Goal: Task Accomplishment & Management: Complete application form

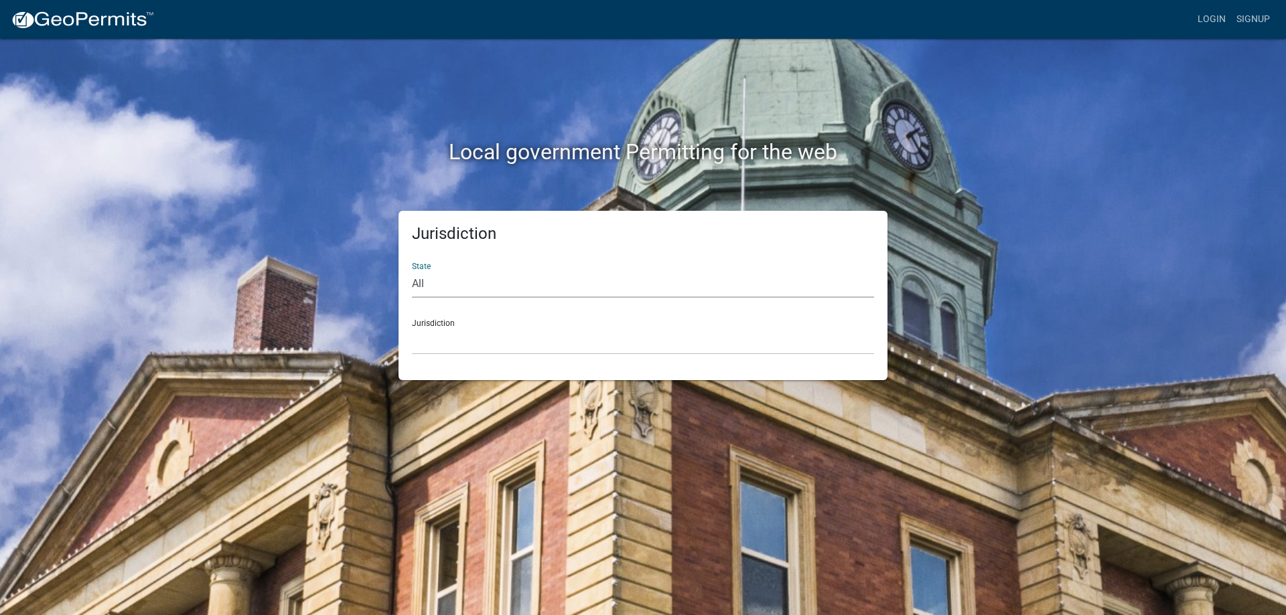
click at [543, 287] on select "All Colorado Georgia Indiana Iowa Kansas Minnesota Ohio South Carolina Wisconsin" at bounding box center [643, 284] width 462 height 27
select select "Minnesota"
click at [412, 271] on select "All Colorado Georgia Indiana Iowa Kansas Minnesota Ohio South Carolina Wisconsin" at bounding box center [643, 284] width 462 height 27
click at [472, 350] on select "Becker County, Minnesota Benton County, Minnesota Carlton County, Minnesota Cit…" at bounding box center [643, 340] width 462 height 27
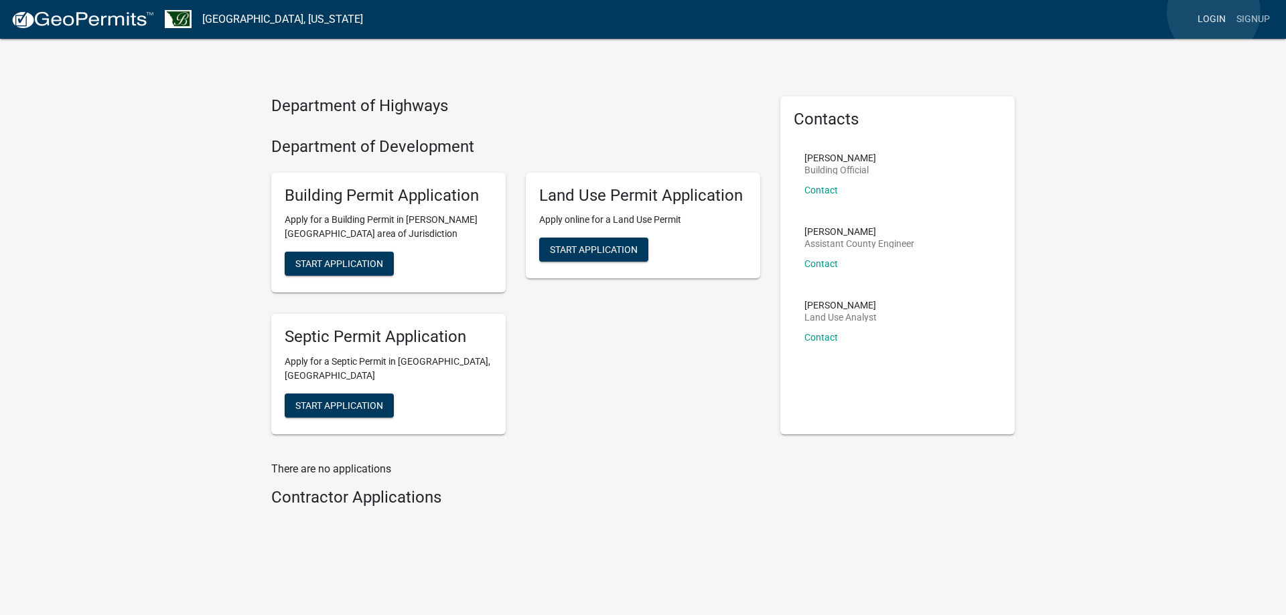
click at [1213, 12] on link "Login" at bounding box center [1211, 19] width 39 height 25
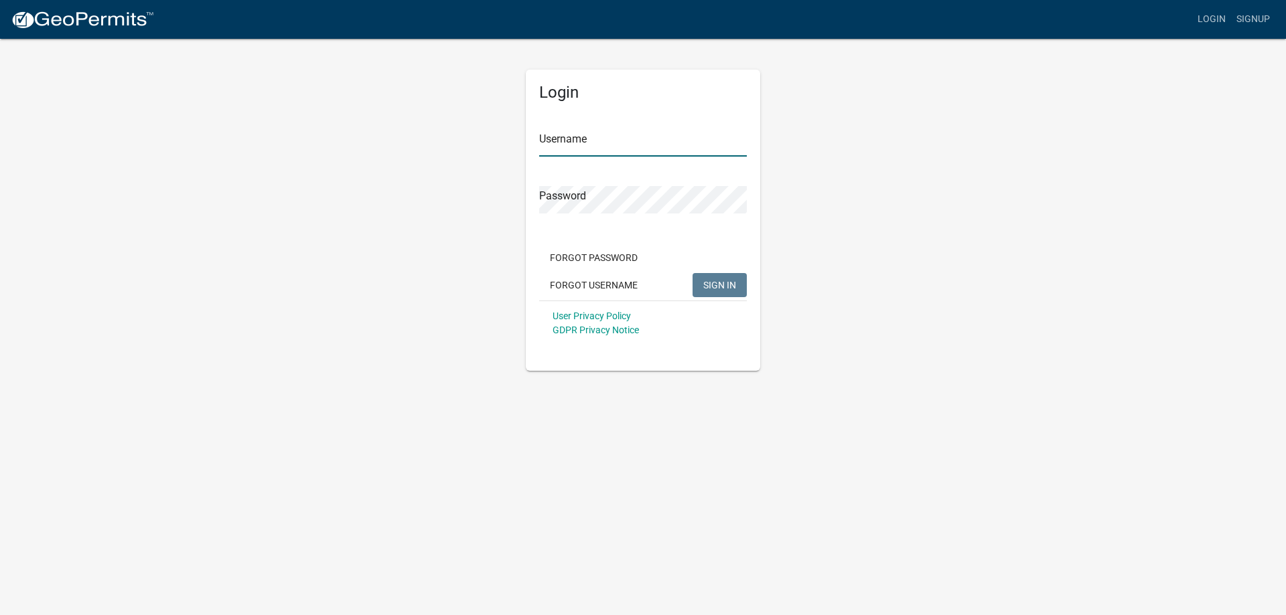
type input "RyanK"
click at [730, 290] on span "SIGN IN" at bounding box center [719, 284] width 33 height 11
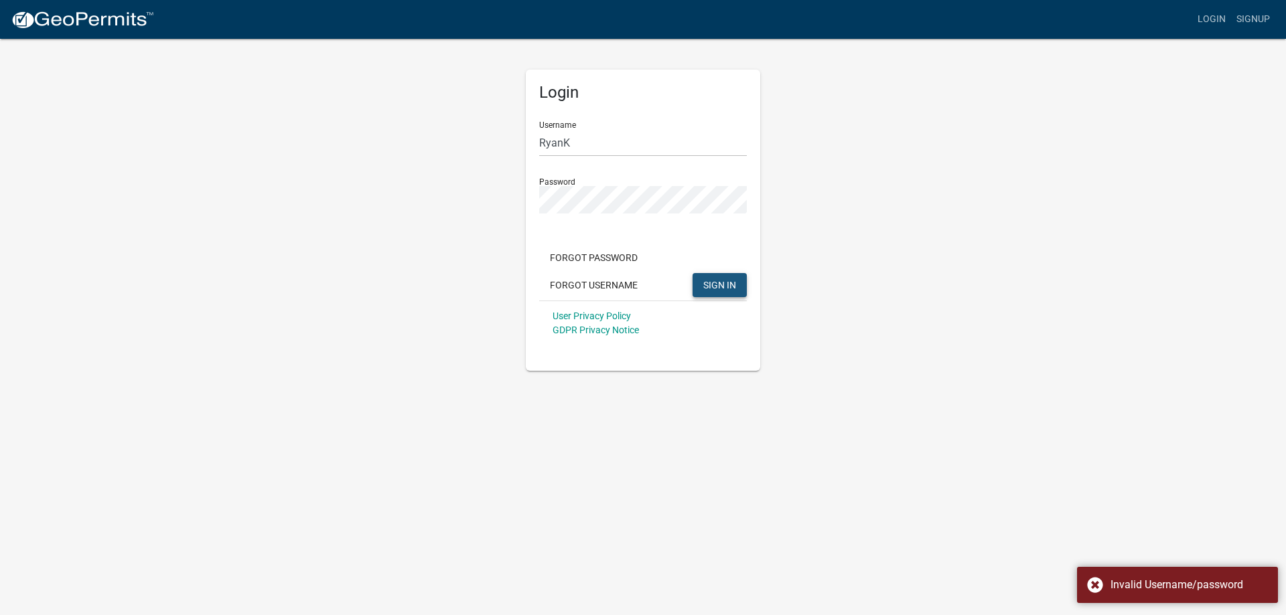
click at [716, 280] on span "SIGN IN" at bounding box center [719, 284] width 33 height 11
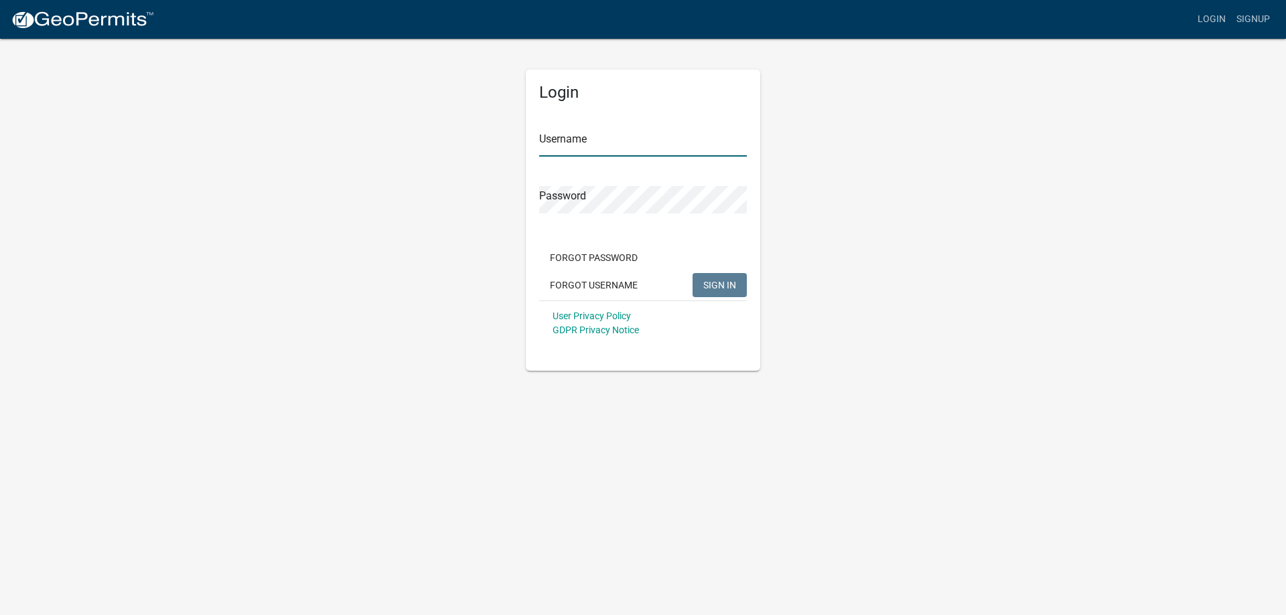
type input "RyanK"
click at [723, 283] on span "SIGN IN" at bounding box center [719, 284] width 33 height 11
click at [498, 194] on div "Login Username RyanK Password Forgot Password Forgot Username SIGN IN User Priv…" at bounding box center [642, 203] width 763 height 333
click at [692, 273] on button "SIGN IN" at bounding box center [719, 285] width 54 height 24
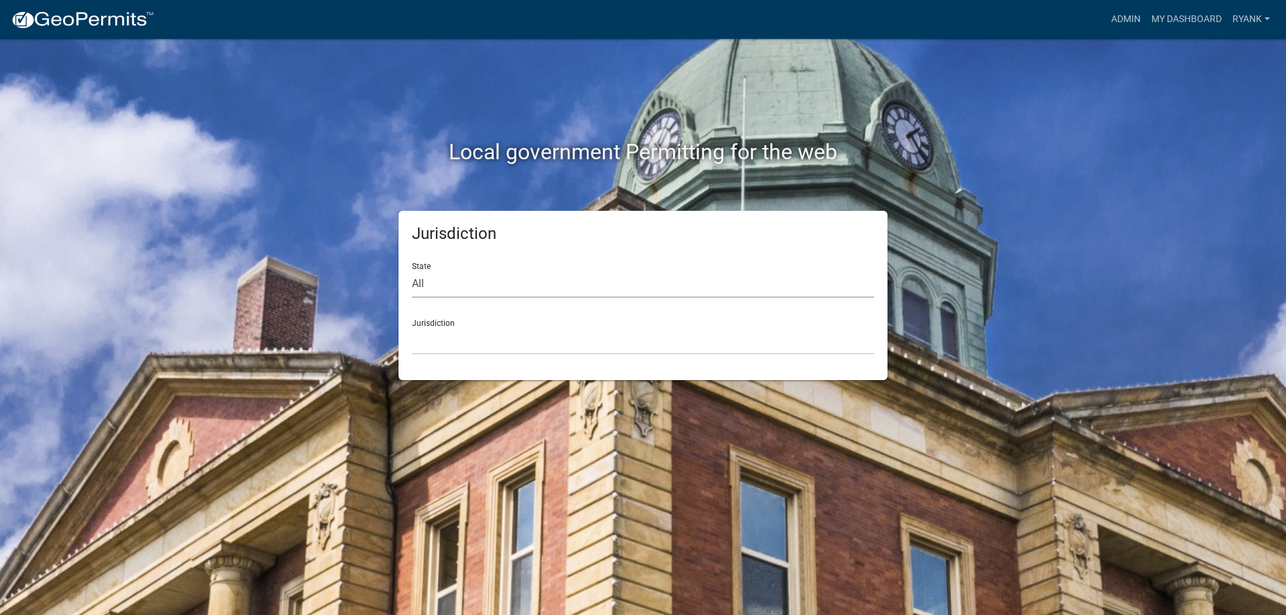
click at [432, 287] on select "All Colorado Georgia Indiana Iowa Kansas Minnesota Ohio South Carolina Wisconsin" at bounding box center [643, 284] width 462 height 27
select select "Minnesota"
click at [412, 271] on select "All Colorado Georgia Indiana Iowa Kansas Minnesota Ohio South Carolina Wisconsin" at bounding box center [643, 284] width 462 height 27
click at [463, 348] on select "Becker County, Minnesota Benton County, Minnesota Carlton County, Minnesota Cit…" at bounding box center [643, 340] width 462 height 27
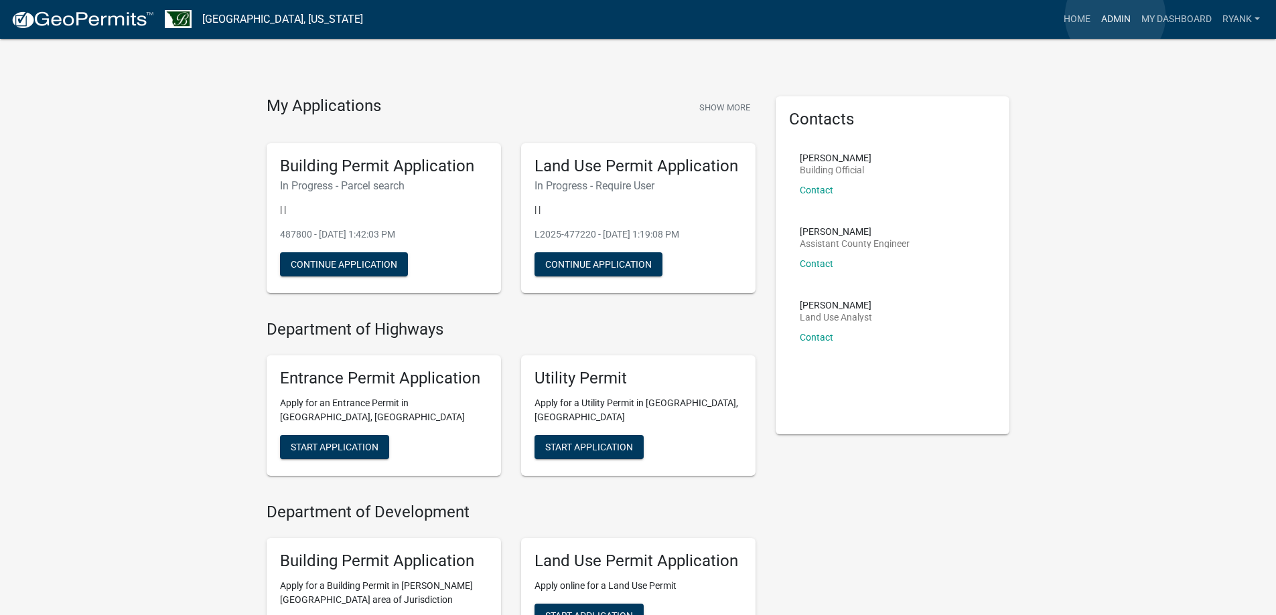
click at [1115, 17] on link "Admin" at bounding box center [1115, 19] width 40 height 25
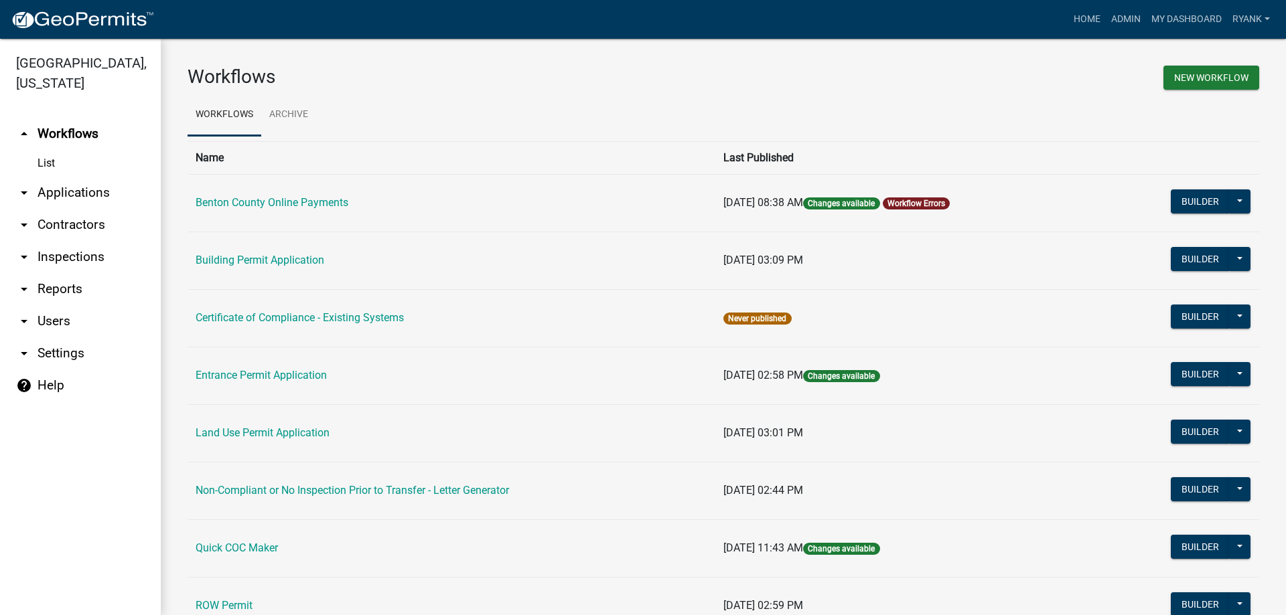
click at [93, 188] on link "arrow_drop_down Applications" at bounding box center [80, 193] width 161 height 32
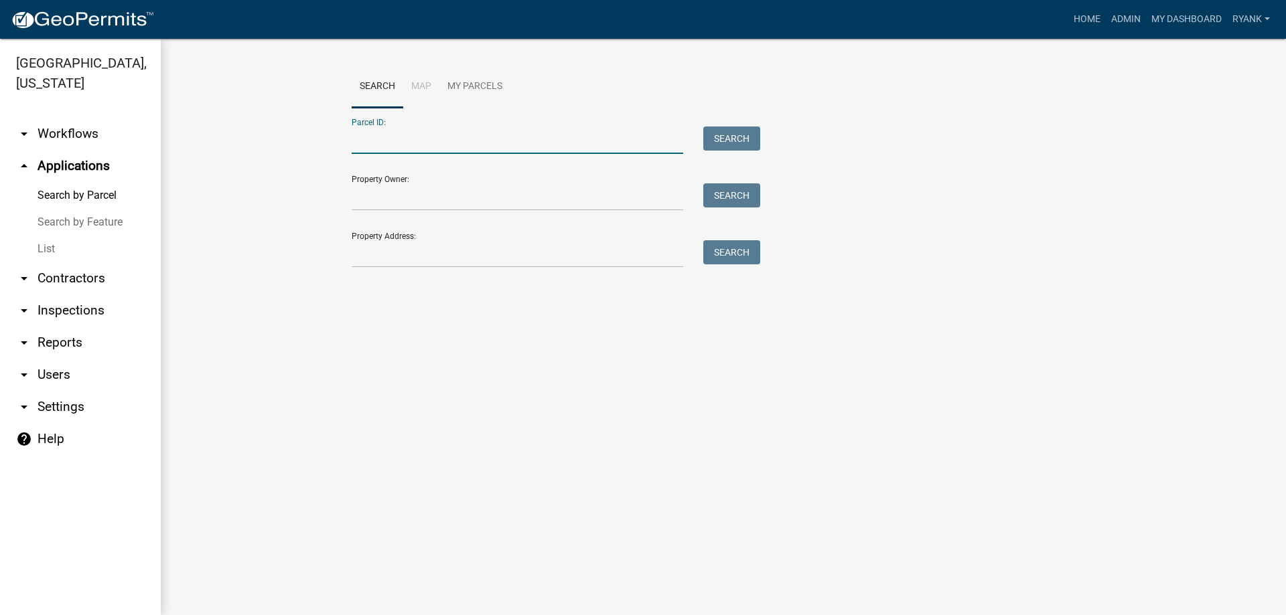
click at [402, 139] on input "Parcel ID:" at bounding box center [517, 140] width 331 height 27
type input "100068800"
click at [743, 141] on button "Search" at bounding box center [731, 139] width 57 height 24
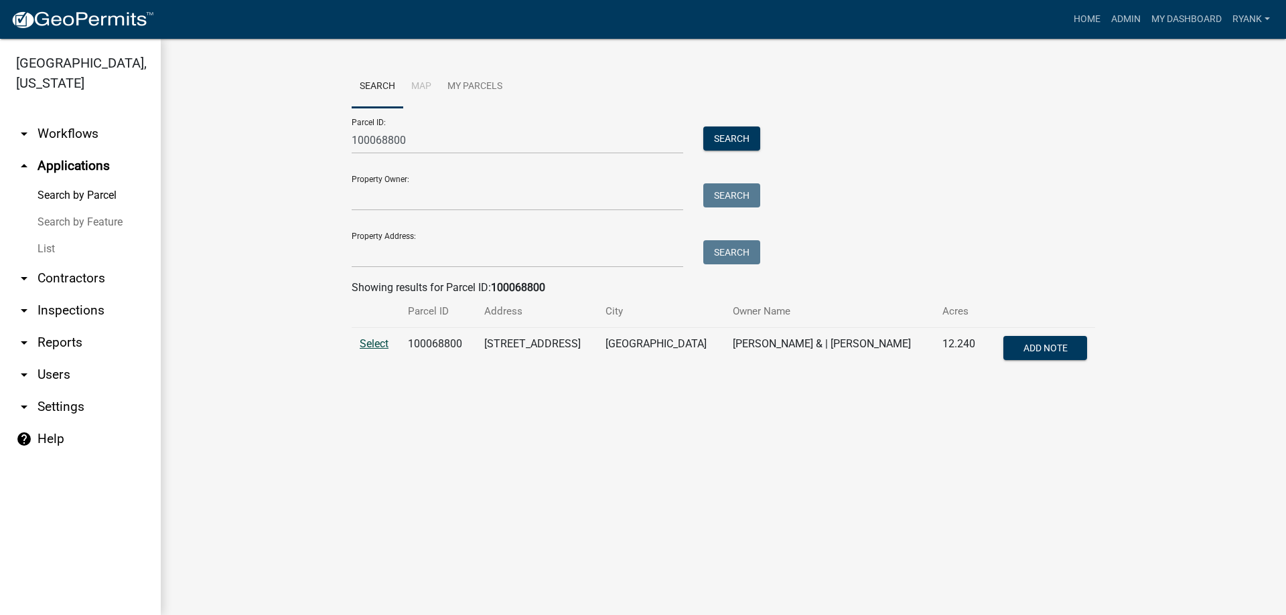
click at [374, 342] on span "Select" at bounding box center [374, 343] width 29 height 13
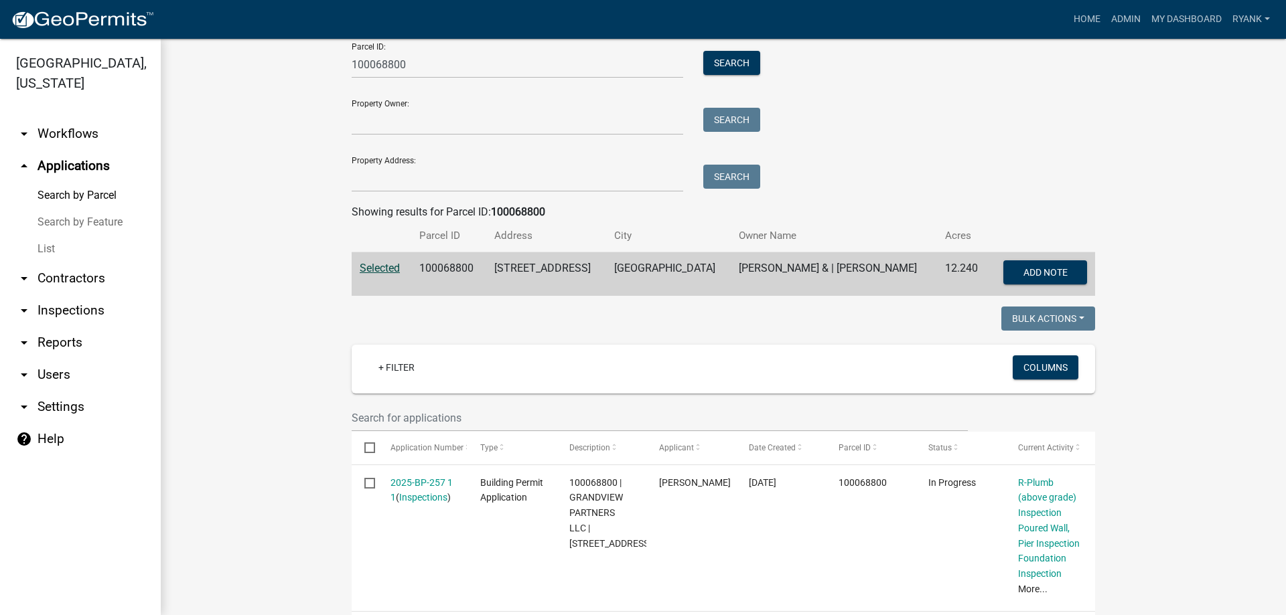
scroll to position [133, 0]
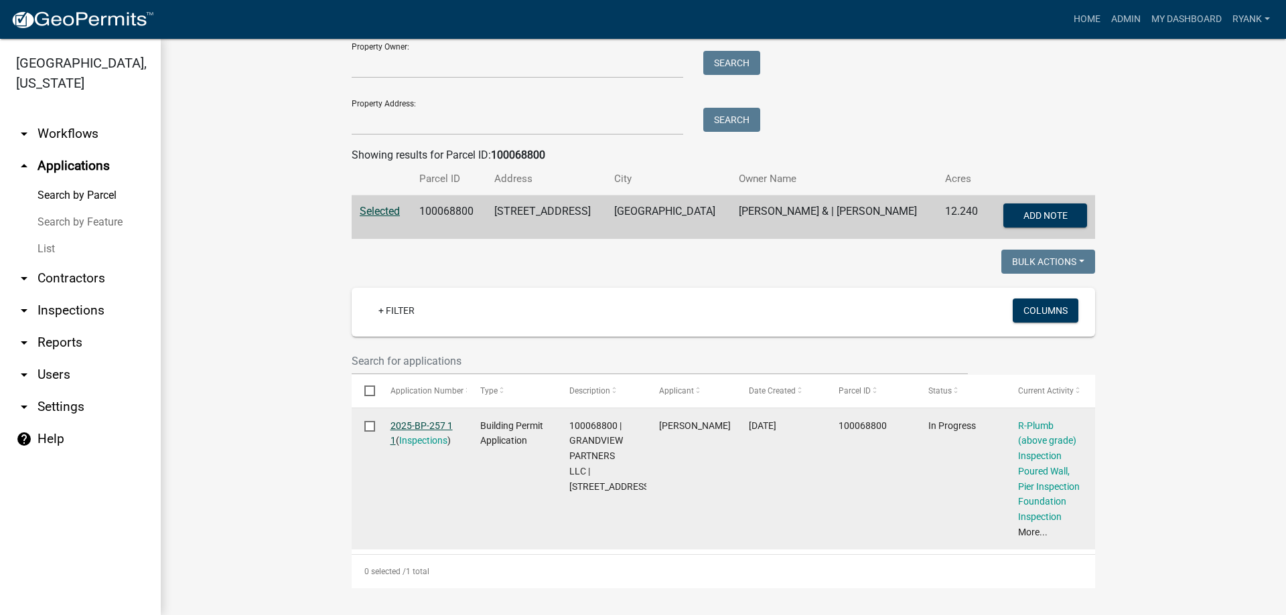
click at [430, 427] on link "2025-BP-257 1 1" at bounding box center [421, 434] width 62 height 26
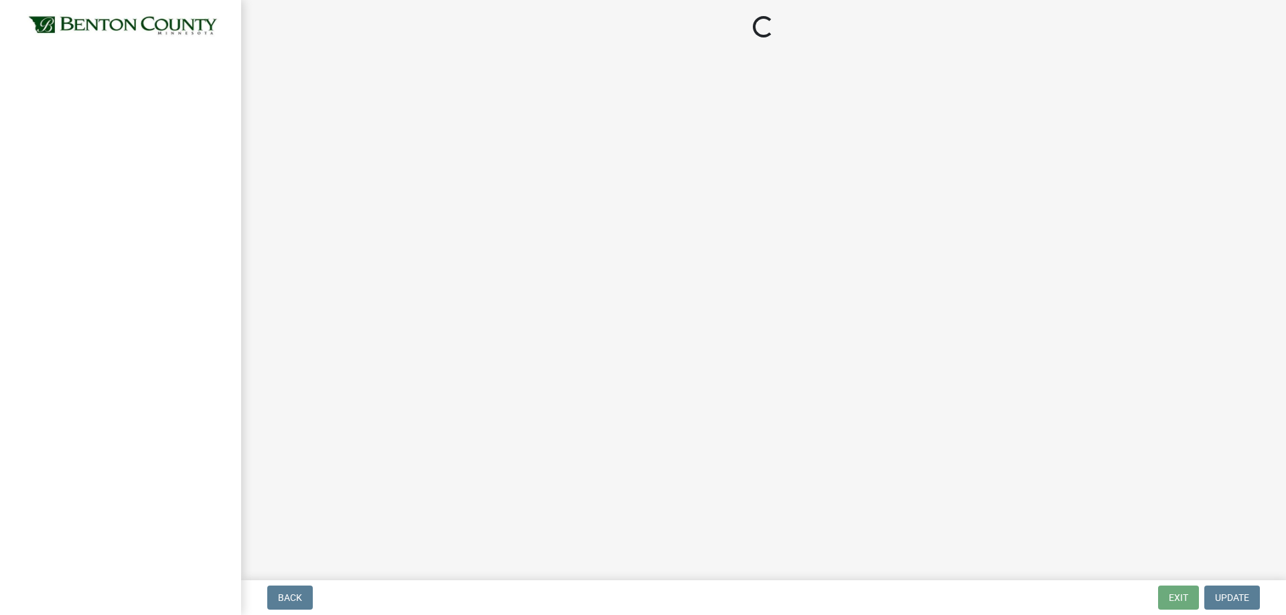
select select "17bfa135-5610-45df-8ce7-87530b7d86d4"
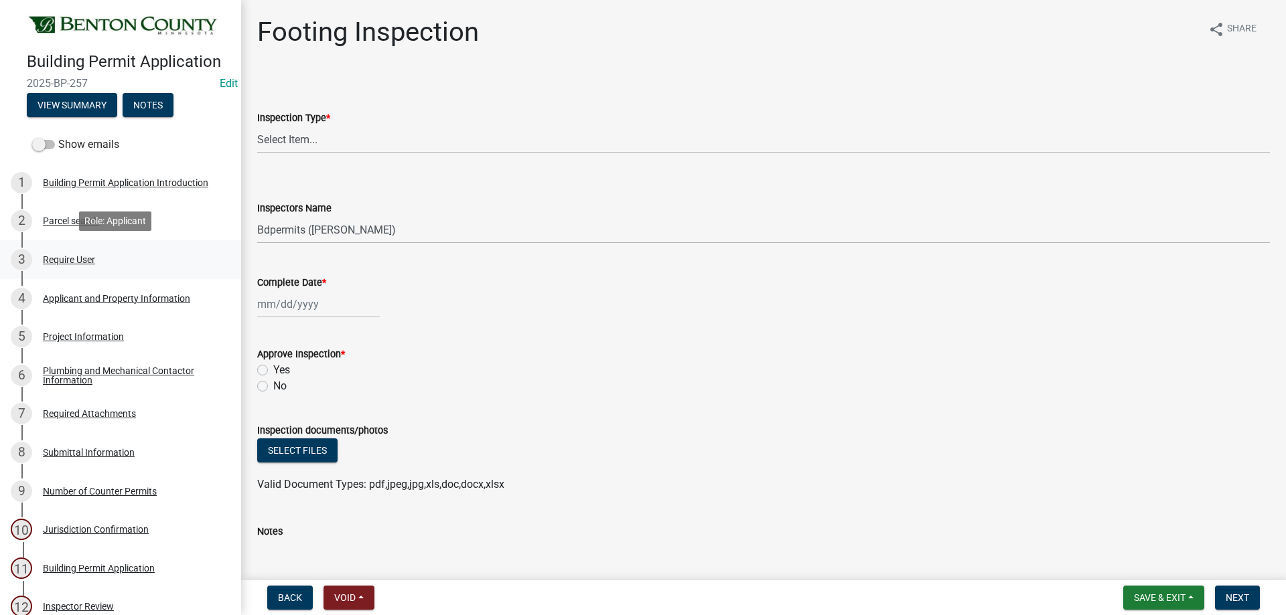
click at [78, 264] on div "3 Require User" at bounding box center [115, 259] width 209 height 21
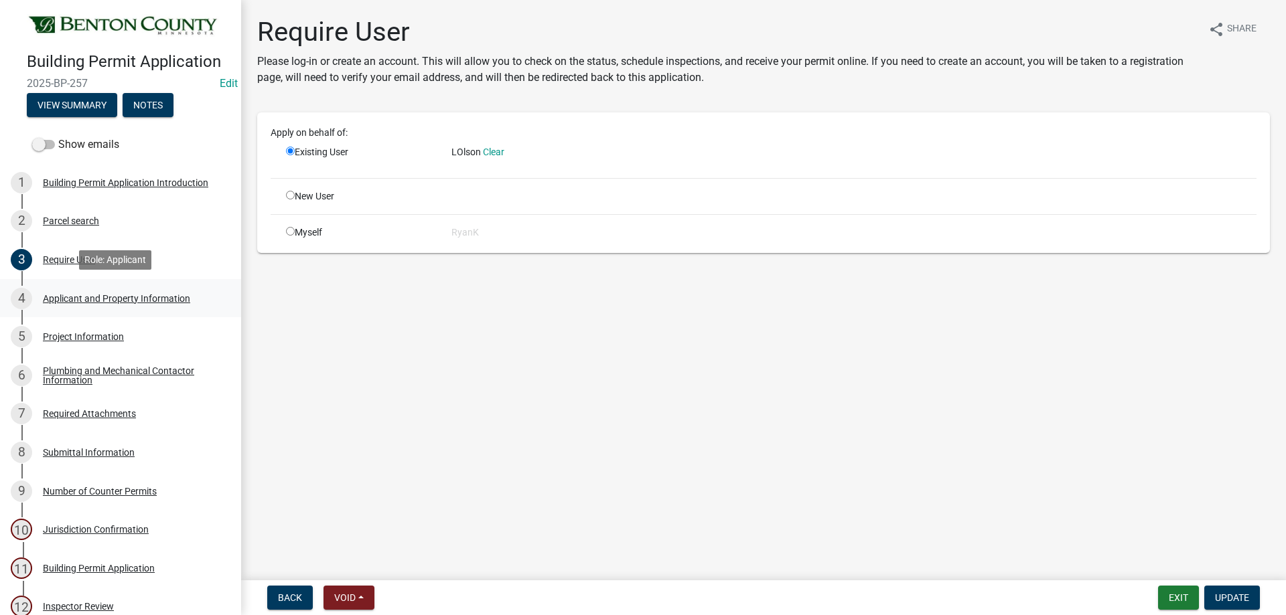
click at [100, 295] on div "Applicant and Property Information" at bounding box center [116, 298] width 147 height 9
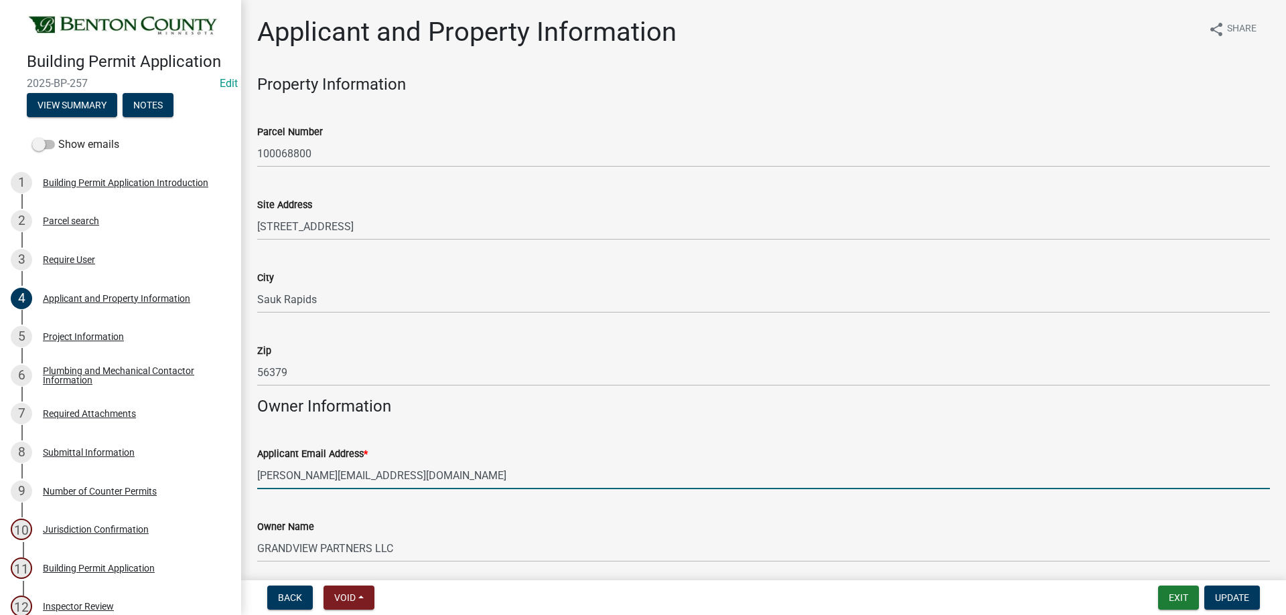
drag, startPoint x: 363, startPoint y: 479, endPoint x: 262, endPoint y: 475, distance: 100.5
click at [236, 475] on div "Building Permit Application 2025-BP-257 Edit View Summary Notes Show emails 1 B…" at bounding box center [643, 307] width 1286 height 615
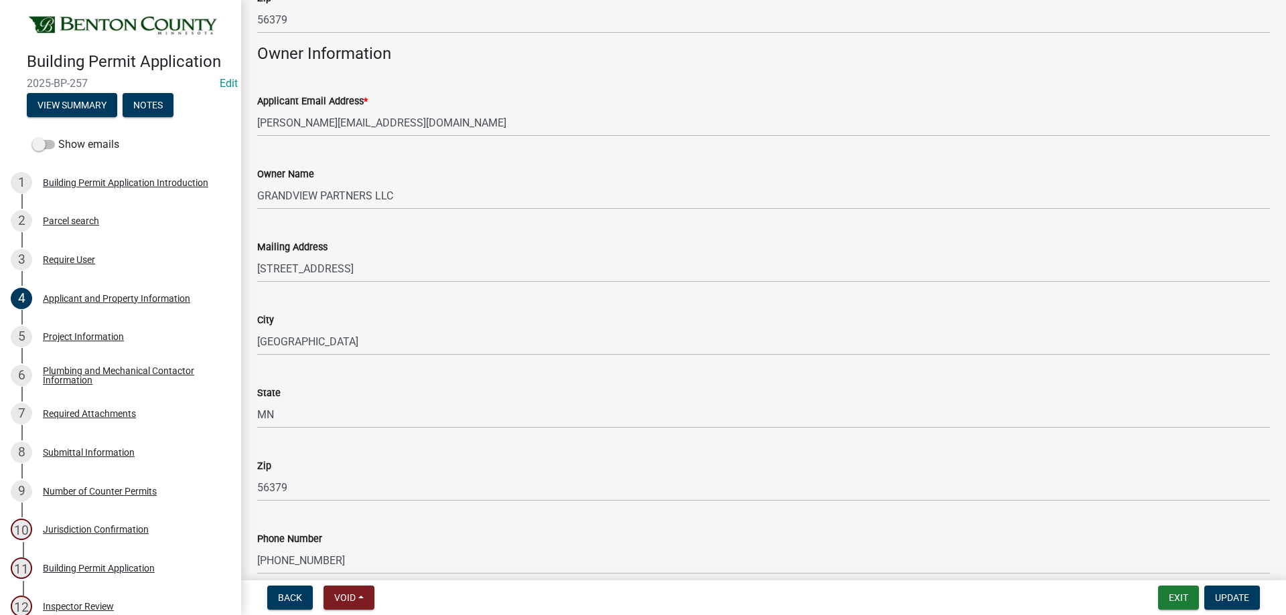
scroll to position [536, 0]
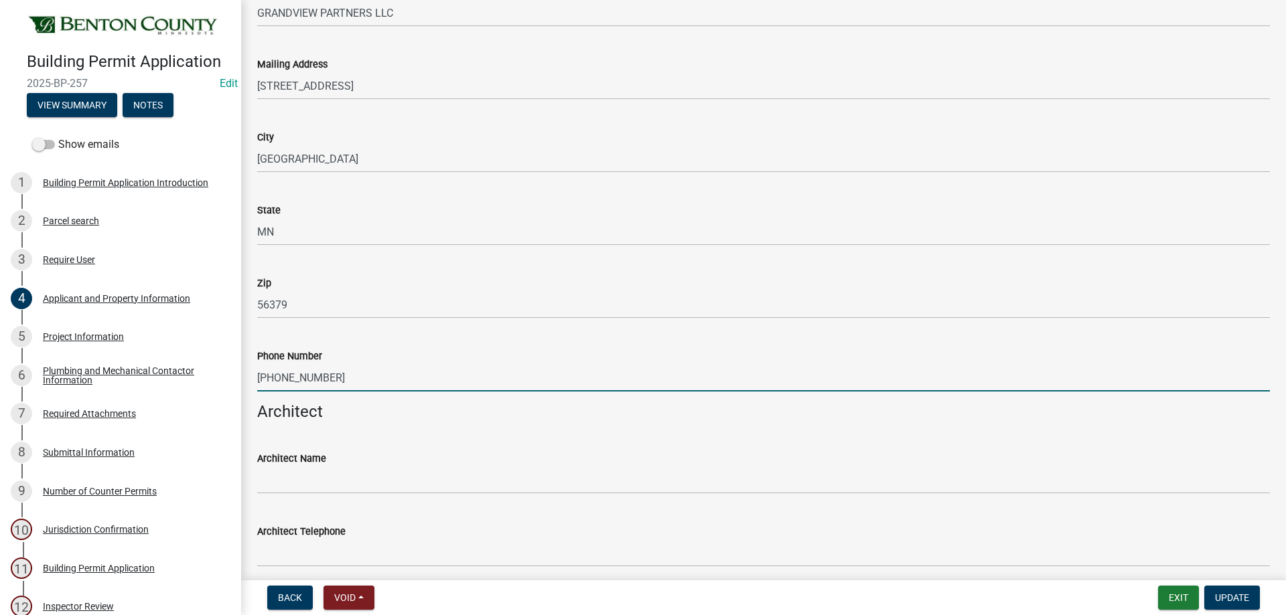
drag, startPoint x: 329, startPoint y: 374, endPoint x: 270, endPoint y: 372, distance: 59.7
click at [248, 372] on div "Phone Number 320-241-1280" at bounding box center [763, 360] width 1033 height 62
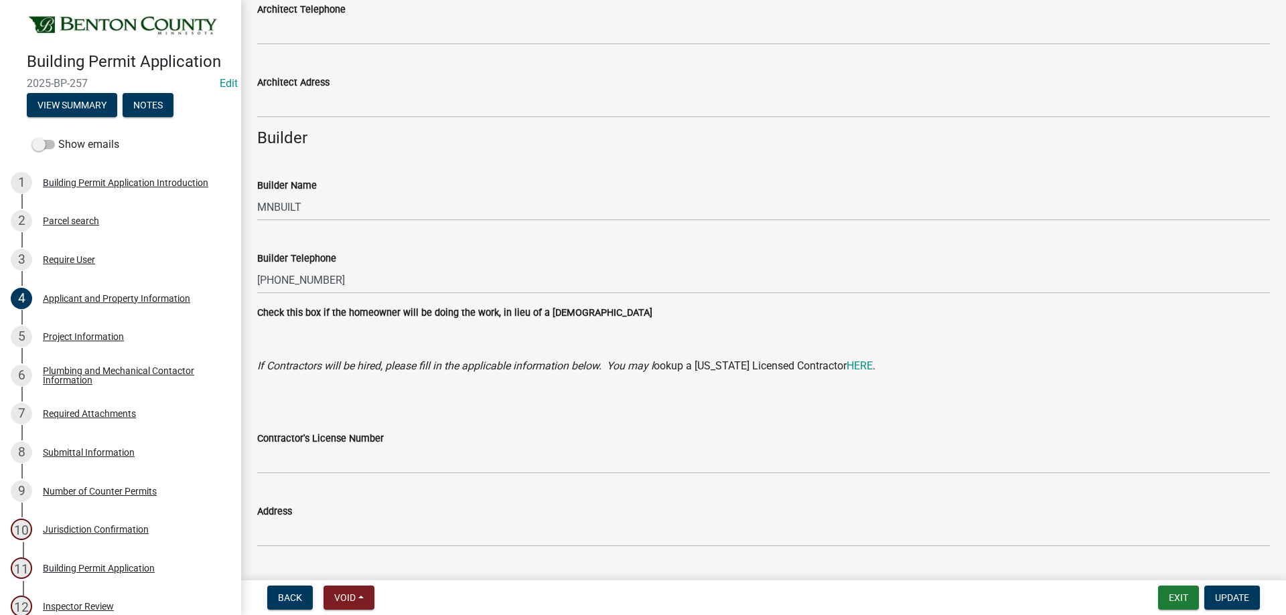
scroll to position [1071, 0]
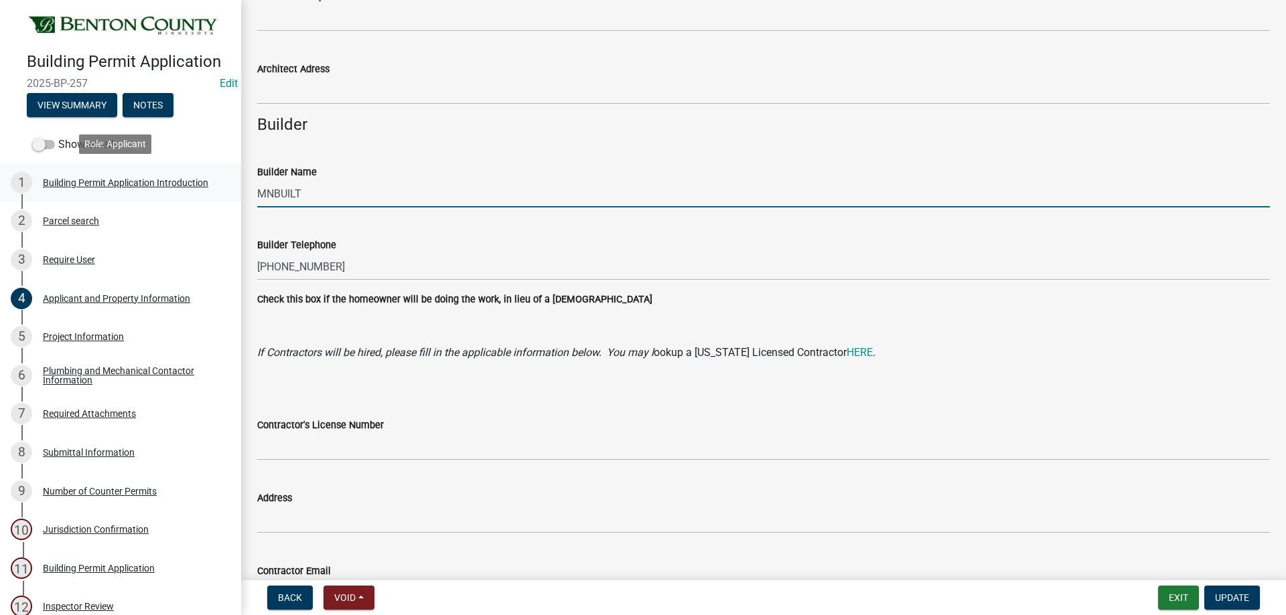
drag, startPoint x: 317, startPoint y: 191, endPoint x: 218, endPoint y: 192, distance: 99.1
click at [218, 192] on div "Building Permit Application 2025-BP-257 Edit View Summary Notes Show emails 1 B…" at bounding box center [643, 307] width 1286 height 615
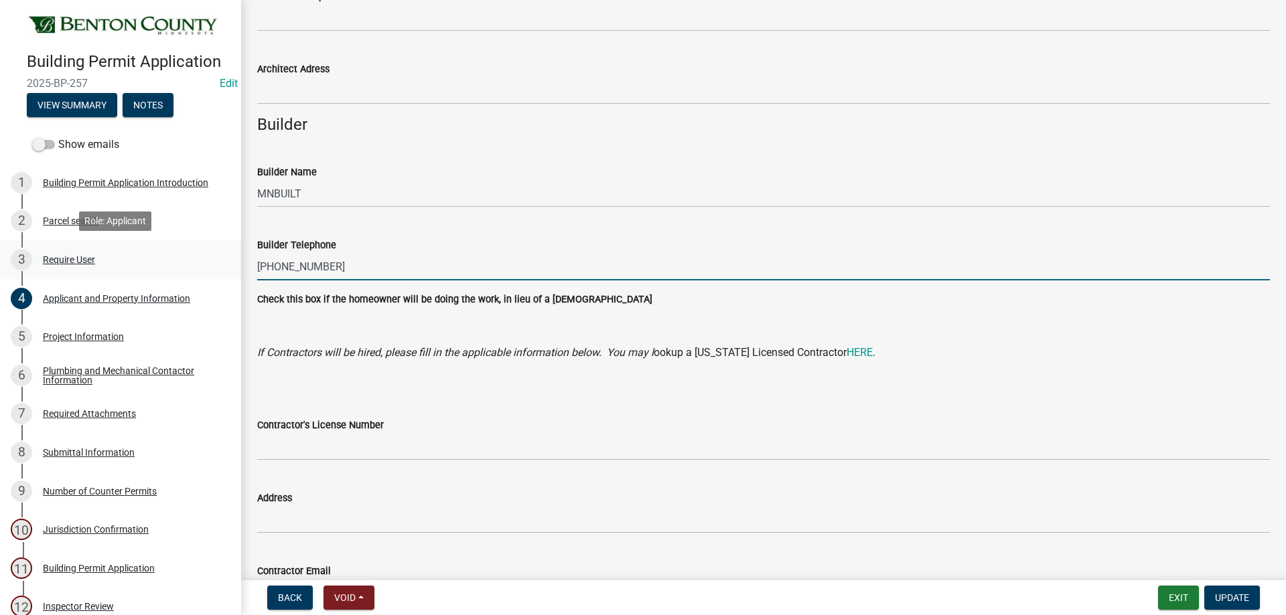
drag, startPoint x: 342, startPoint y: 263, endPoint x: 224, endPoint y: 257, distance: 118.0
click at [224, 258] on div "Building Permit Application 2025-BP-257 Edit View Summary Notes Show emails 1 B…" at bounding box center [643, 307] width 1286 height 615
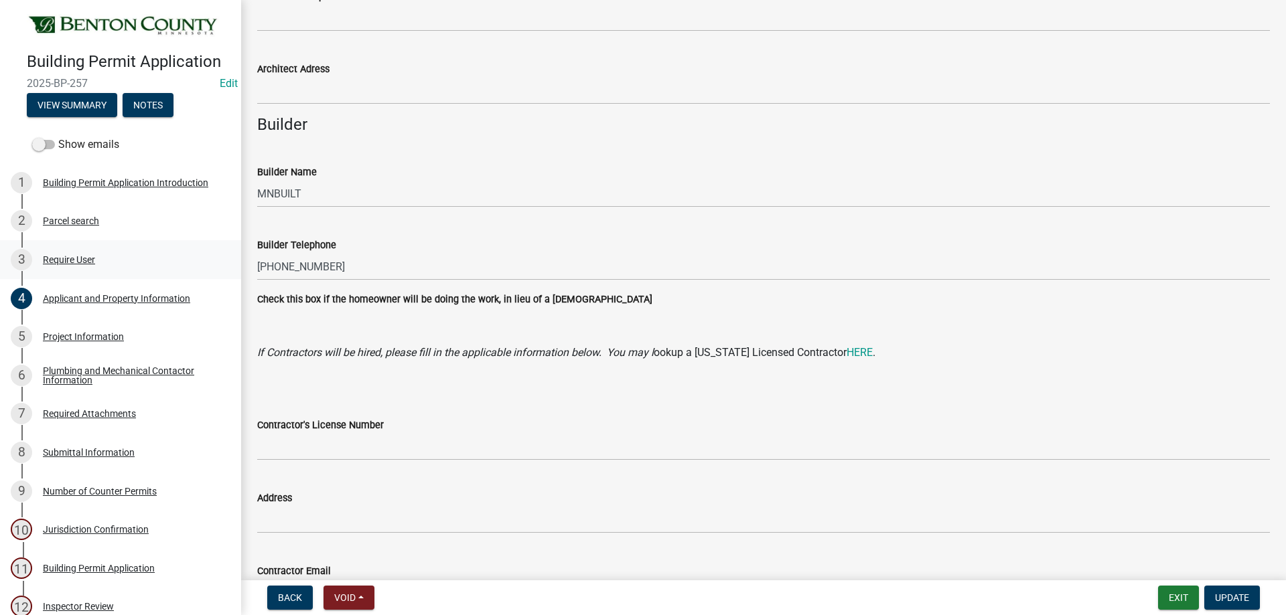
drag, startPoint x: 249, startPoint y: 269, endPoint x: 222, endPoint y: 271, distance: 26.9
click at [222, 271] on link "3 Require User" at bounding box center [120, 259] width 241 height 39
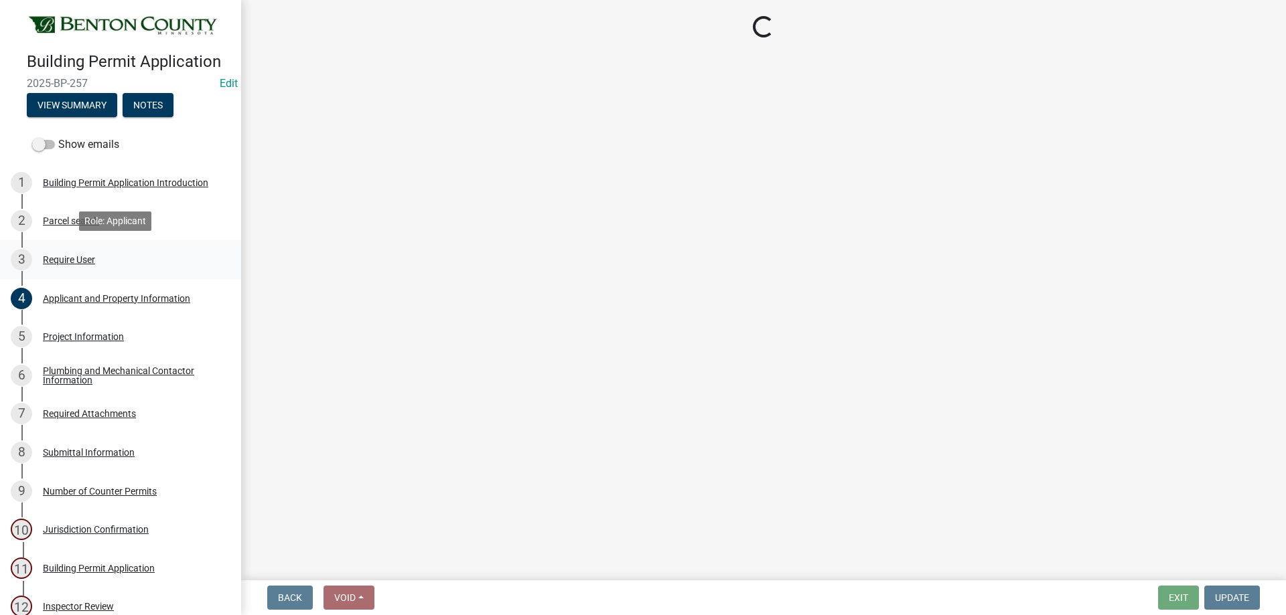
scroll to position [0, 0]
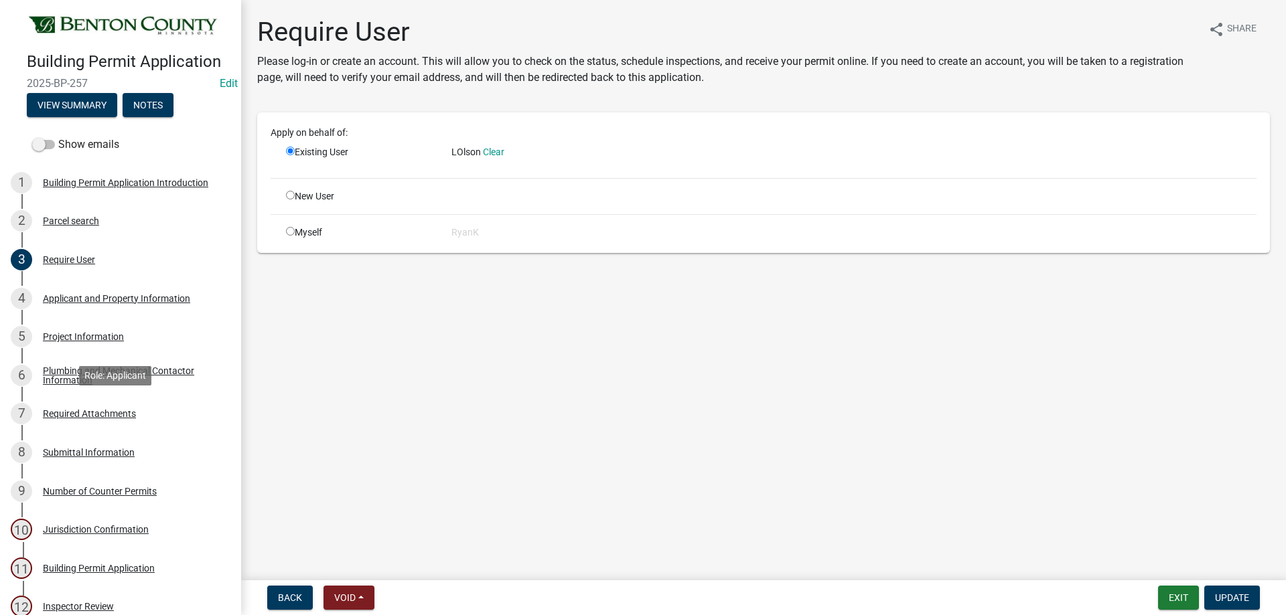
click at [107, 411] on div "Required Attachments" at bounding box center [89, 413] width 93 height 9
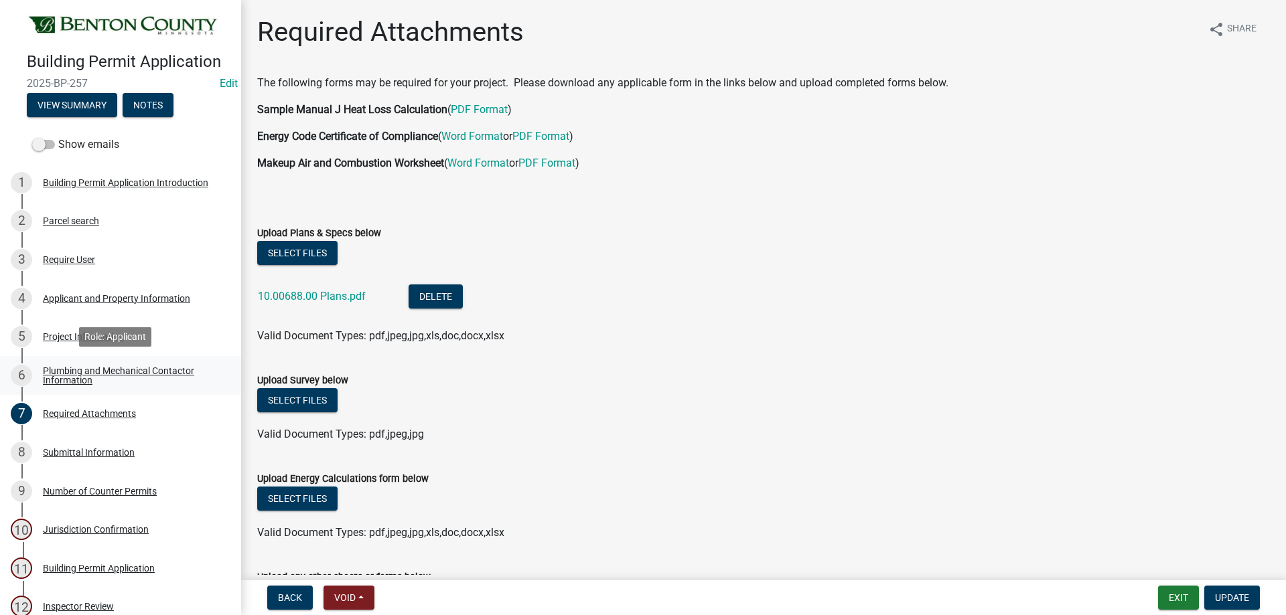
click at [74, 377] on div "Plumbing and Mechanical Contactor Information" at bounding box center [131, 375] width 177 height 19
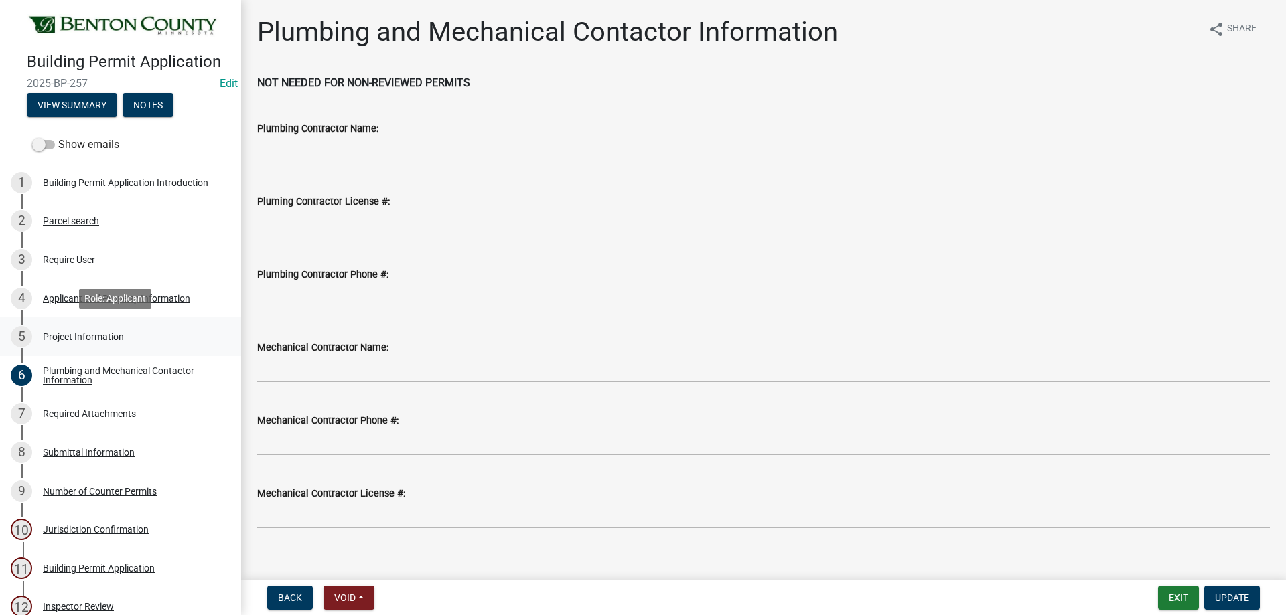
click at [68, 332] on div "Project Information" at bounding box center [83, 336] width 81 height 9
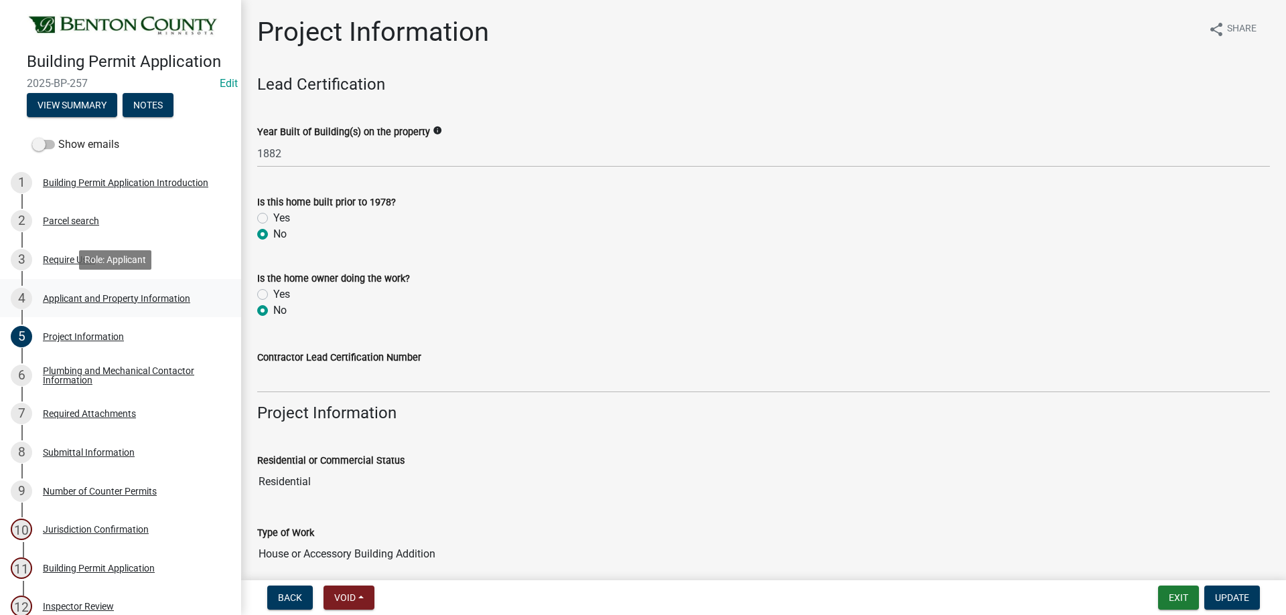
click at [98, 303] on div "4 Applicant and Property Information" at bounding box center [115, 298] width 209 height 21
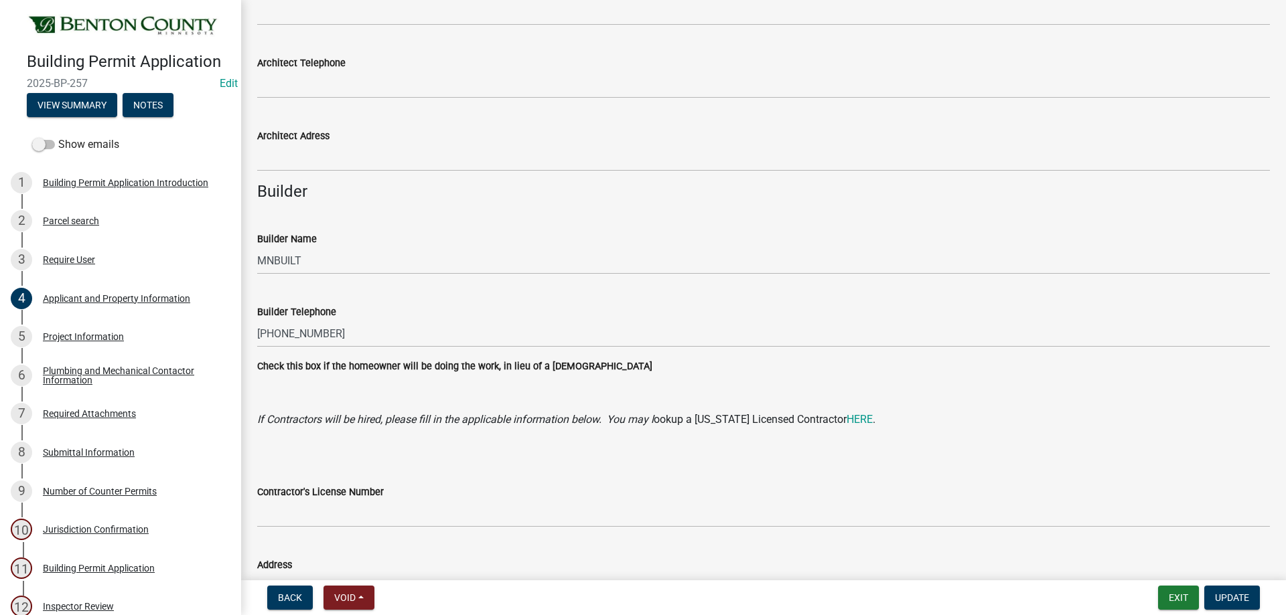
scroll to position [1166, 0]
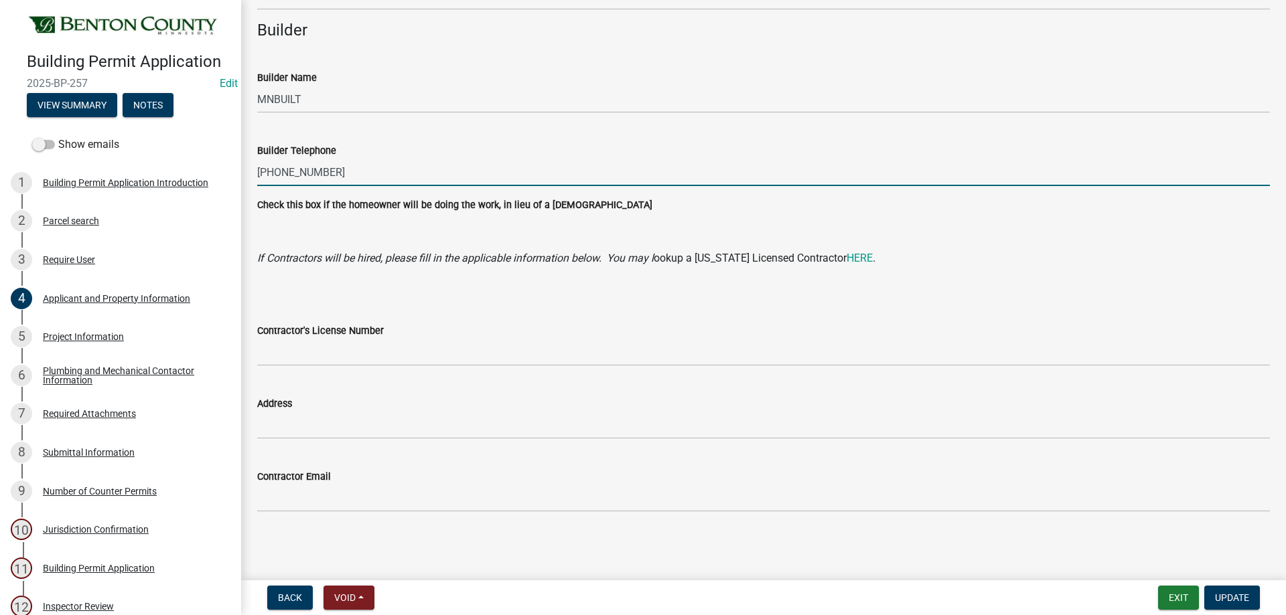
drag, startPoint x: 354, startPoint y: 173, endPoint x: 235, endPoint y: 165, distance: 118.7
click at [235, 165] on div "Building Permit Application 2025-BP-257 Edit View Summary Notes Show emails 1 B…" at bounding box center [643, 307] width 1286 height 615
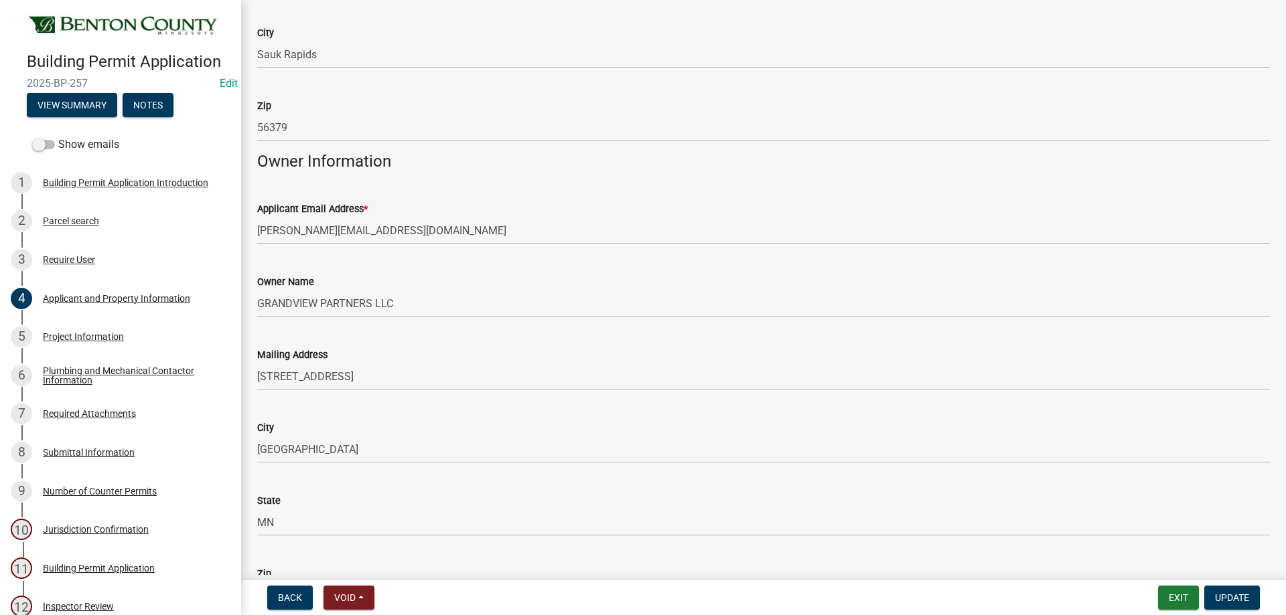
scroll to position [228, 0]
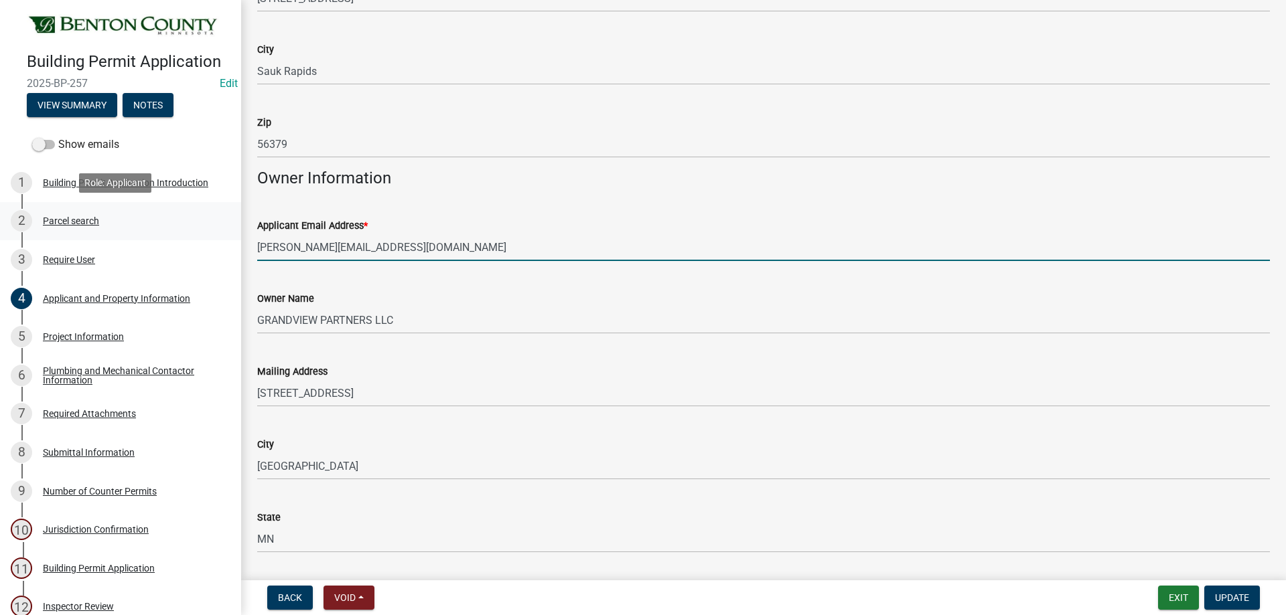
drag, startPoint x: 372, startPoint y: 255, endPoint x: 193, endPoint y: 236, distance: 179.8
click at [194, 236] on div "Building Permit Application 2025-BP-257 Edit View Summary Notes Show emails 1 B…" at bounding box center [643, 307] width 1286 height 615
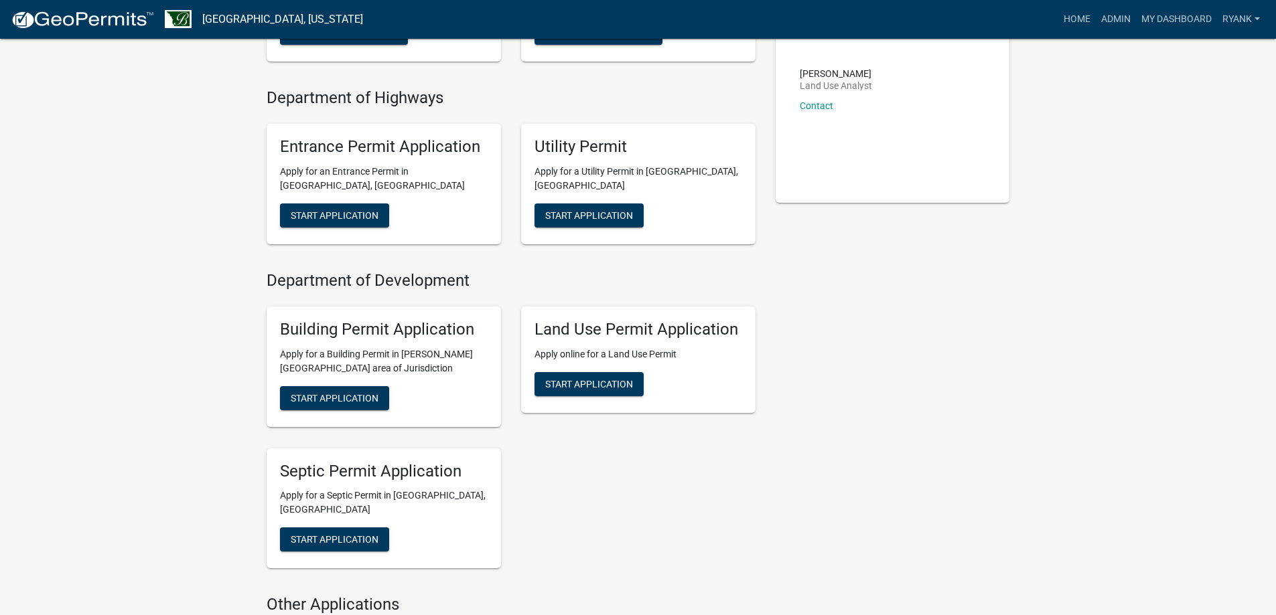
scroll to position [268, 0]
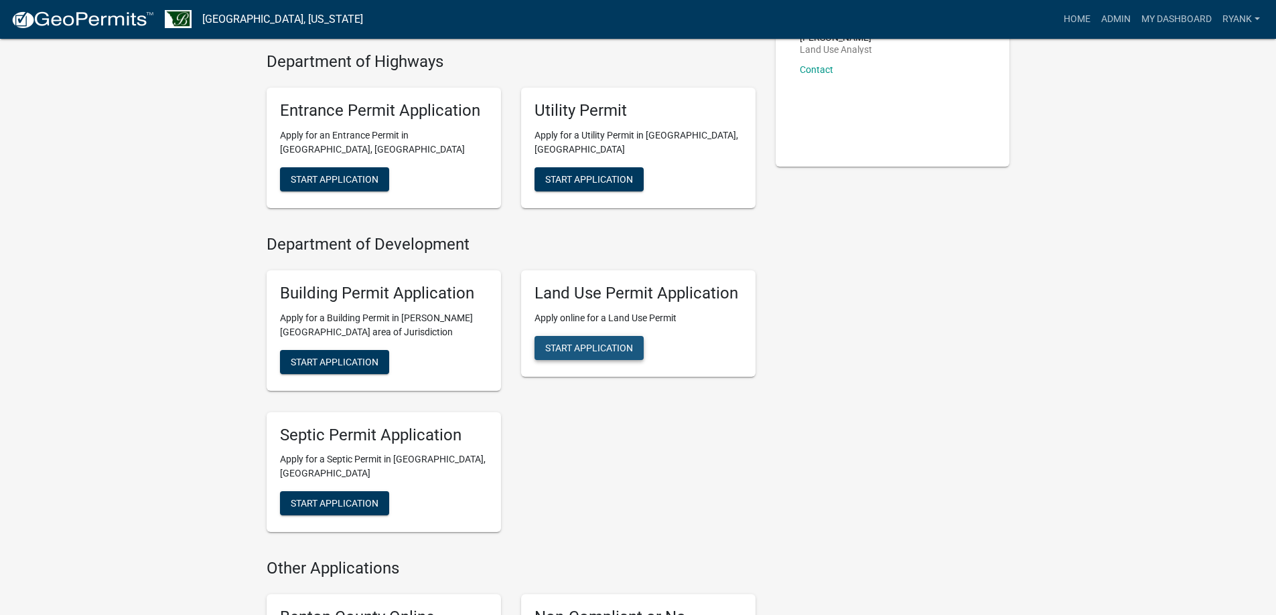
click at [606, 343] on span "Start Application" at bounding box center [589, 347] width 88 height 11
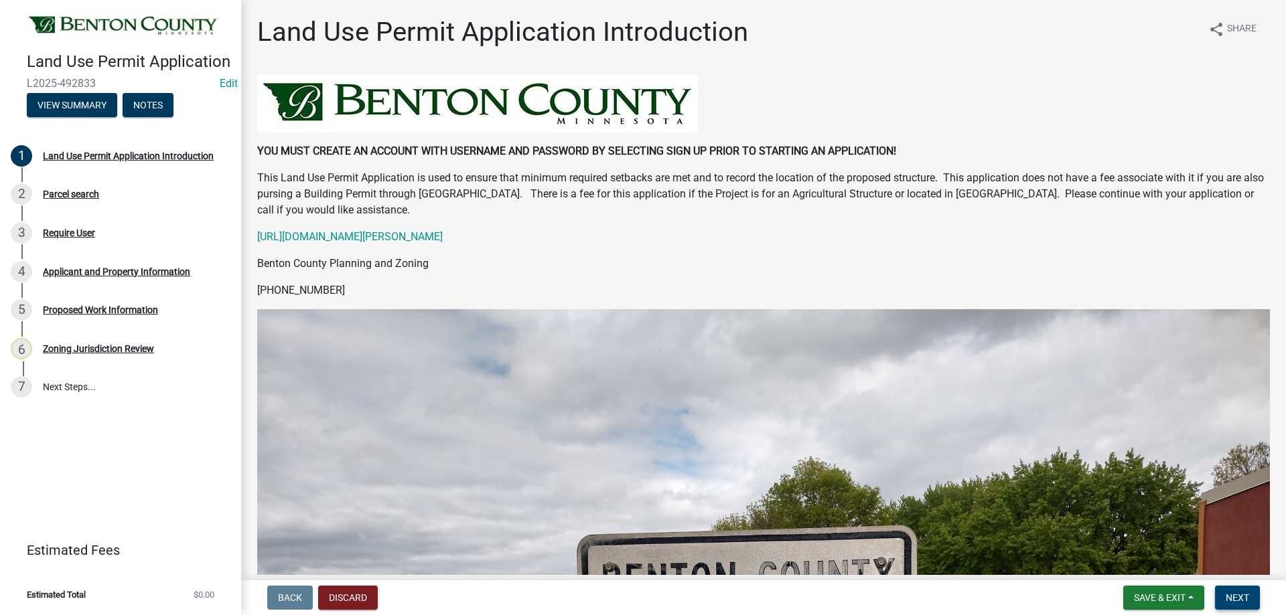
click at [1239, 602] on span "Next" at bounding box center [1236, 598] width 23 height 11
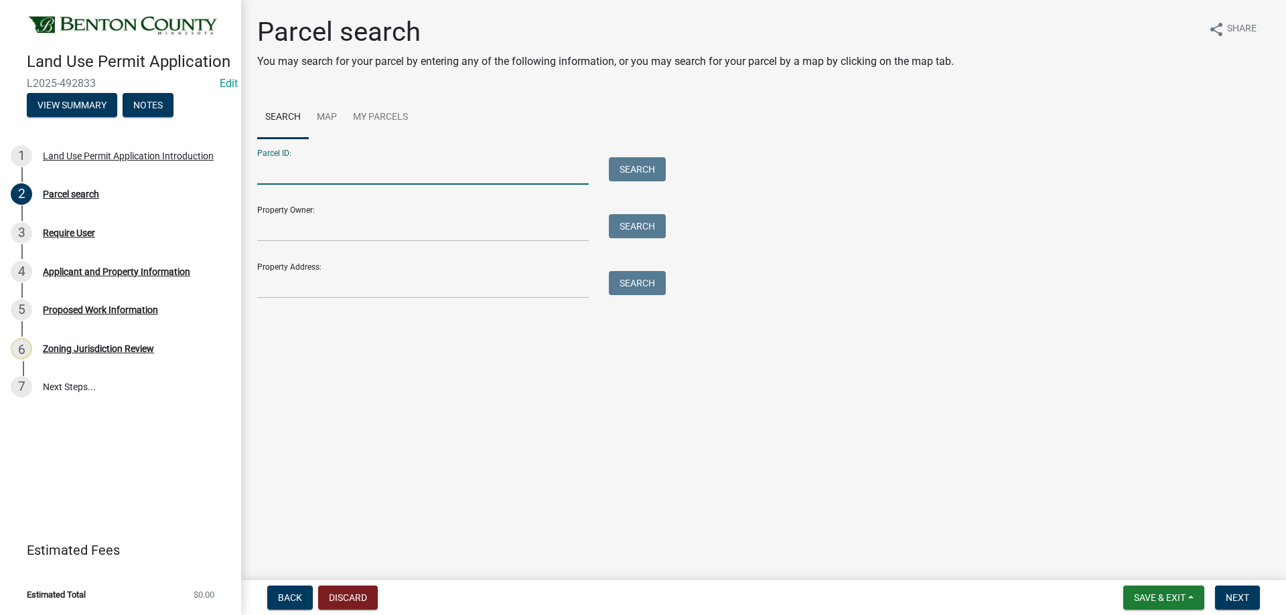
click at [321, 171] on input "Parcel ID:" at bounding box center [422, 170] width 331 height 27
type input "10006880"
click at [650, 167] on button "Search" at bounding box center [637, 169] width 57 height 24
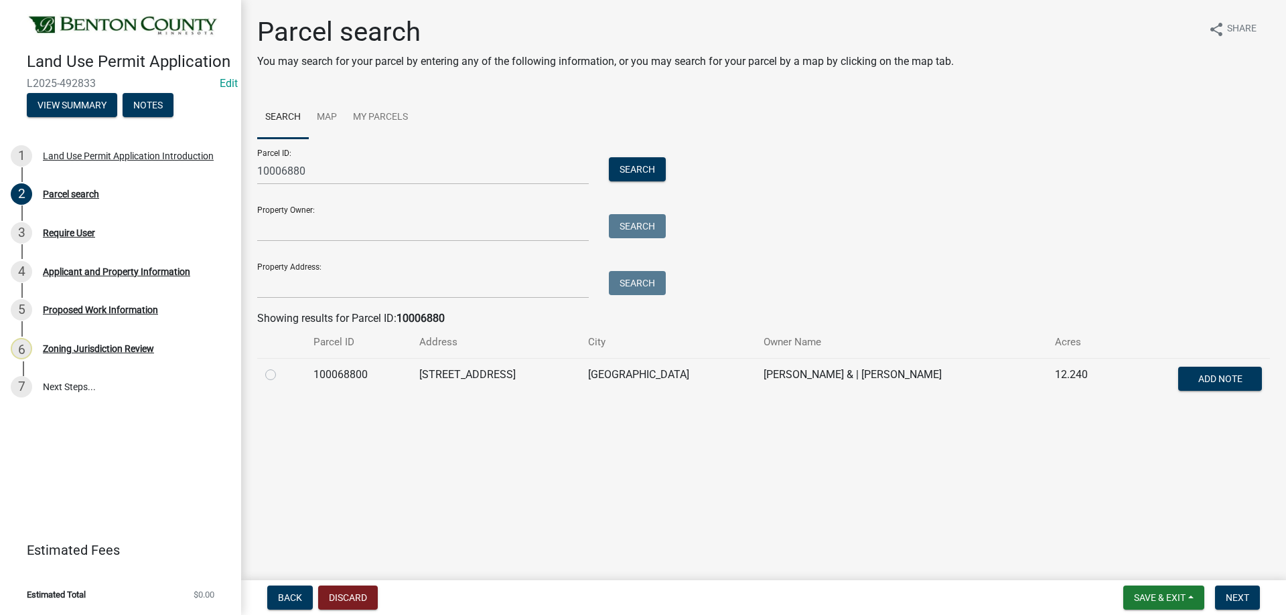
click at [281, 367] on label at bounding box center [281, 367] width 0 height 0
click at [281, 375] on input "radio" at bounding box center [285, 371] width 9 height 9
radio input "true"
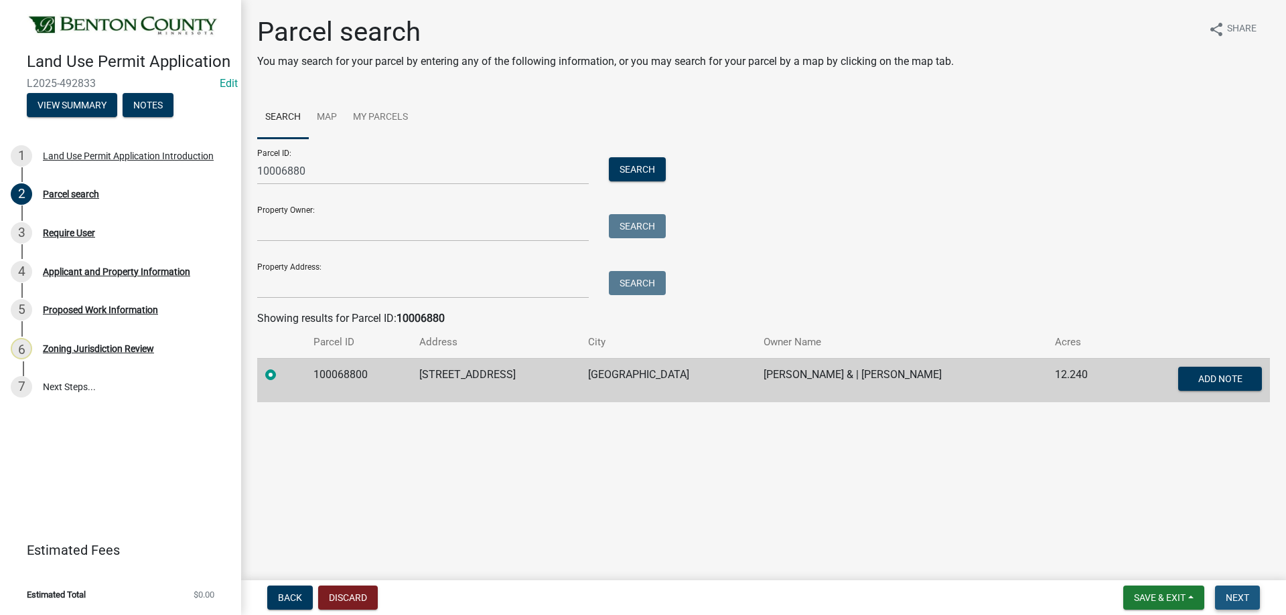
click at [1237, 593] on span "Next" at bounding box center [1236, 598] width 23 height 11
click at [1231, 588] on button "Next" at bounding box center [1237, 598] width 45 height 24
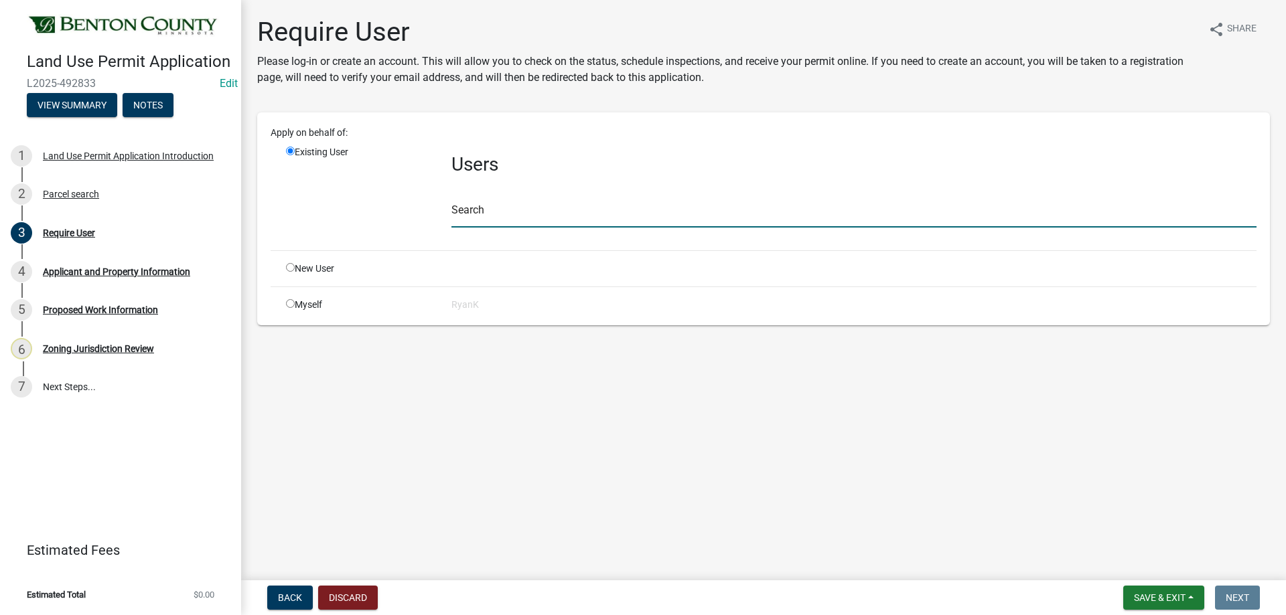
click at [477, 216] on input "text" at bounding box center [853, 213] width 805 height 27
click at [477, 199] on div "Search" at bounding box center [853, 204] width 805 height 46
click at [473, 207] on input "text" at bounding box center [853, 213] width 805 height 27
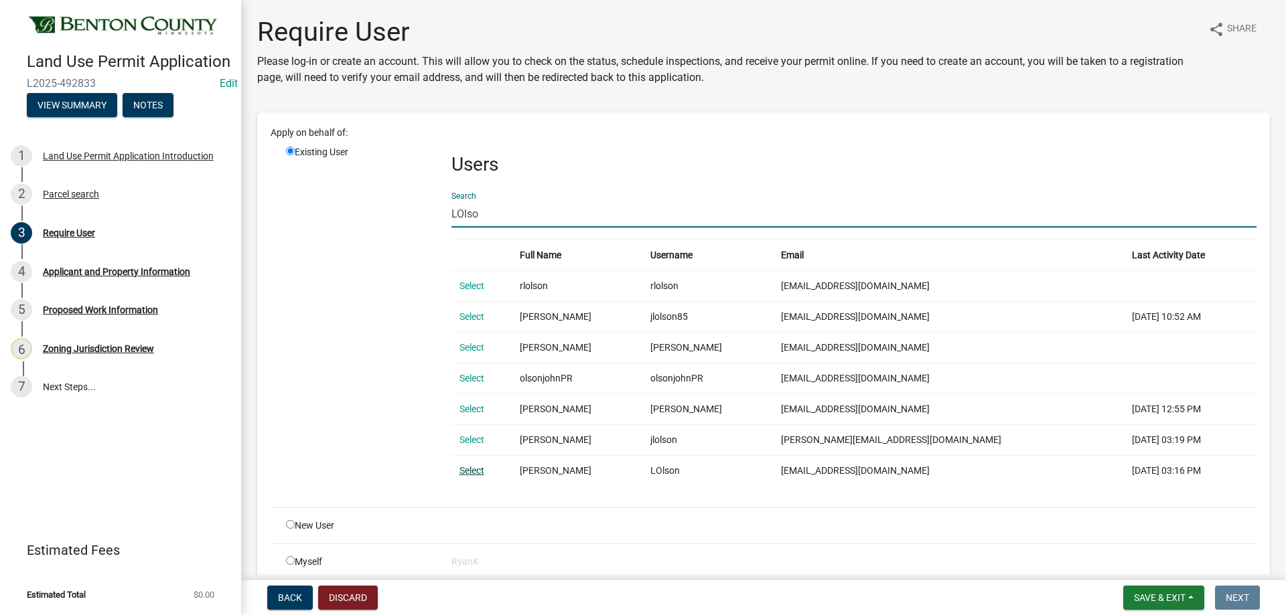
type input "LOlso"
click at [474, 467] on link "Select" at bounding box center [471, 470] width 25 height 11
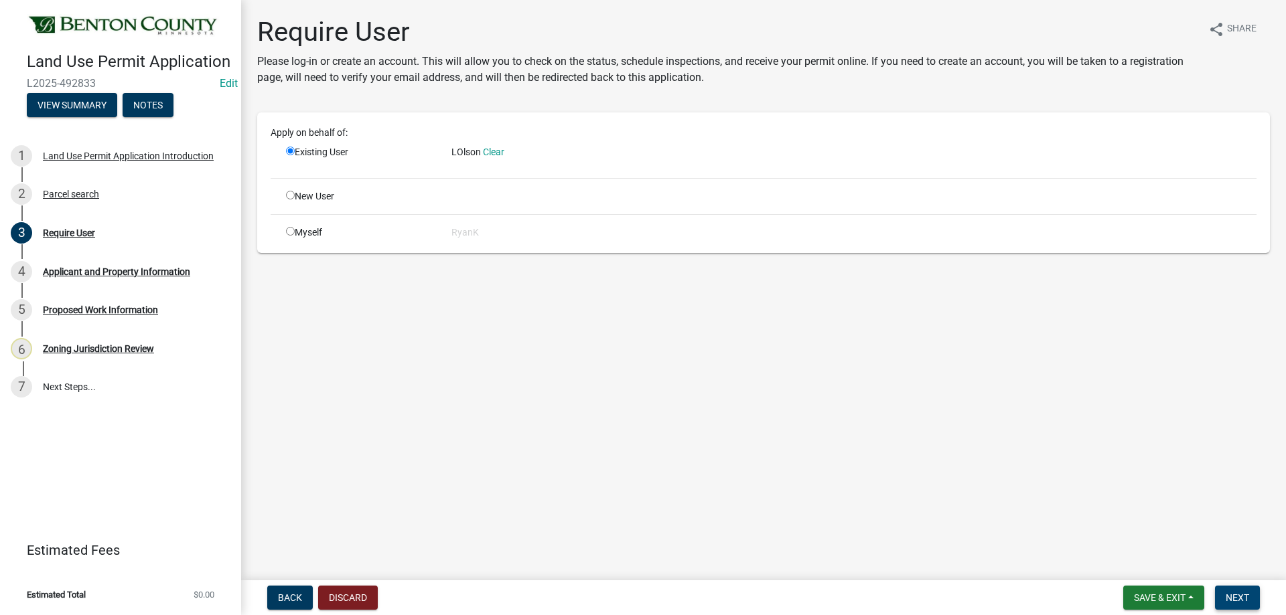
click at [1245, 597] on span "Next" at bounding box center [1236, 598] width 23 height 11
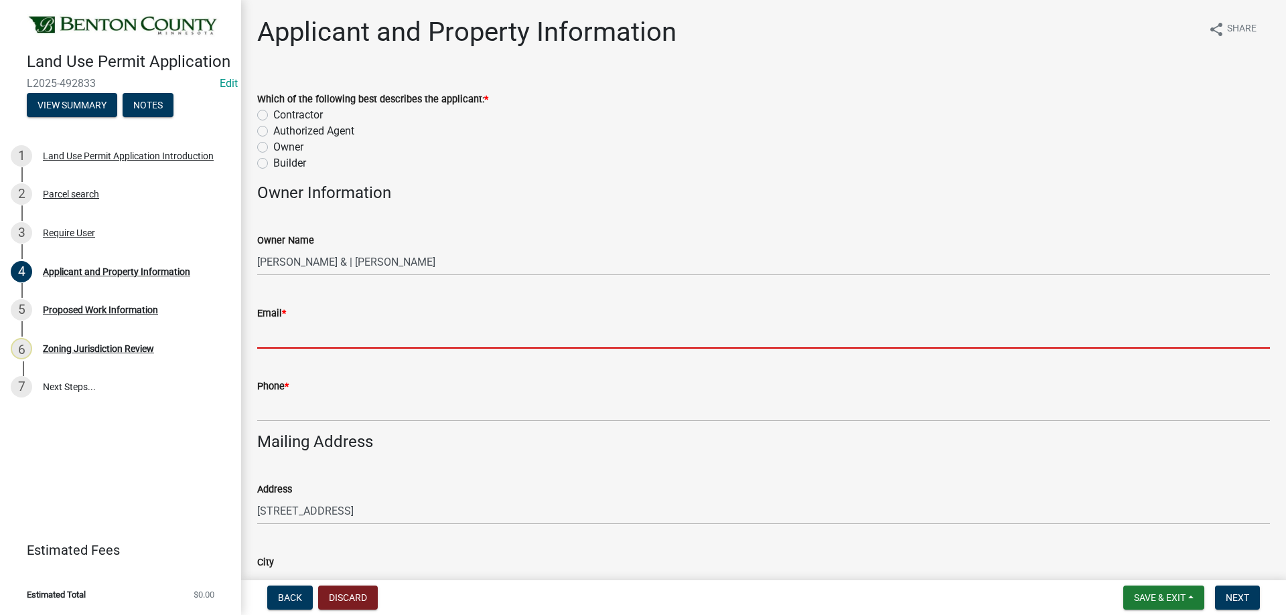
click at [278, 329] on input "Email *" at bounding box center [763, 334] width 1012 height 27
paste input "[PERSON_NAME][EMAIL_ADDRESS][DOMAIN_NAME]"
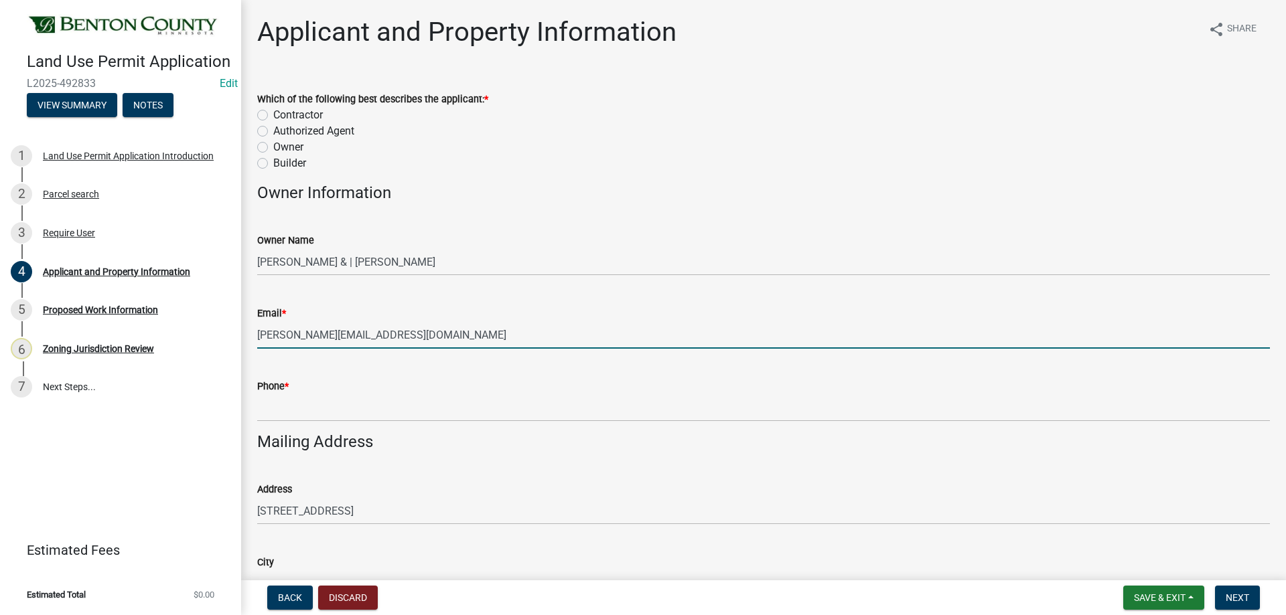
type input "[PERSON_NAME][EMAIL_ADDRESS][DOMAIN_NAME]"
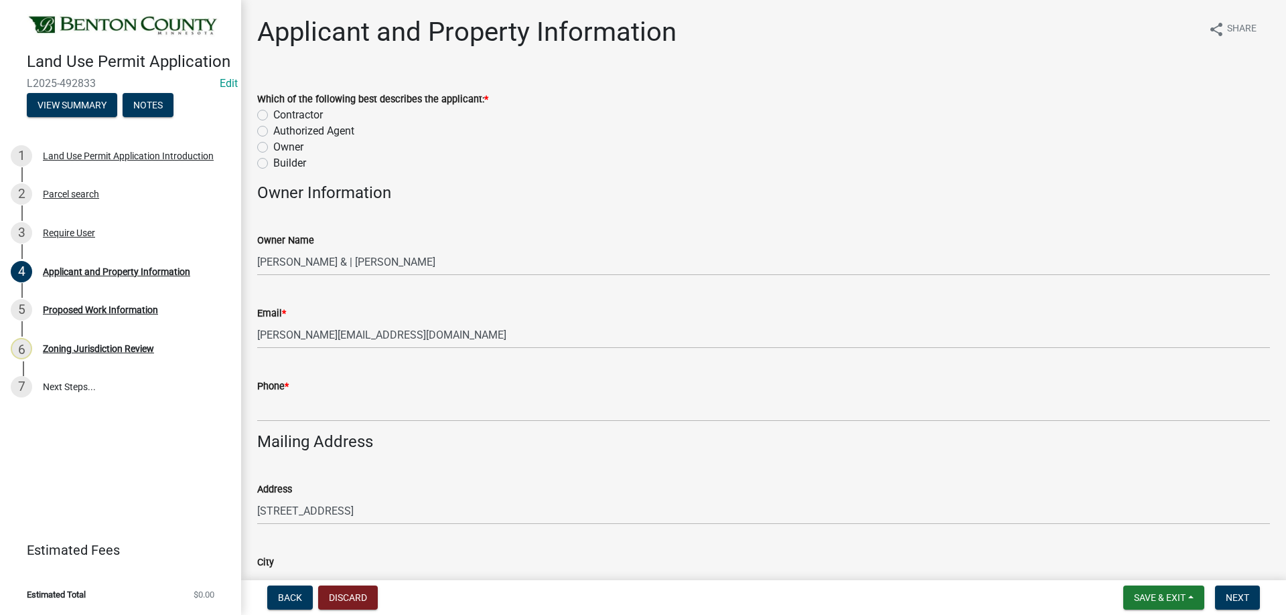
click at [273, 163] on label "Builder" at bounding box center [289, 163] width 33 height 16
click at [273, 163] on input "Builder" at bounding box center [277, 159] width 9 height 9
radio input "true"
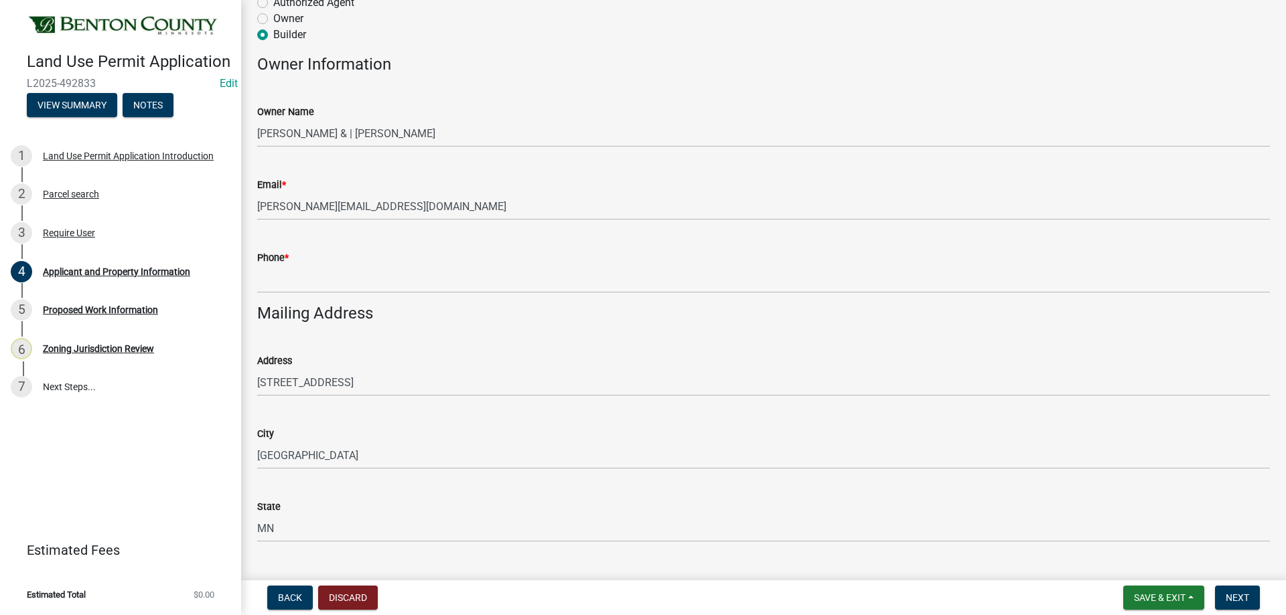
scroll to position [134, 0]
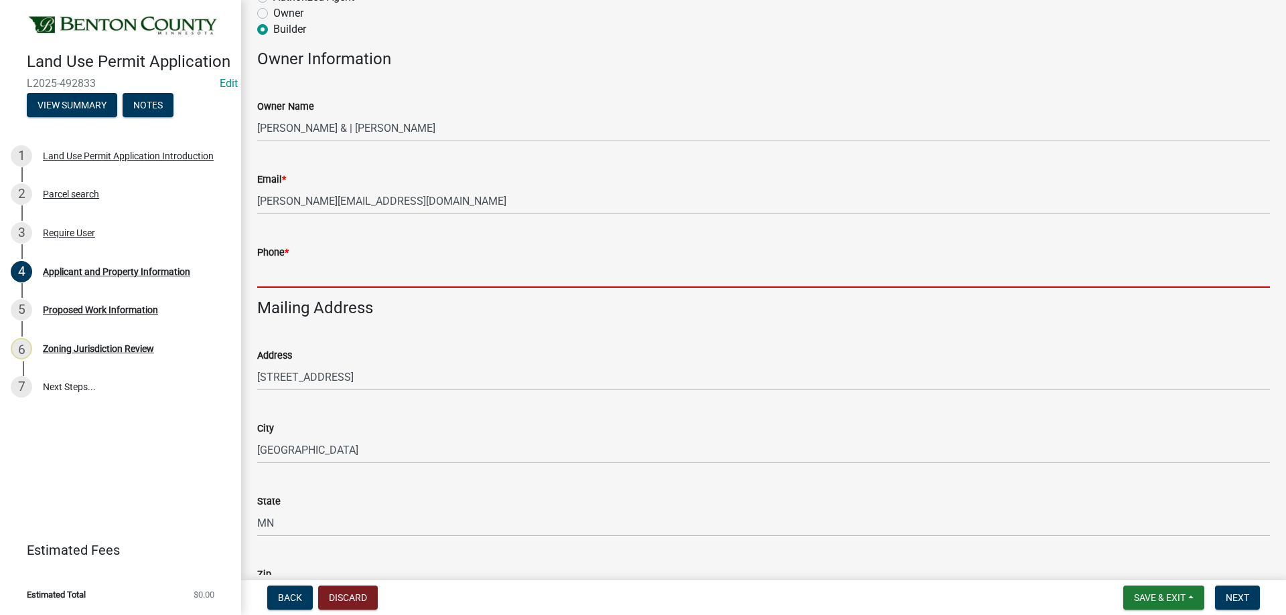
click at [282, 267] on input "Phone *" at bounding box center [763, 273] width 1012 height 27
paste input "[PHONE_NUMBER]"
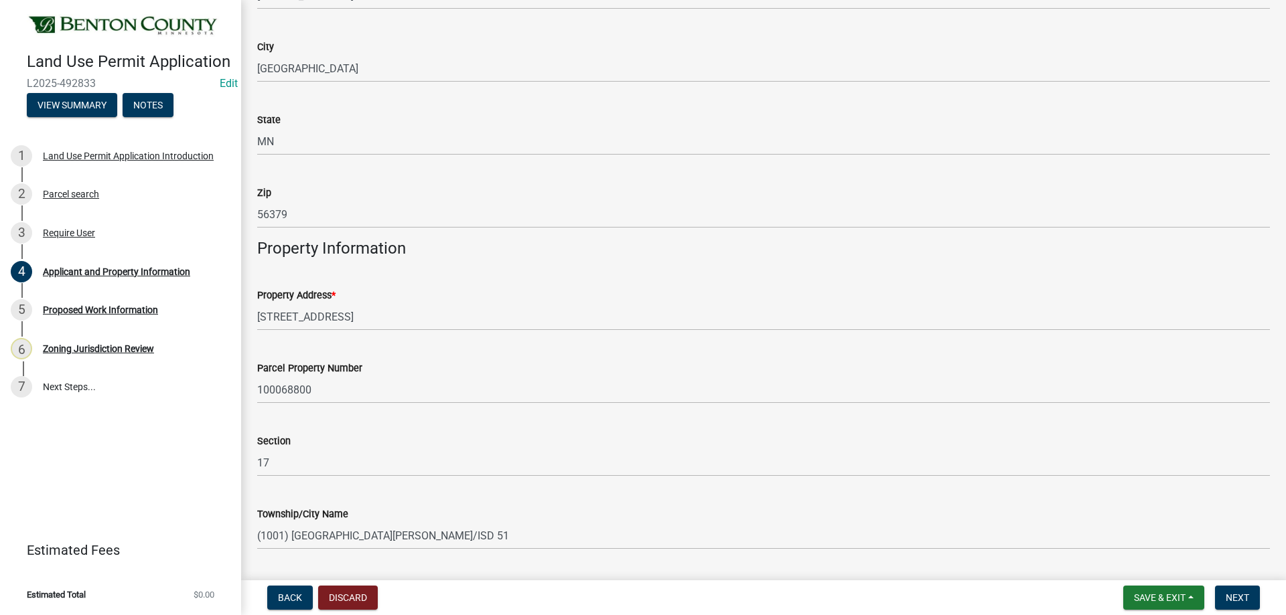
scroll to position [626, 0]
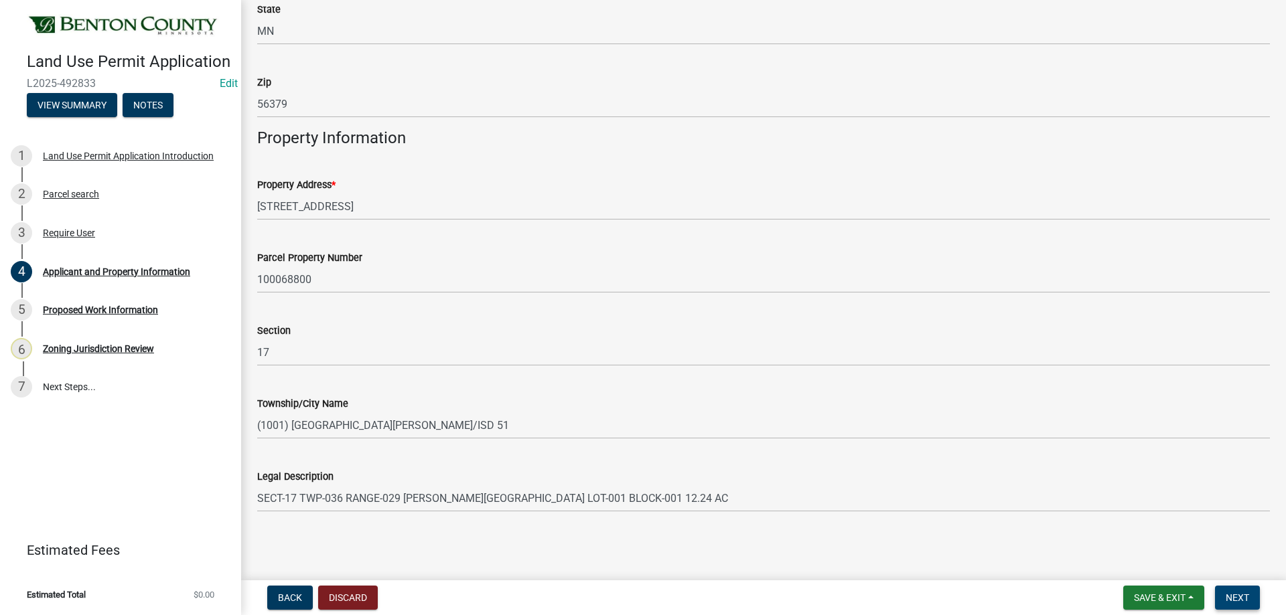
type input "[PHONE_NUMBER]"
click at [1243, 587] on button "Next" at bounding box center [1237, 598] width 45 height 24
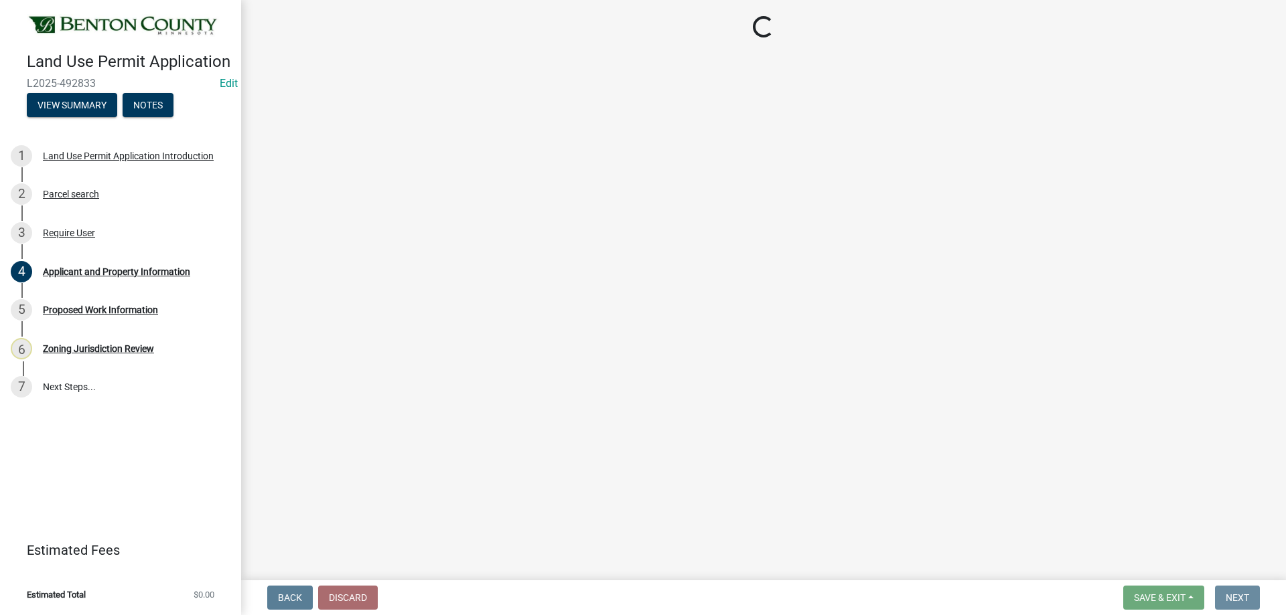
scroll to position [0, 0]
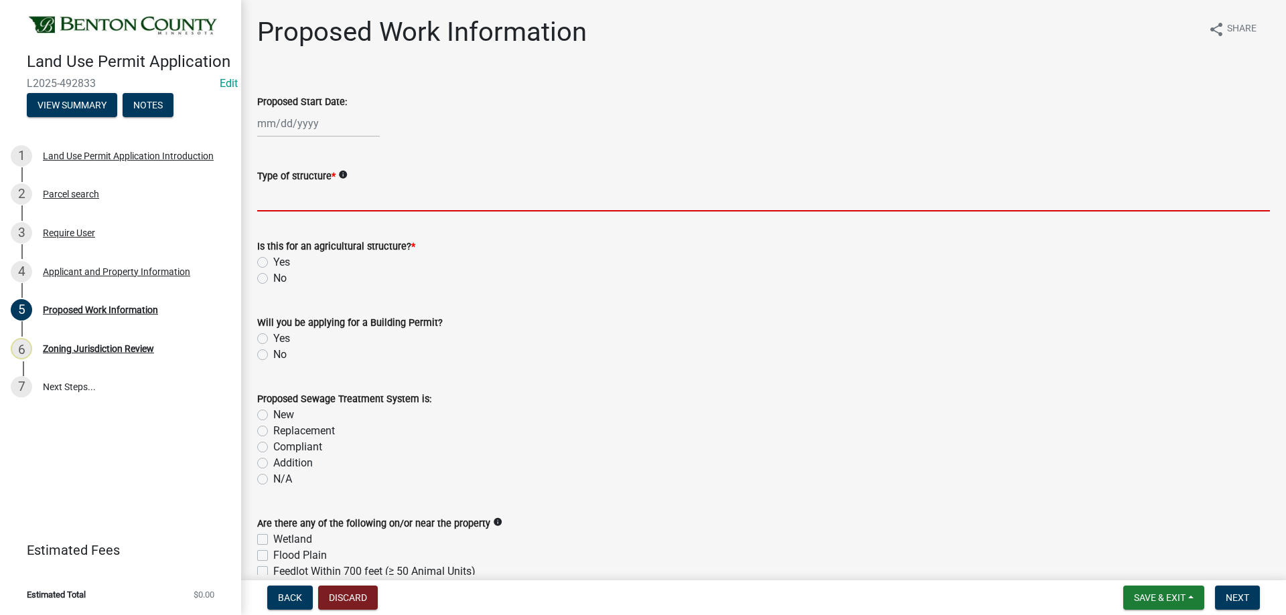
click at [323, 188] on input "Type of structure *" at bounding box center [763, 197] width 1012 height 27
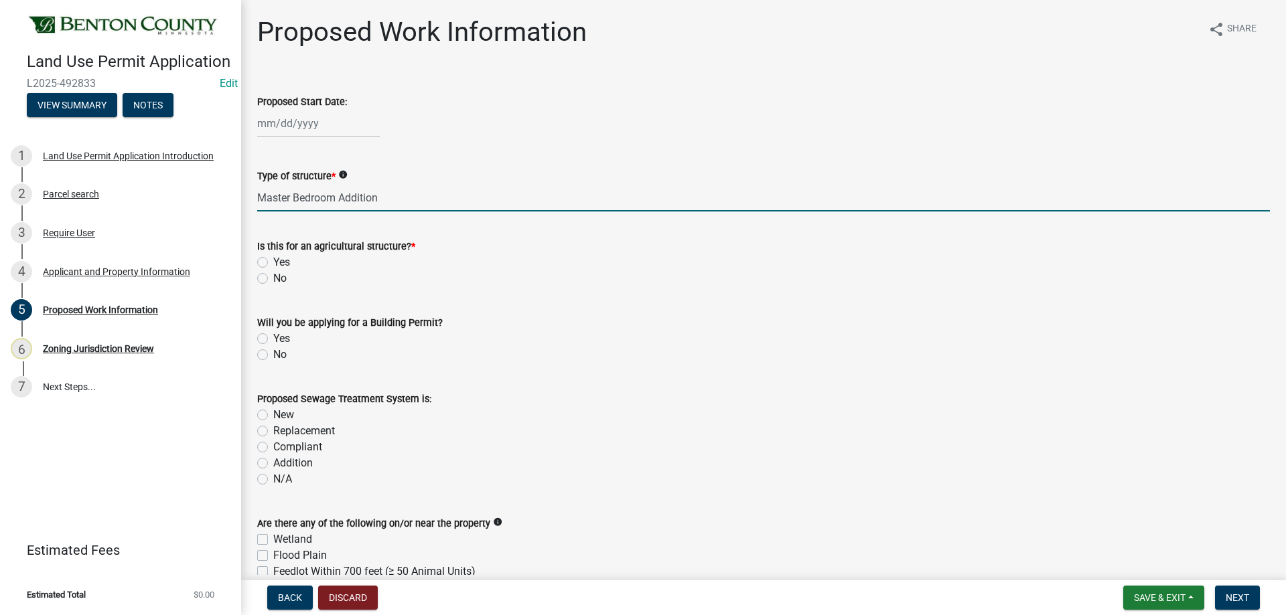
type input "Master Bedroom Addition"
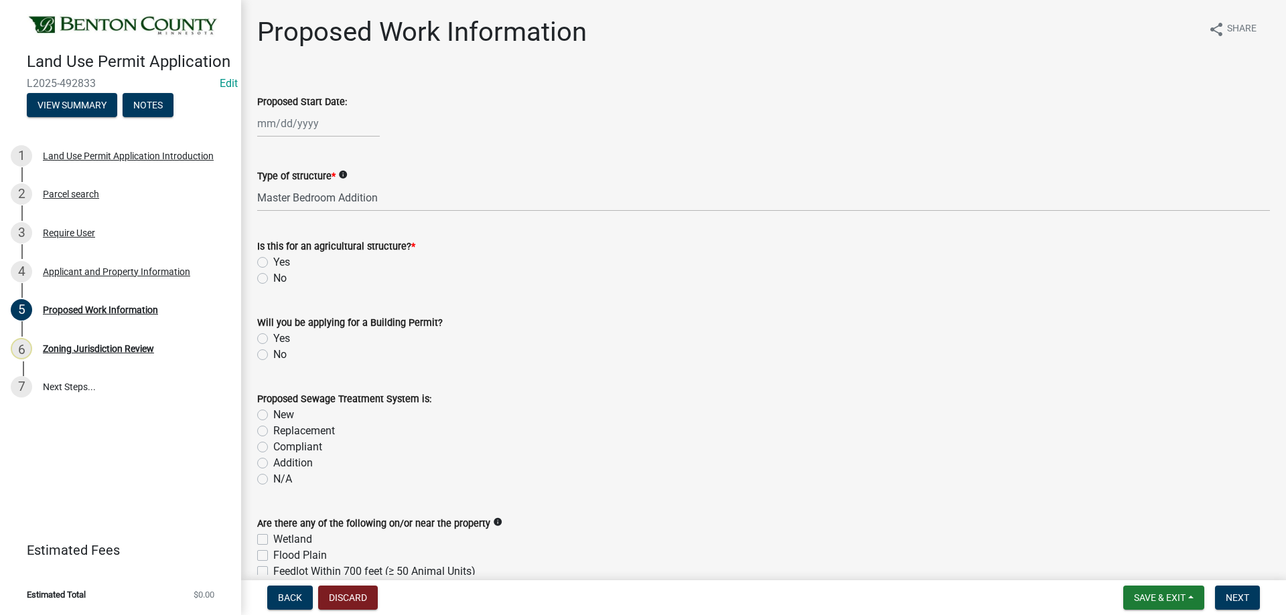
click at [273, 279] on label "No" at bounding box center [279, 279] width 13 height 16
click at [273, 279] on input "No" at bounding box center [277, 275] width 9 height 9
radio input "true"
click at [273, 335] on label "Yes" at bounding box center [281, 339] width 17 height 16
click at [273, 335] on input "Yes" at bounding box center [277, 335] width 9 height 9
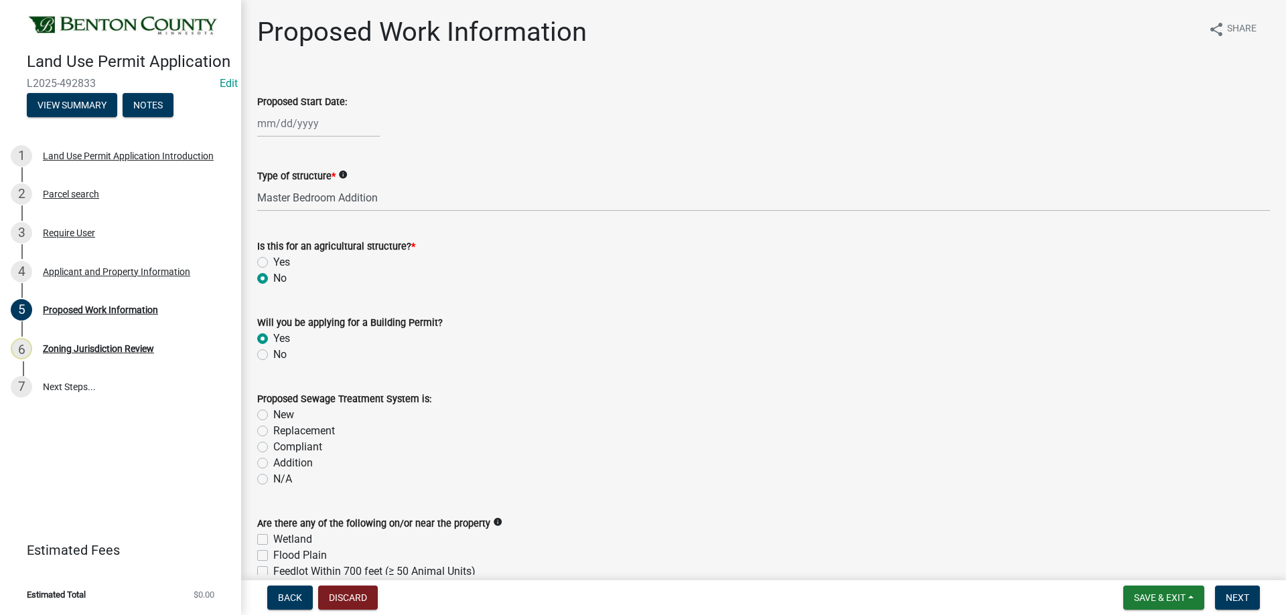
radio input "true"
click at [273, 447] on label "Compliant" at bounding box center [297, 447] width 49 height 16
click at [273, 447] on input "Compliant" at bounding box center [277, 443] width 9 height 9
radio input "true"
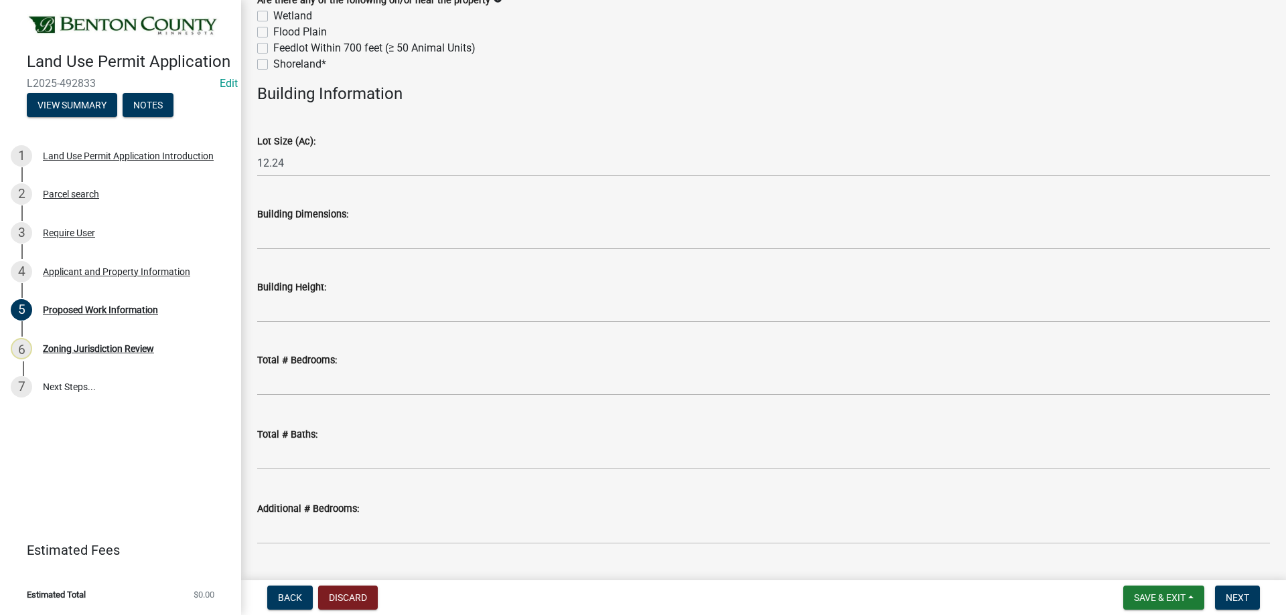
scroll to position [536, 0]
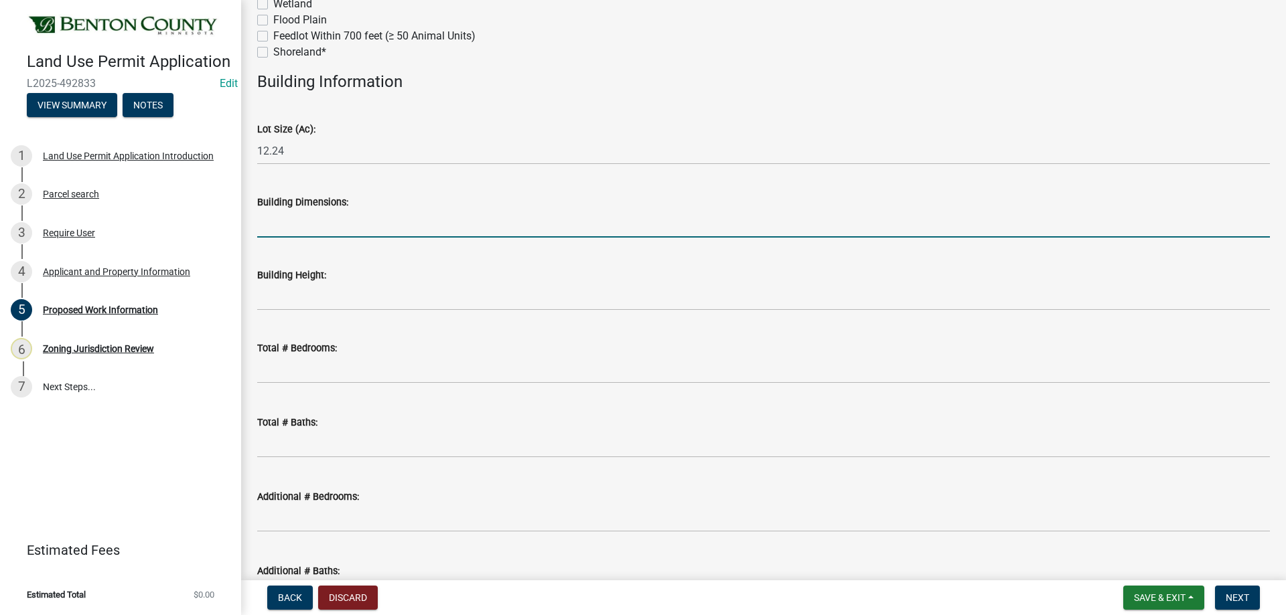
click at [283, 221] on input "Building Dimensions:" at bounding box center [763, 223] width 1012 height 27
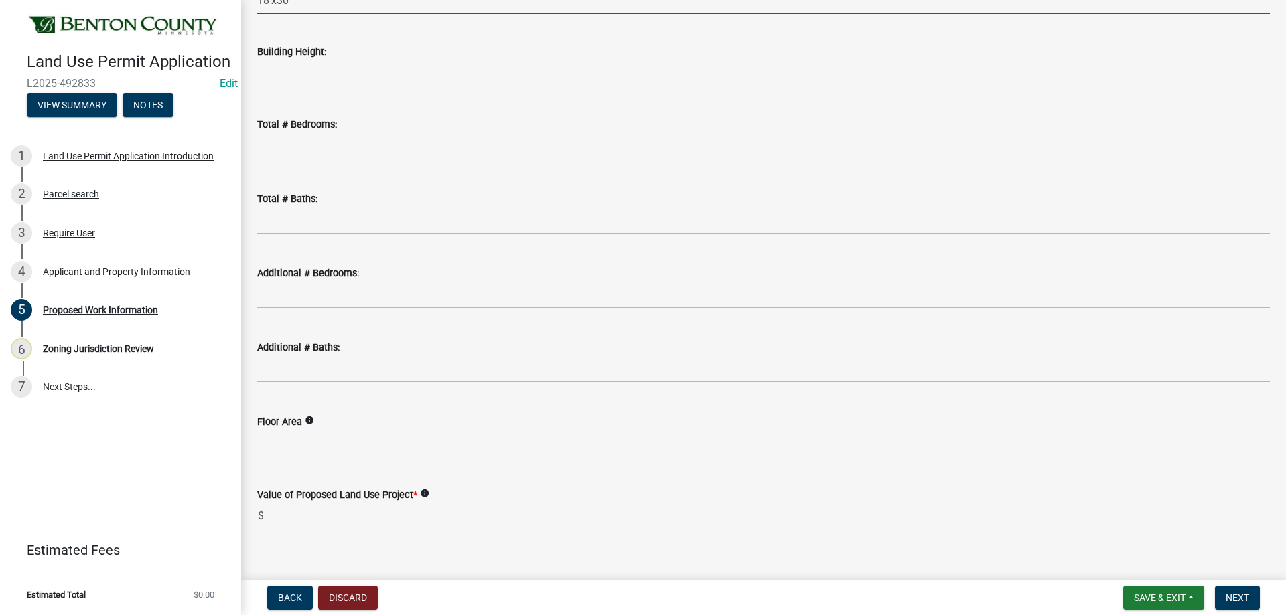
scroll to position [779, 0]
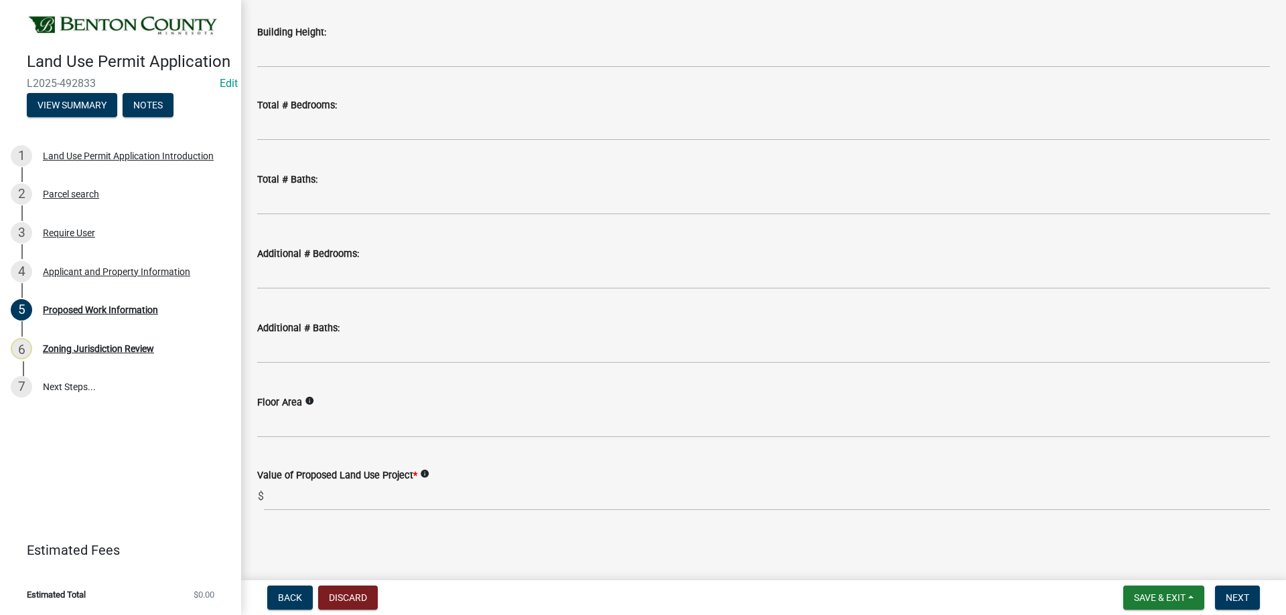
type input "18'x30'"
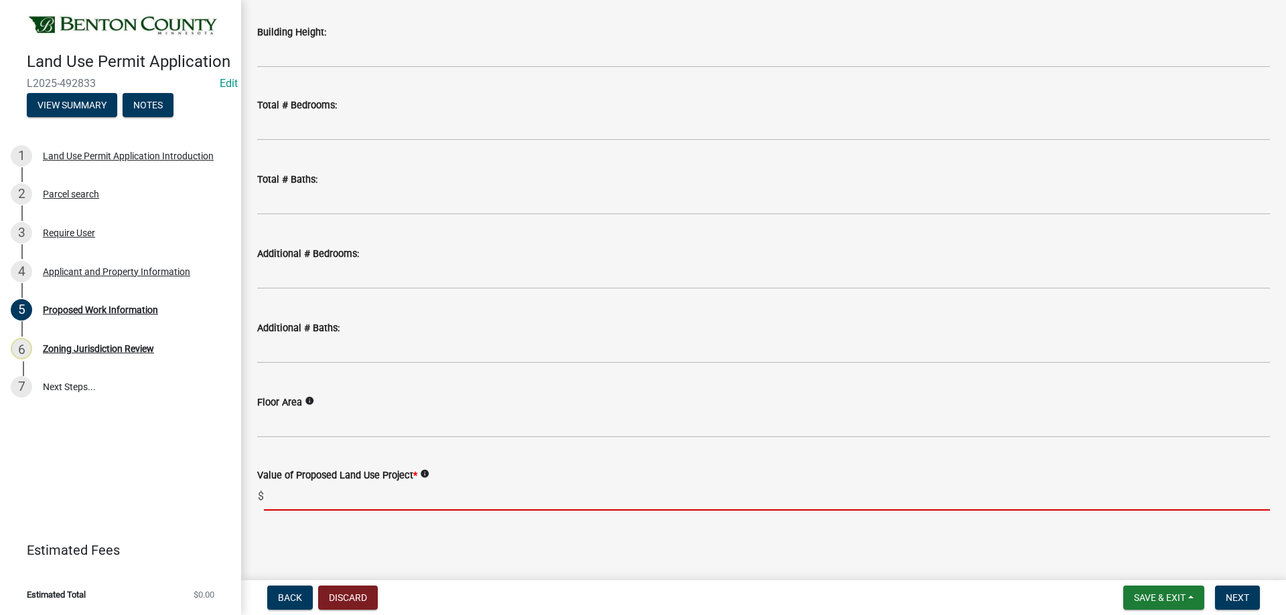
click at [287, 493] on input "text" at bounding box center [767, 496] width 1006 height 27
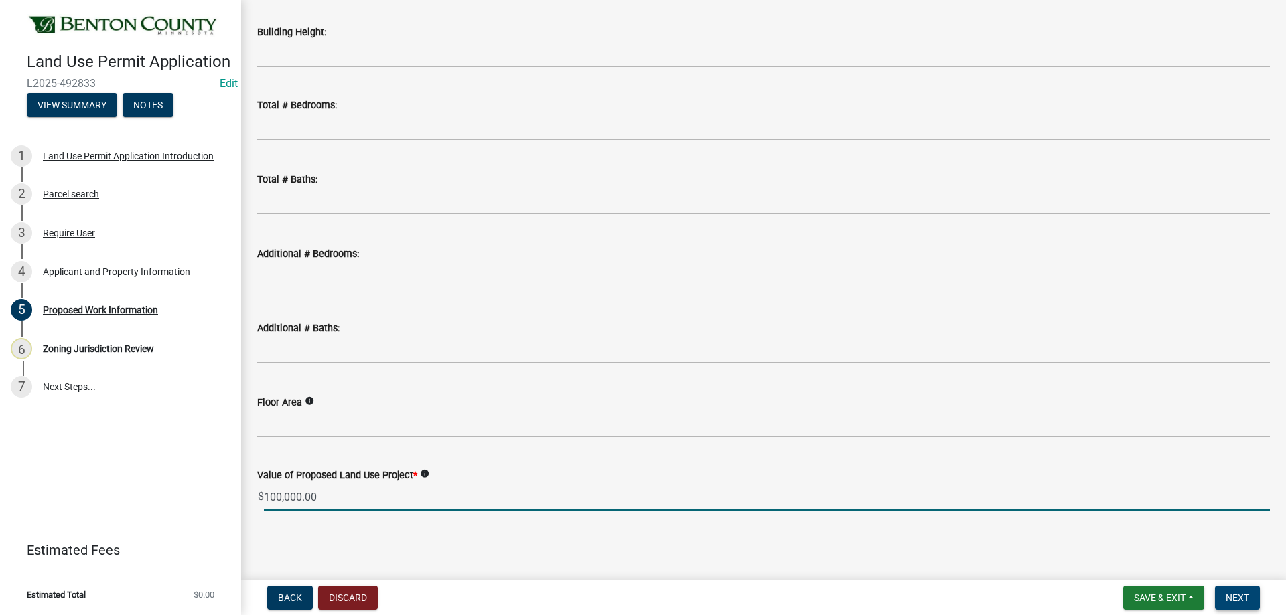
type input "100000"
click at [1242, 593] on span "Next" at bounding box center [1236, 598] width 23 height 11
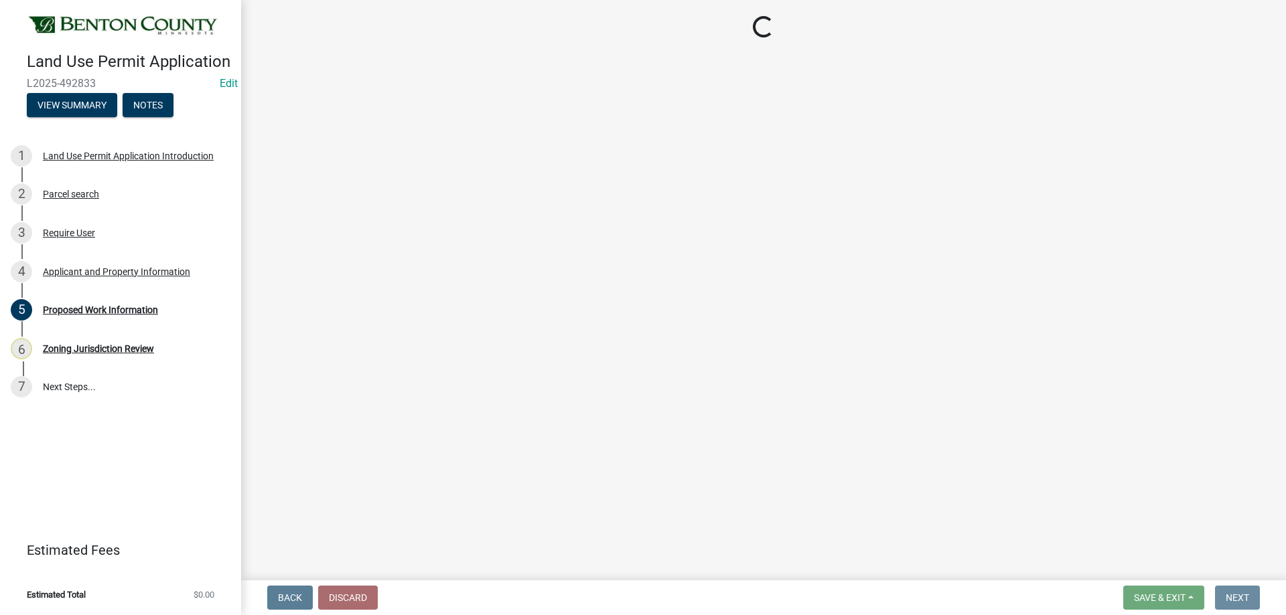
scroll to position [0, 0]
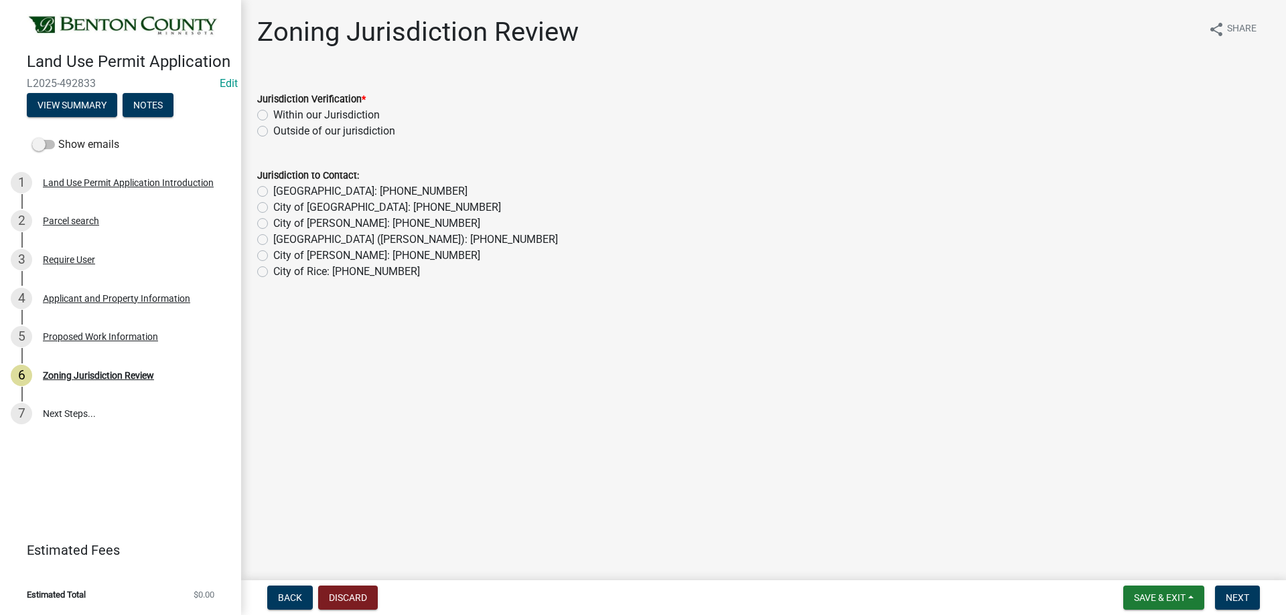
click at [273, 117] on label "Within our Jurisdiction" at bounding box center [326, 115] width 106 height 16
click at [273, 116] on input "Within our Jurisdiction" at bounding box center [277, 111] width 9 height 9
radio input "true"
click at [1225, 591] on button "Next" at bounding box center [1237, 598] width 45 height 24
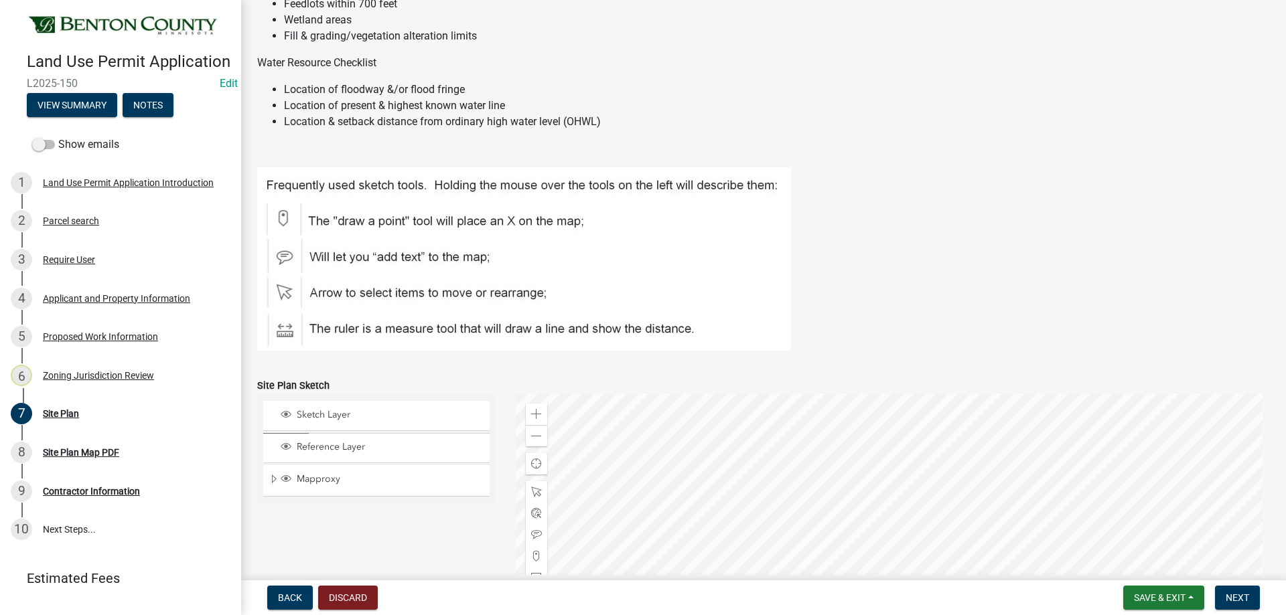
scroll to position [402, 0]
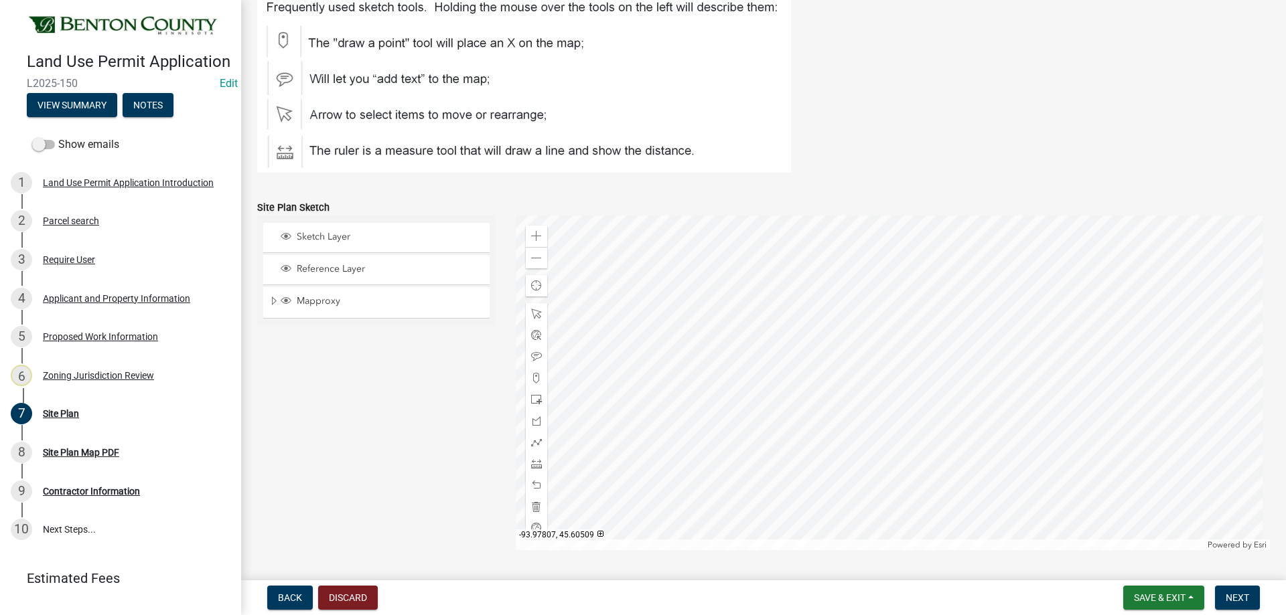
click at [868, 355] on div "Zoom in Zoom out Find my location Powered by [PERSON_NAME]" at bounding box center [893, 383] width 755 height 335
drag, startPoint x: 538, startPoint y: 376, endPoint x: 863, endPoint y: 358, distance: 326.0
click at [863, 358] on div at bounding box center [893, 383] width 755 height 335
click at [1245, 599] on span "Next" at bounding box center [1236, 598] width 23 height 11
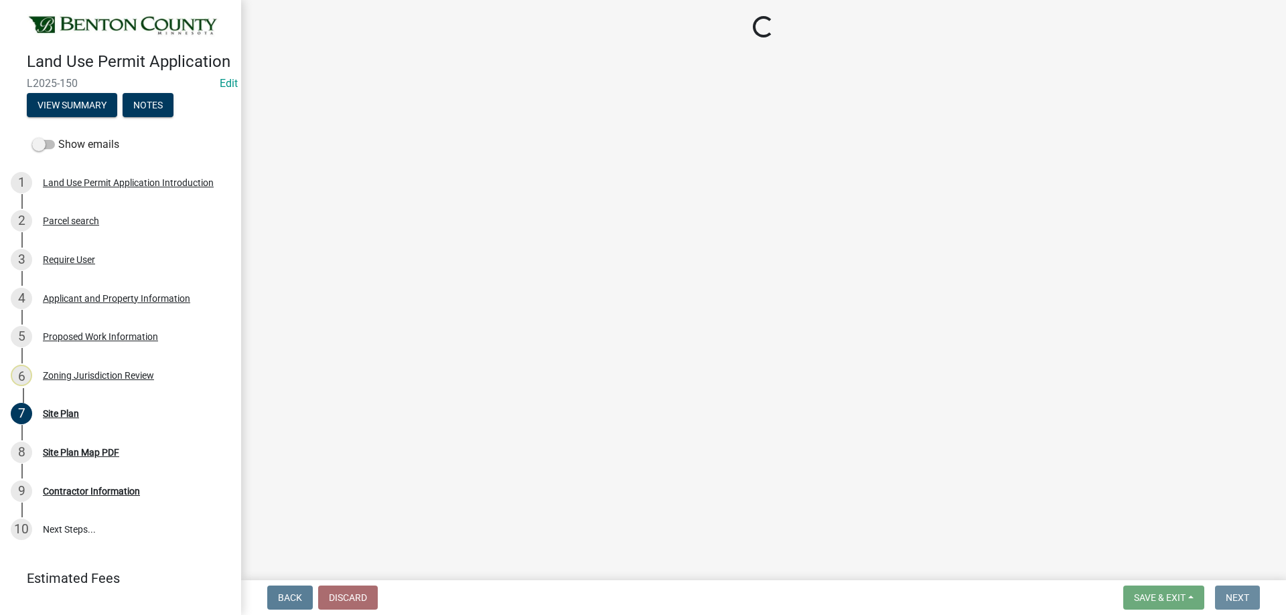
scroll to position [0, 0]
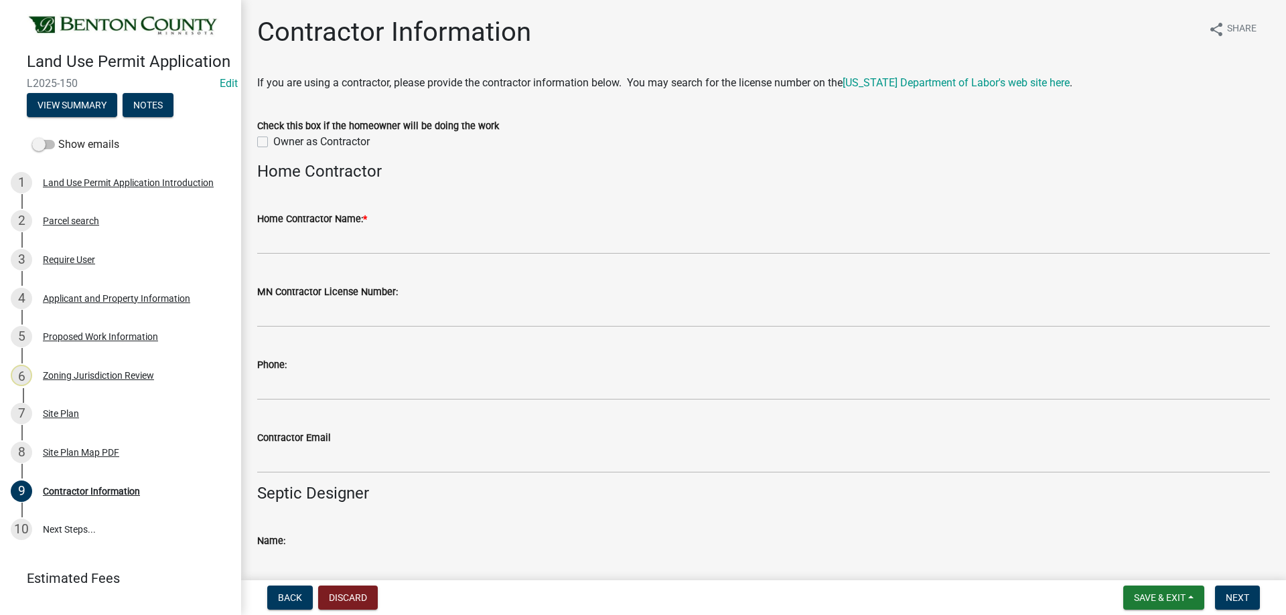
click at [273, 143] on label "Owner as Contractor" at bounding box center [321, 142] width 96 height 16
click at [273, 143] on input "Owner as Contractor" at bounding box center [277, 138] width 9 height 9
checkbox input "true"
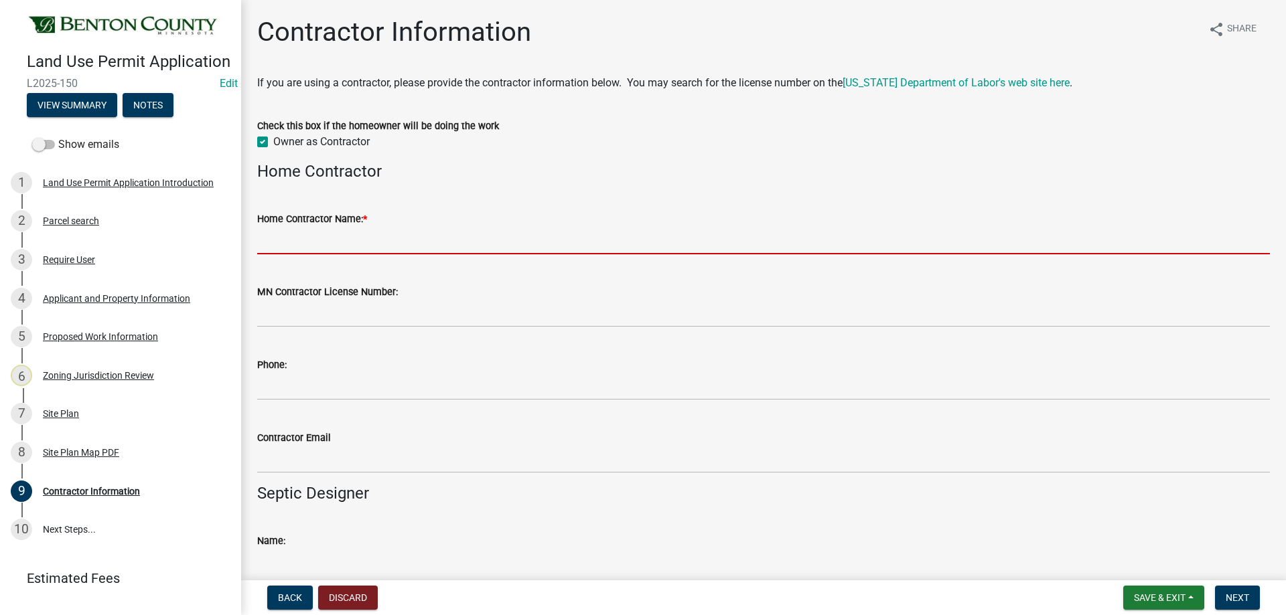
click at [302, 238] on input "Home Contractor Name: *" at bounding box center [763, 240] width 1012 height 27
paste input "MNBUILT"
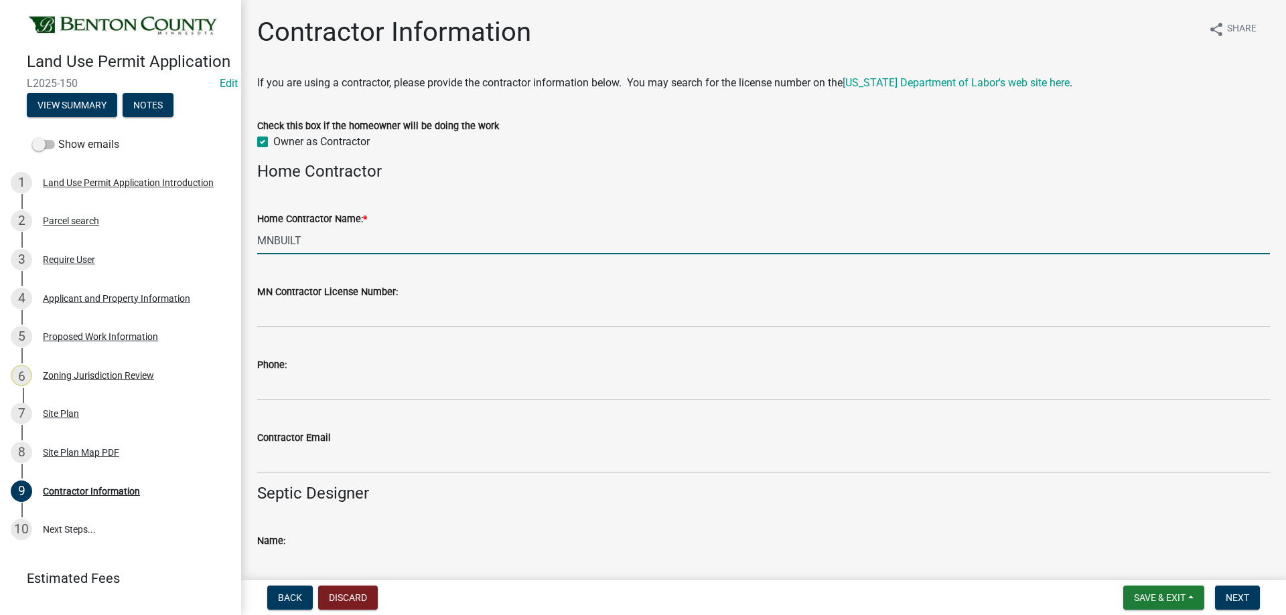
type input "MNBUILT"
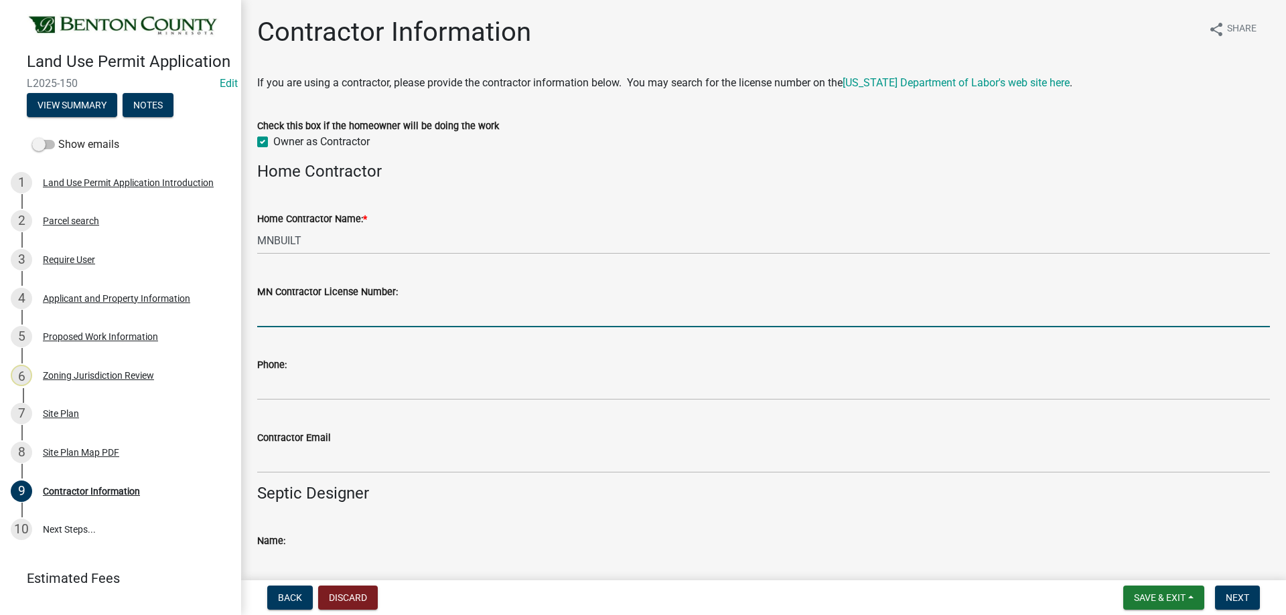
click at [276, 305] on input "MN Contractor License Number:" at bounding box center [763, 313] width 1012 height 27
paste input "[PHONE_NUMBER]"
type input "[PHONE_NUMBER]"
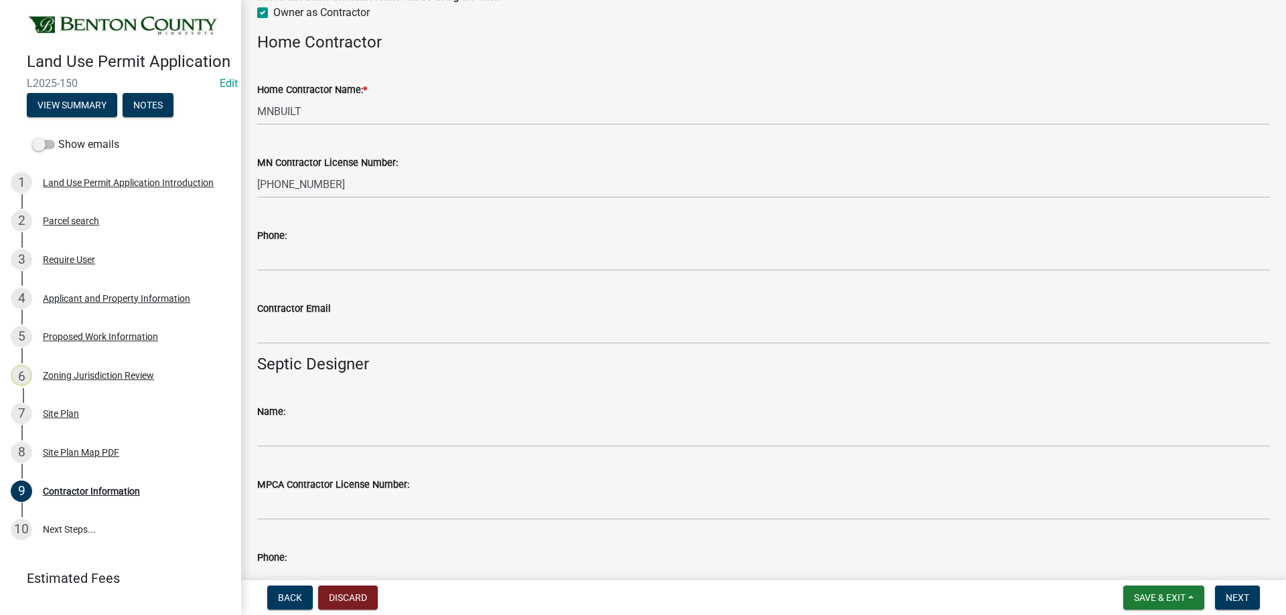
scroll to position [134, 0]
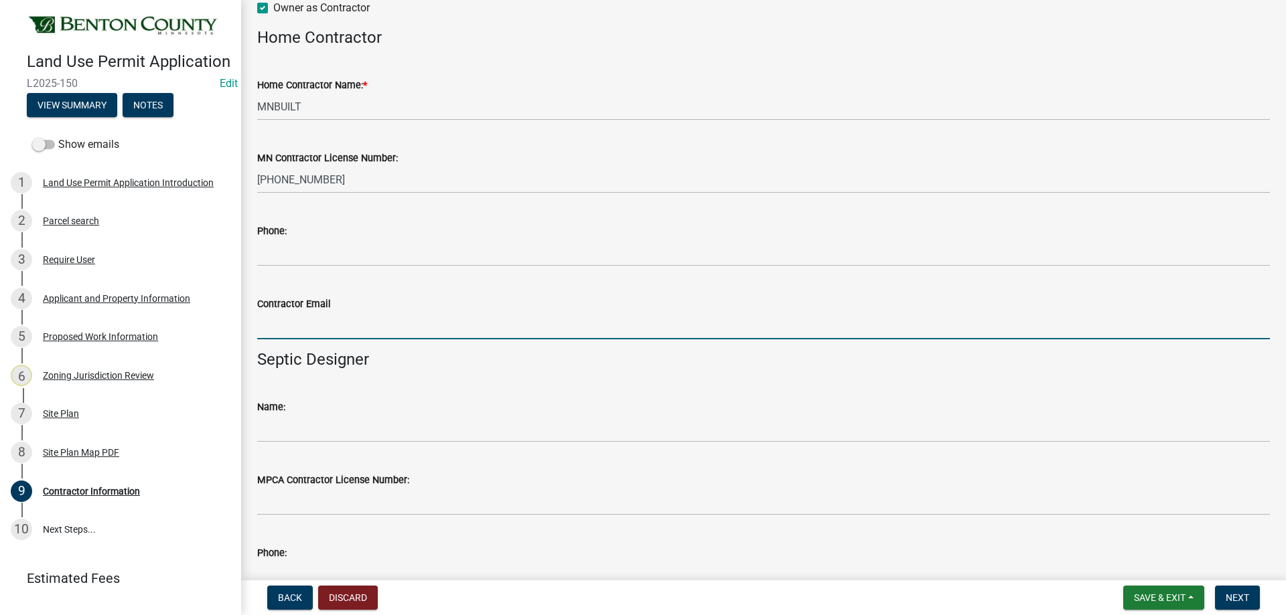
click at [271, 323] on input "Contractor Email" at bounding box center [763, 325] width 1012 height 27
paste input "[PERSON_NAME][EMAIL_ADDRESS][DOMAIN_NAME]"
type input "[PERSON_NAME][EMAIL_ADDRESS][DOMAIN_NAME]"
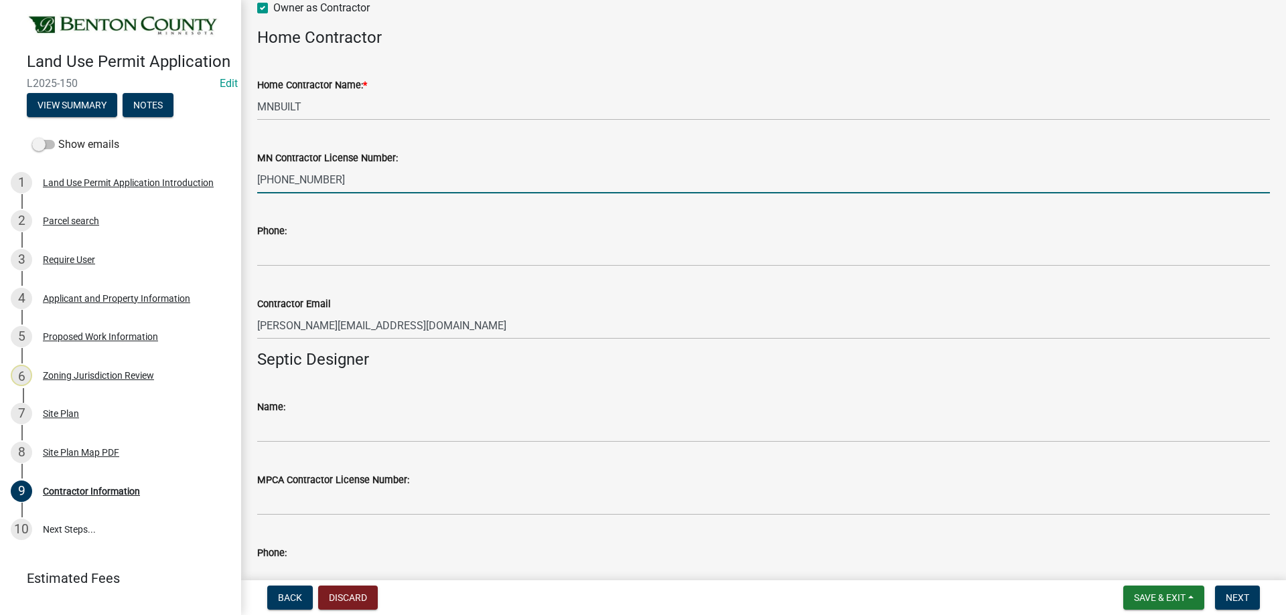
drag, startPoint x: 366, startPoint y: 177, endPoint x: 238, endPoint y: 187, distance: 128.3
click at [238, 187] on div "Land Use Permit Application L2025-150 Edit View Summary Notes Show emails 1 Lan…" at bounding box center [643, 307] width 1286 height 615
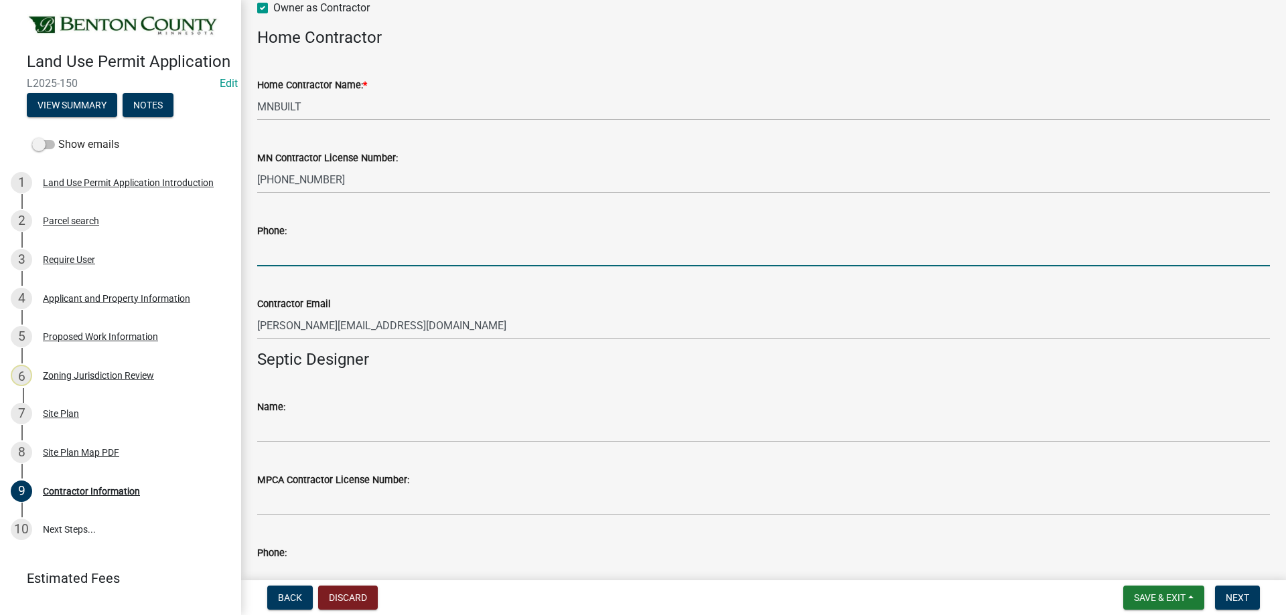
paste input "[PHONE_NUMBER]"
type input "[PHONE_NUMBER]"
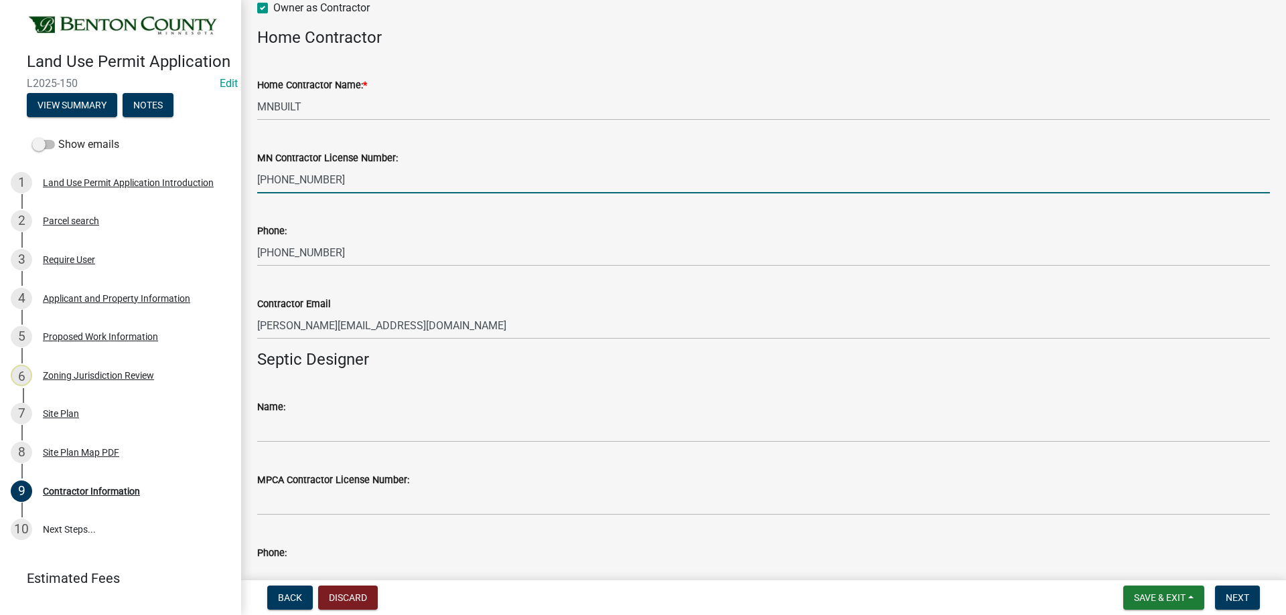
drag, startPoint x: 372, startPoint y: 171, endPoint x: 228, endPoint y: 178, distance: 144.8
click at [228, 179] on div "Land Use Permit Application L2025-150 Edit View Summary Notes Show emails 1 Lan…" at bounding box center [643, 307] width 1286 height 615
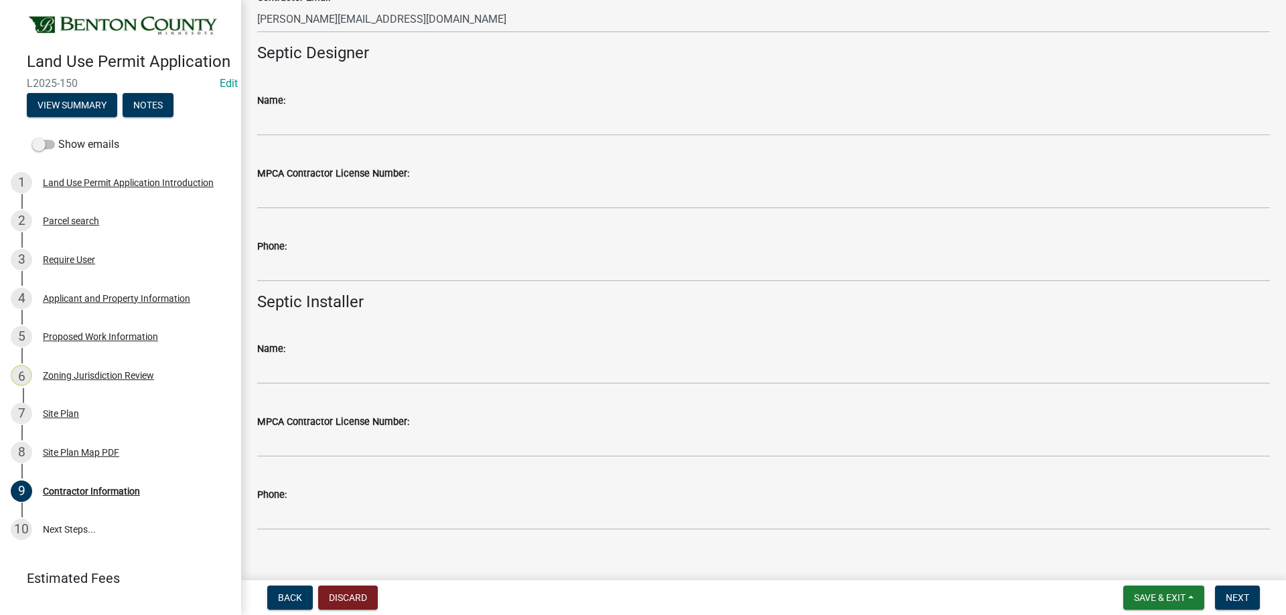
scroll to position [459, 0]
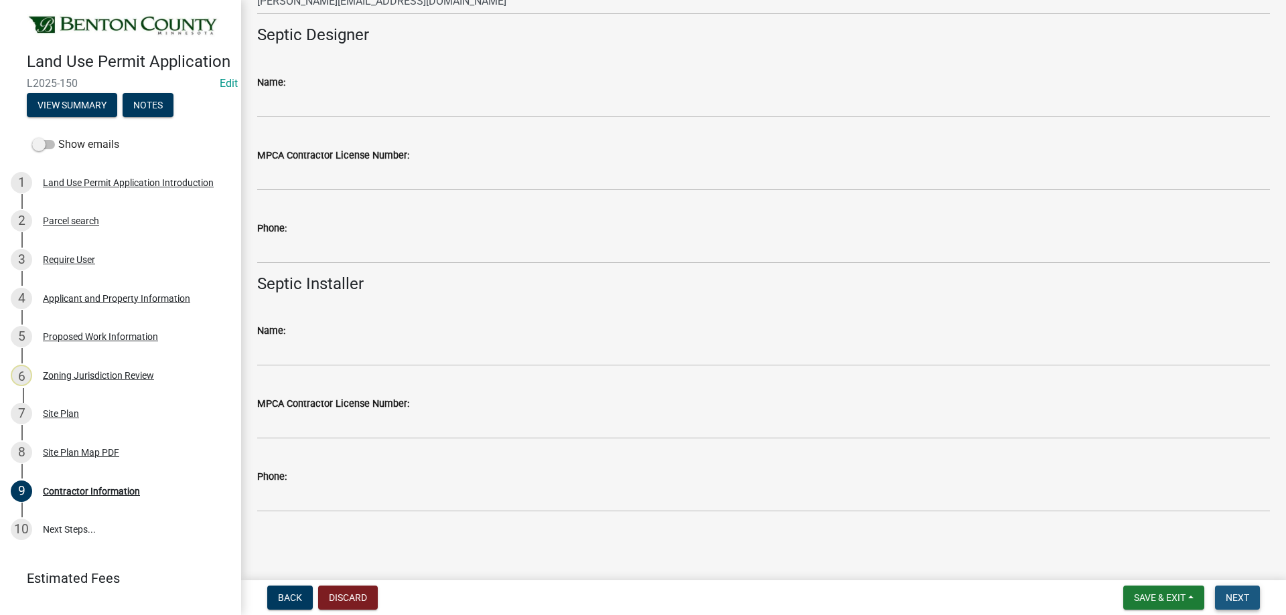
click at [1238, 593] on span "Next" at bounding box center [1236, 598] width 23 height 11
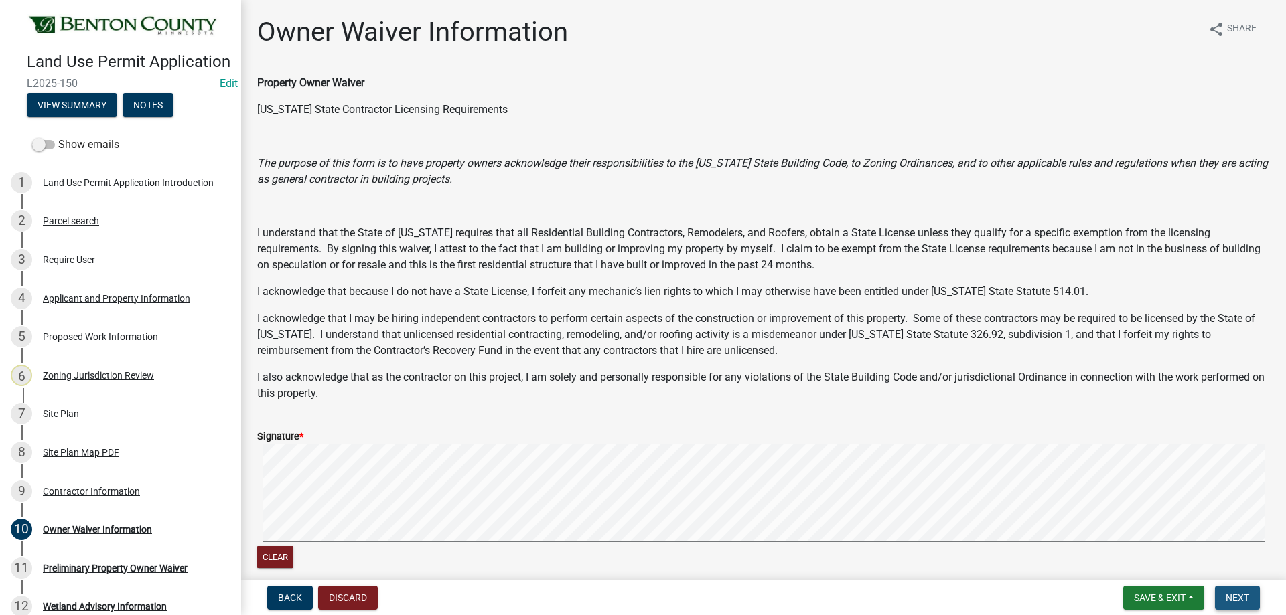
click at [1243, 596] on span "Next" at bounding box center [1236, 598] width 23 height 11
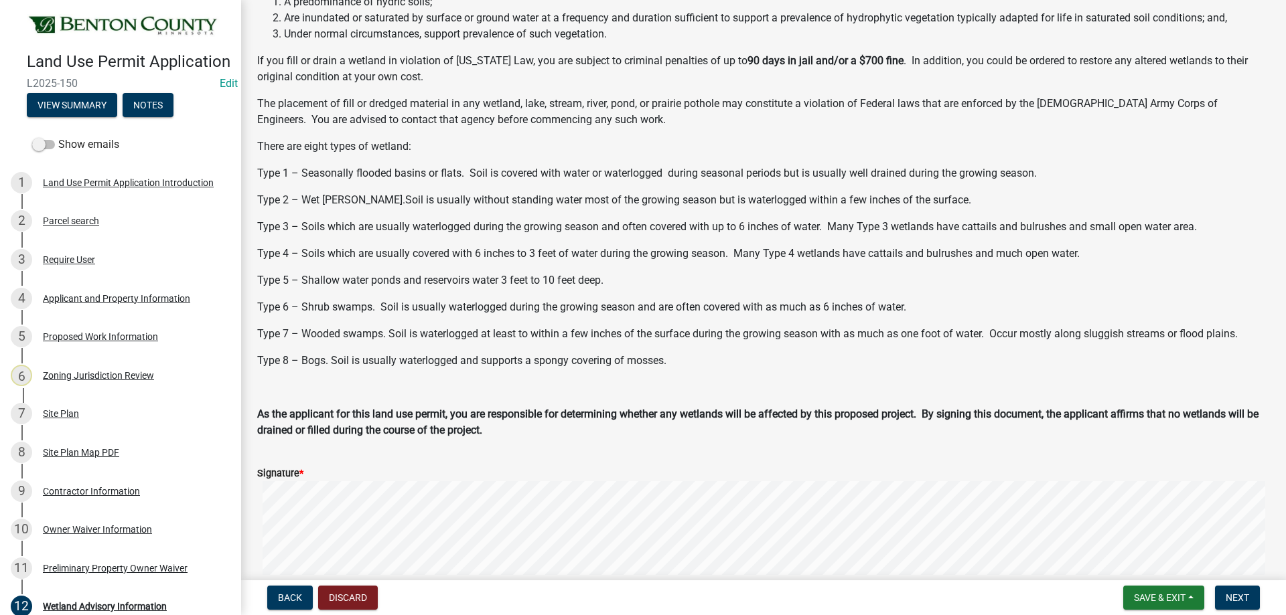
scroll to position [201, 0]
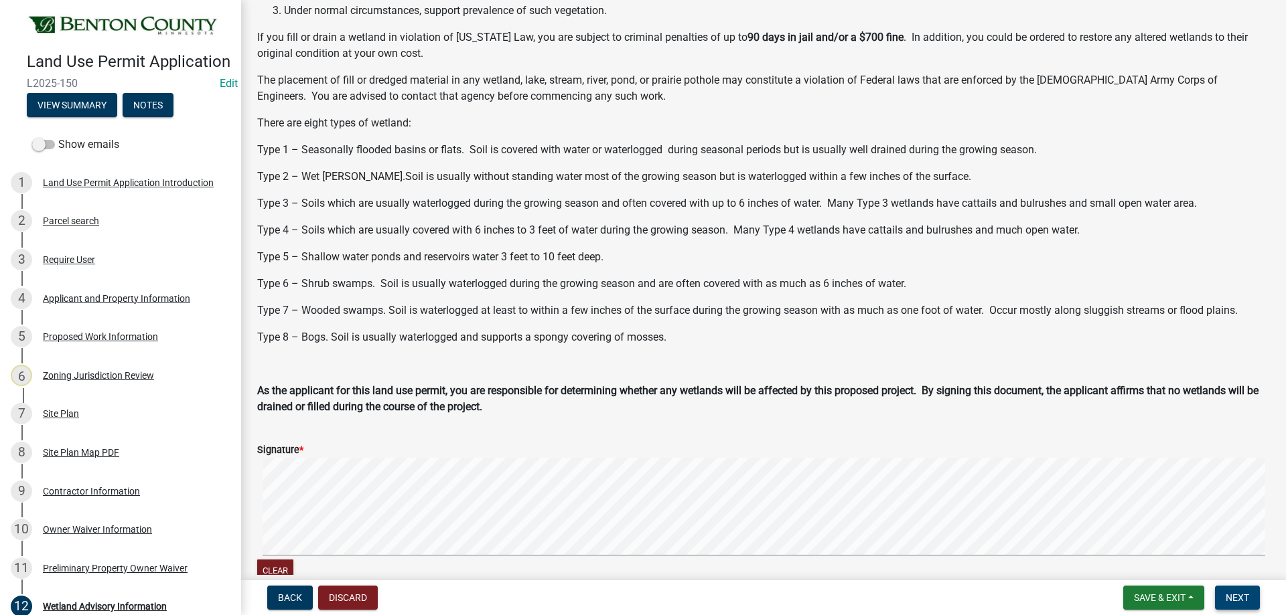
click at [1227, 593] on span "Next" at bounding box center [1236, 598] width 23 height 11
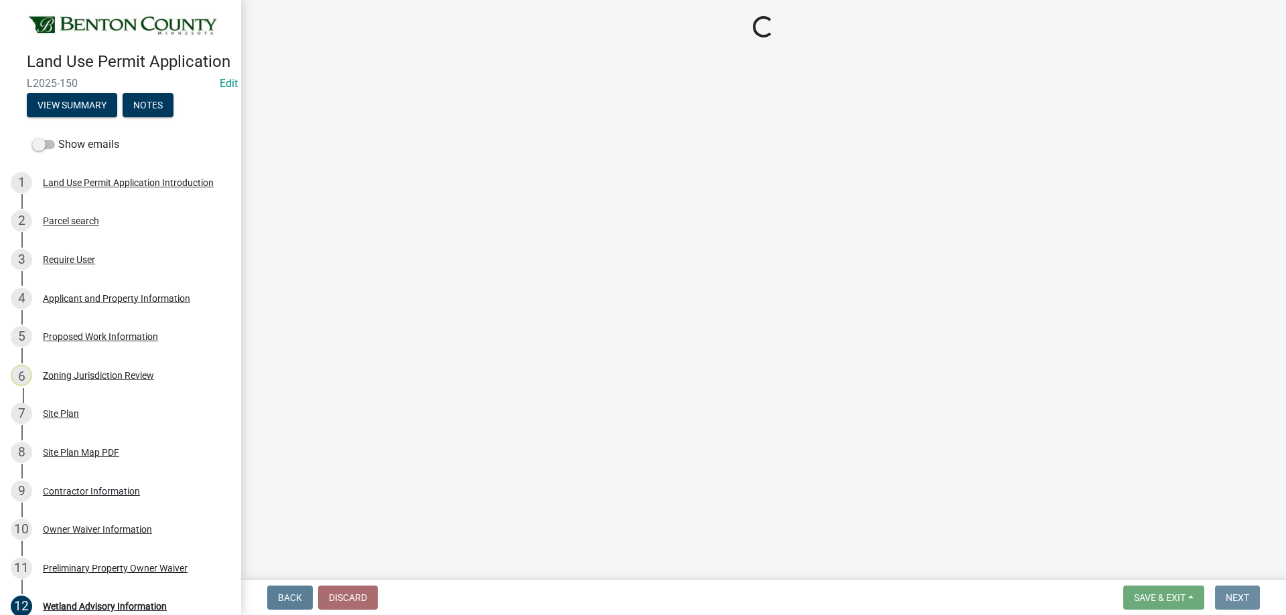
scroll to position [0, 0]
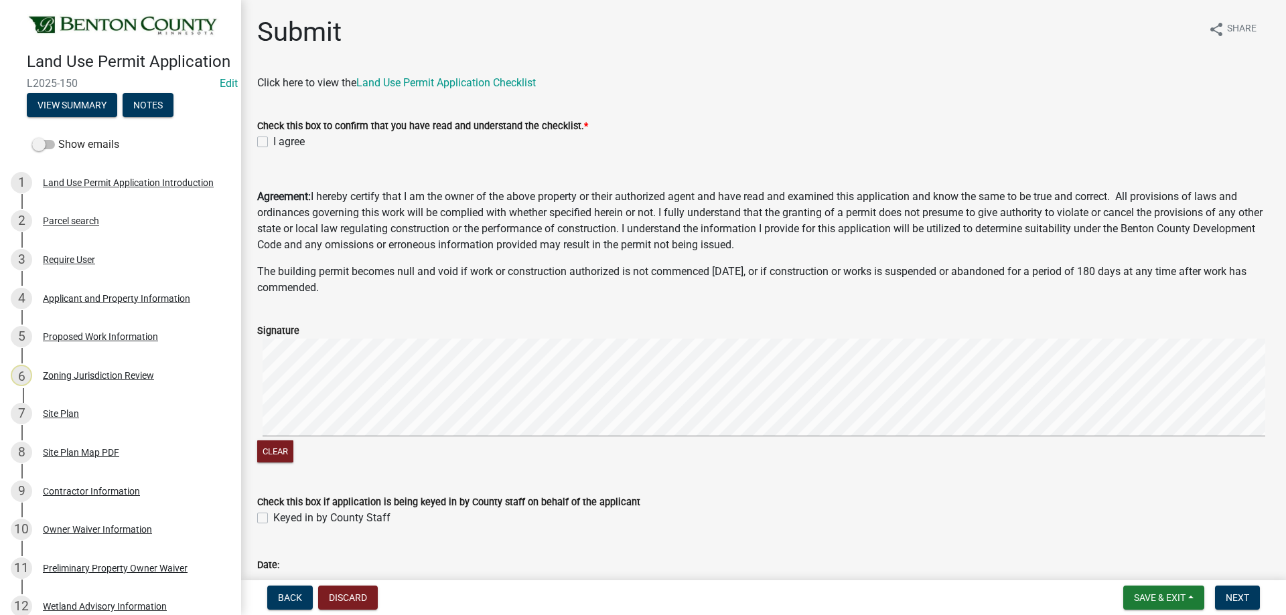
click at [273, 144] on label "I agree" at bounding box center [288, 142] width 31 height 16
click at [273, 143] on input "I agree" at bounding box center [277, 138] width 9 height 9
checkbox input "true"
click at [408, 275] on p "The building permit becomes null and void if work or construction authorized is…" at bounding box center [763, 280] width 1012 height 32
click at [378, 288] on p "The building permit becomes null and void if work or construction authorized is…" at bounding box center [763, 280] width 1012 height 32
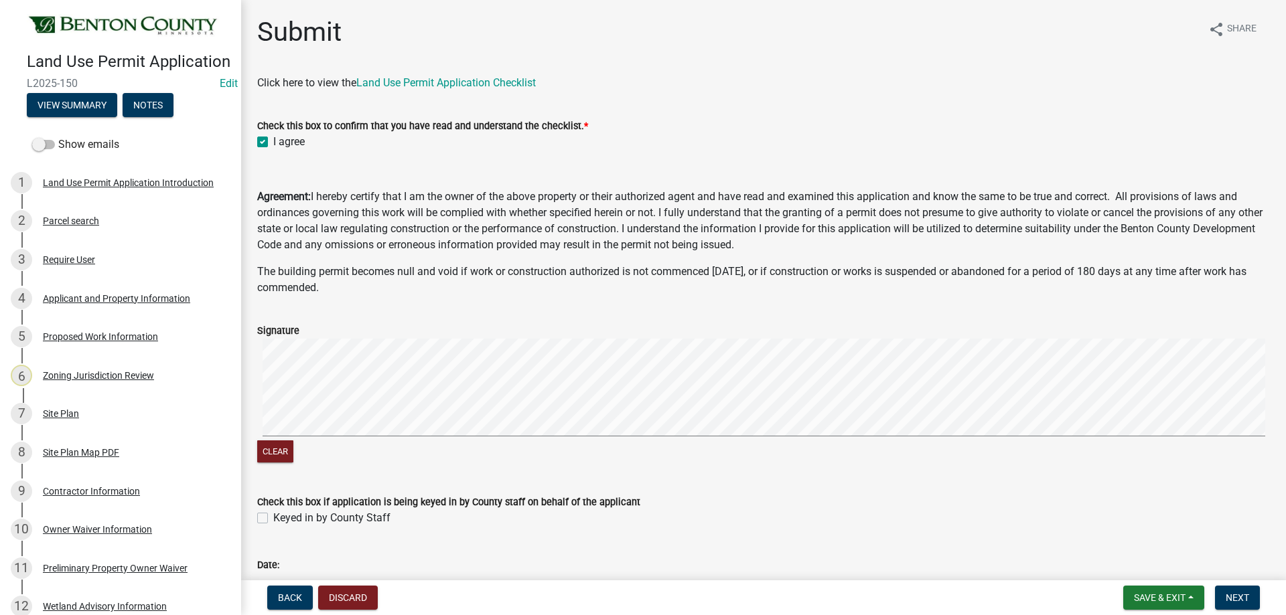
drag, startPoint x: 269, startPoint y: 521, endPoint x: 283, endPoint y: 510, distance: 18.6
click at [269, 519] on div "Keyed in by County Staff" at bounding box center [763, 518] width 1012 height 16
click at [273, 521] on label "Keyed in by County Staff" at bounding box center [331, 518] width 117 height 16
click at [273, 519] on input "Keyed in by County Staff" at bounding box center [277, 514] width 9 height 9
checkbox input "true"
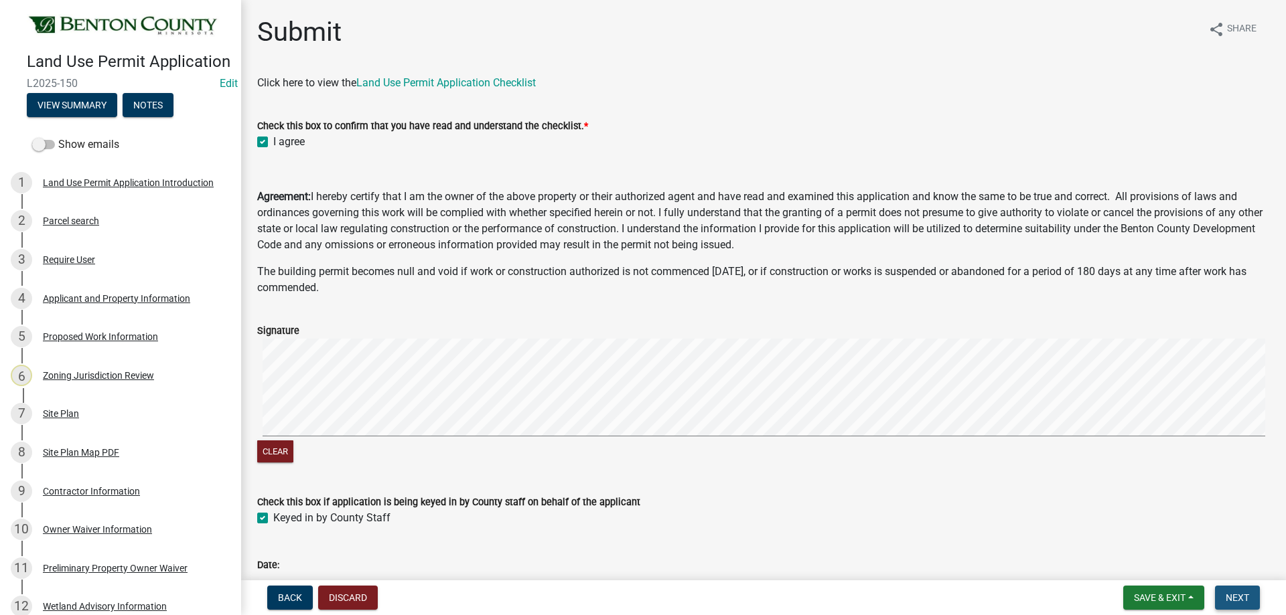
drag, startPoint x: 1254, startPoint y: 596, endPoint x: 1187, endPoint y: 577, distance: 69.7
click at [1250, 596] on button "Next" at bounding box center [1237, 598] width 45 height 24
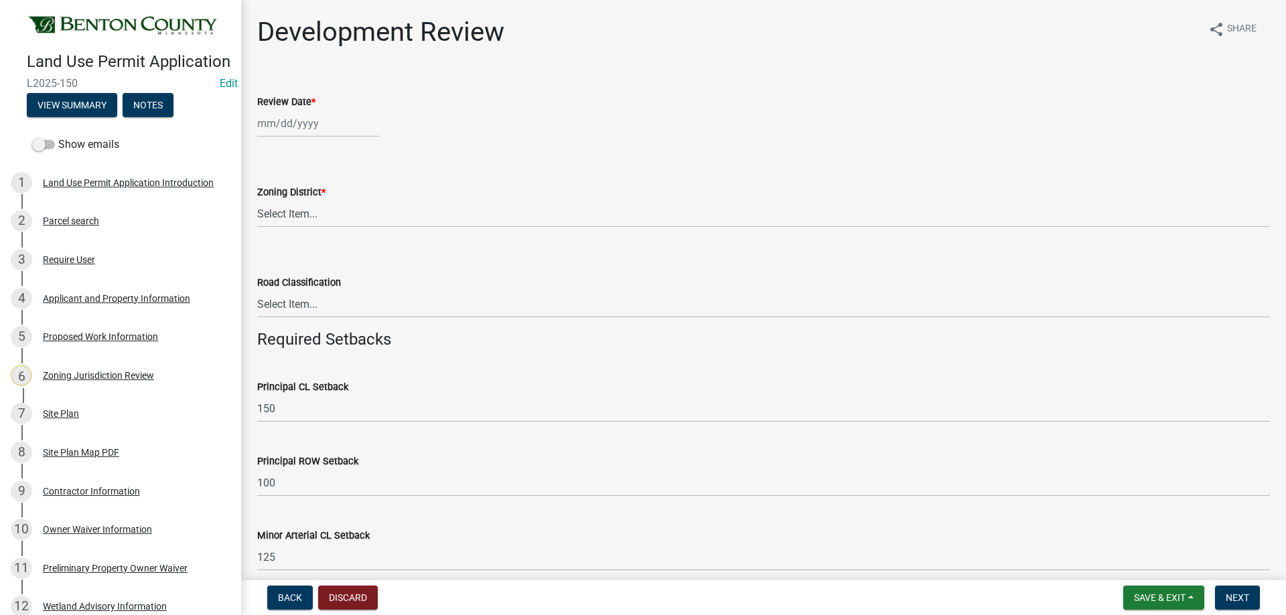
click at [321, 124] on div at bounding box center [318, 123] width 123 height 27
select select "10"
select select "2025"
click at [318, 236] on div "15" at bounding box center [313, 237] width 21 height 21
type input "[DATE]"
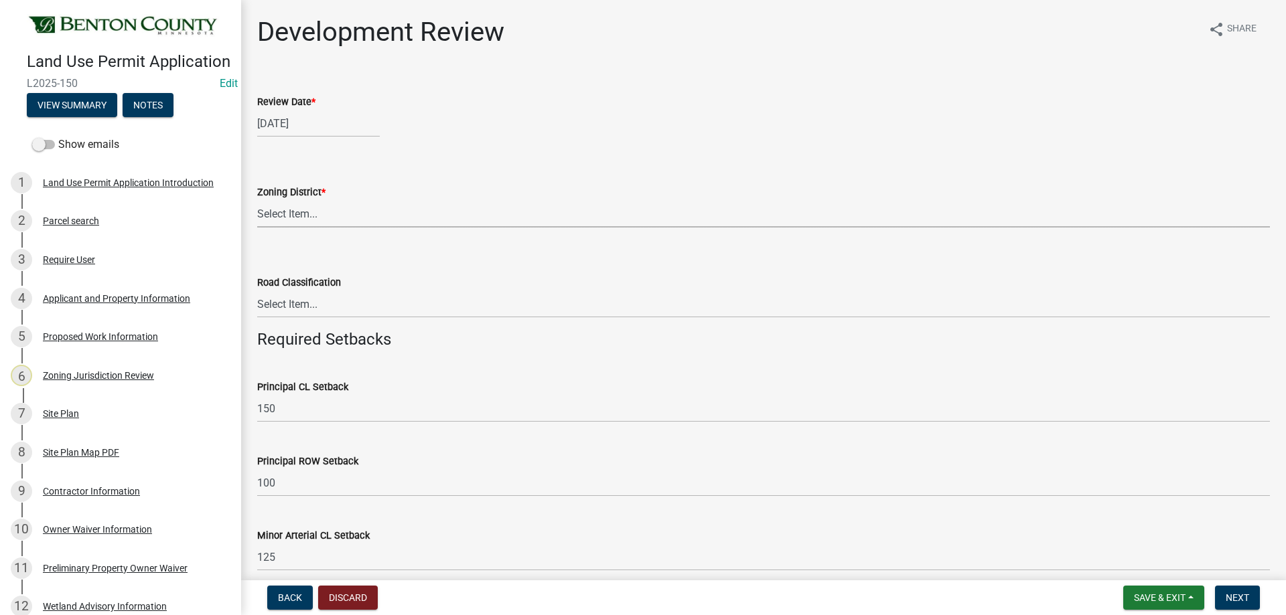
click at [340, 218] on select "Select Item... A B B-2 I-1 I-2 OSD/R-1 PUD R-1 R-2 R-3 R-3/MUD R-A R-S Sauk Rap…" at bounding box center [763, 213] width 1012 height 27
click at [257, 200] on select "Select Item... A B B-2 I-1 I-2 OSD/R-1 PUD R-1 R-2 R-3 R-3/MUD R-A R-S Sauk Rap…" at bounding box center [763, 213] width 1012 height 27
select select "d2e7867d-5e24-48c4-bfac-6c9236854e2a"
click at [349, 306] on select "Select Item... Principal [GEOGRAPHIC_DATA] completely within a cluster subdivis…" at bounding box center [763, 304] width 1012 height 27
click at [257, 291] on select "Select Item... Principal [GEOGRAPHIC_DATA] completely within a cluster subdivis…" at bounding box center [763, 304] width 1012 height 27
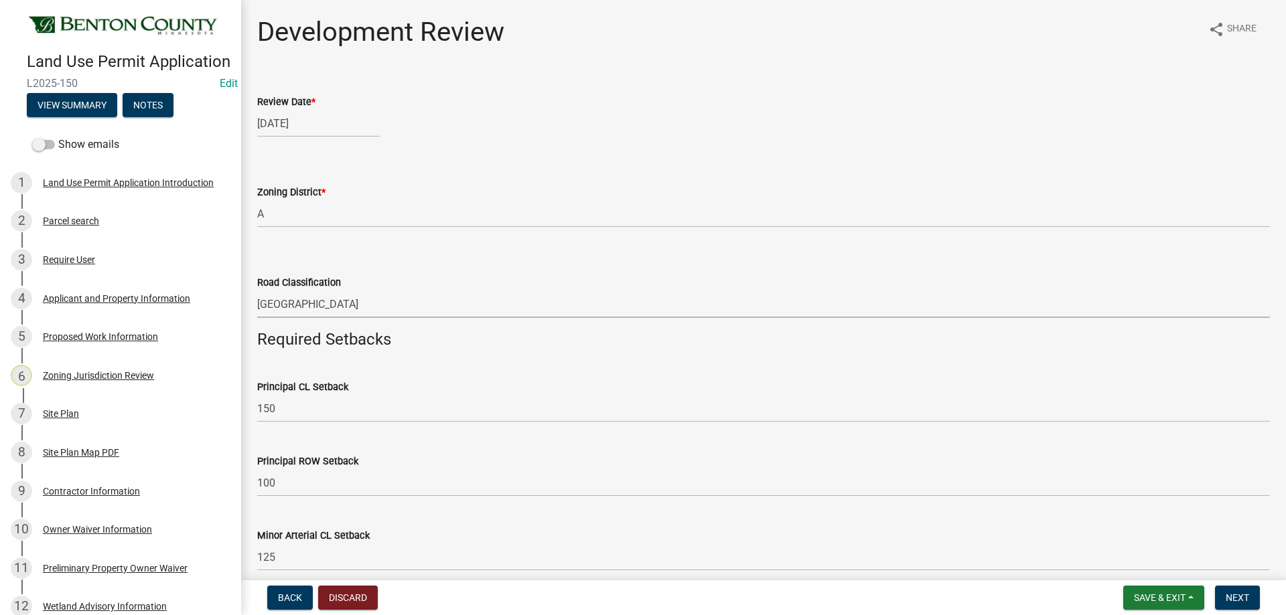
select select "934e570e-20cd-409a-8301-5c21cd859f06"
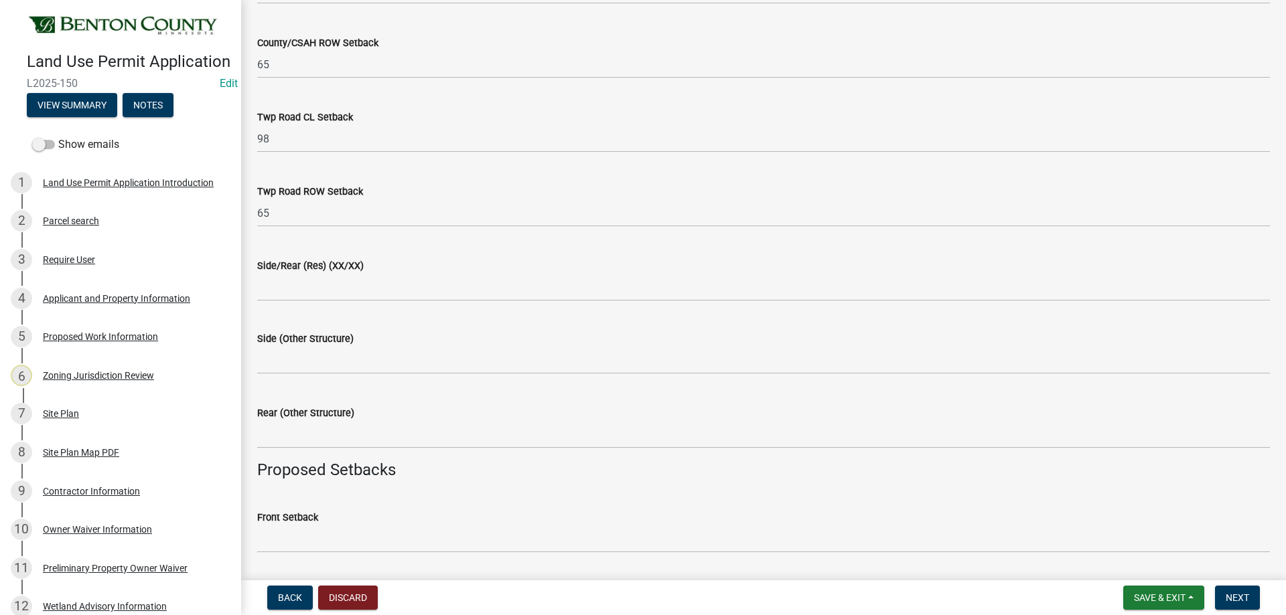
scroll to position [737, 0]
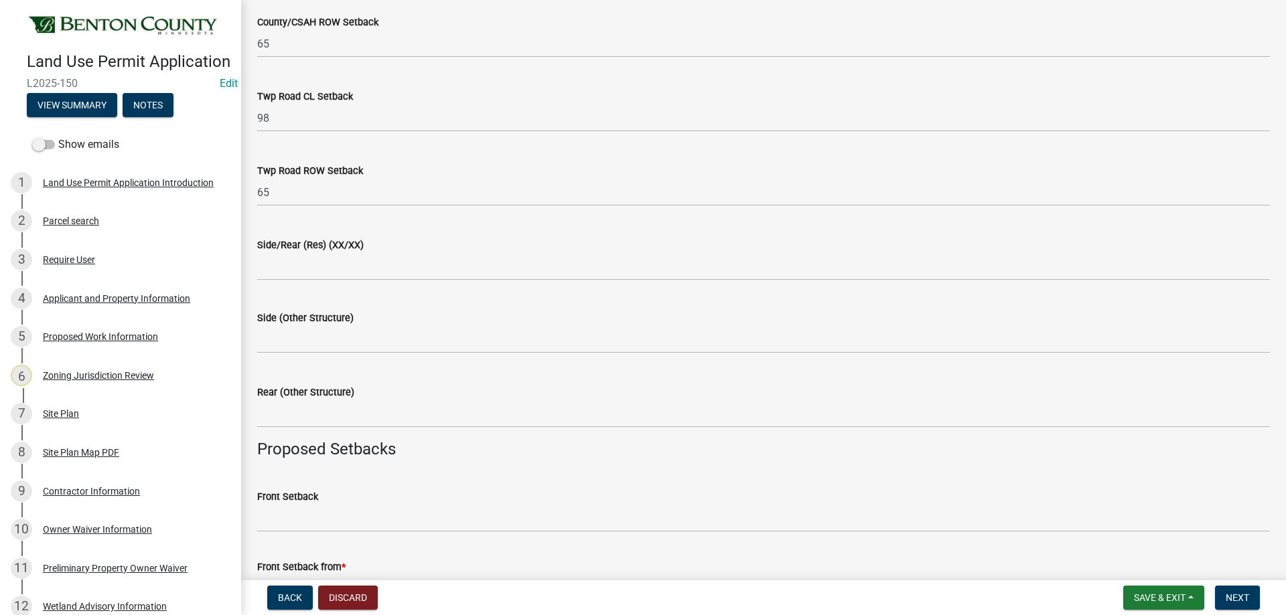
click at [573, 374] on div "Rear (Other Structure)" at bounding box center [763, 397] width 1012 height 62
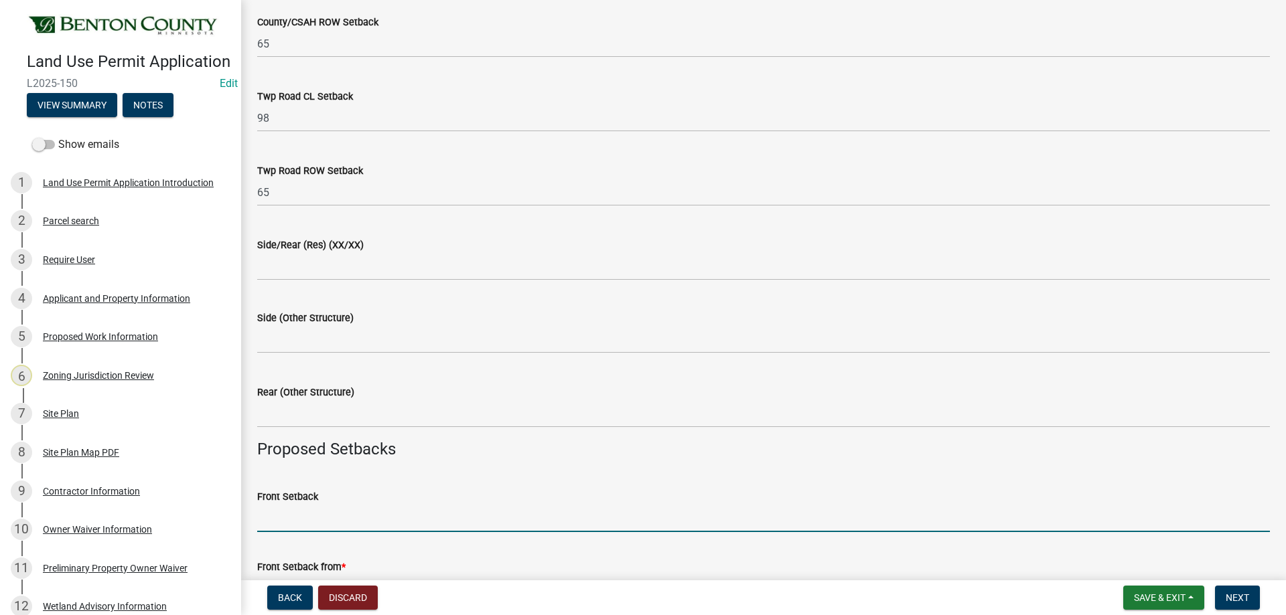
click at [285, 516] on input "Front Setback" at bounding box center [763, 518] width 1012 height 27
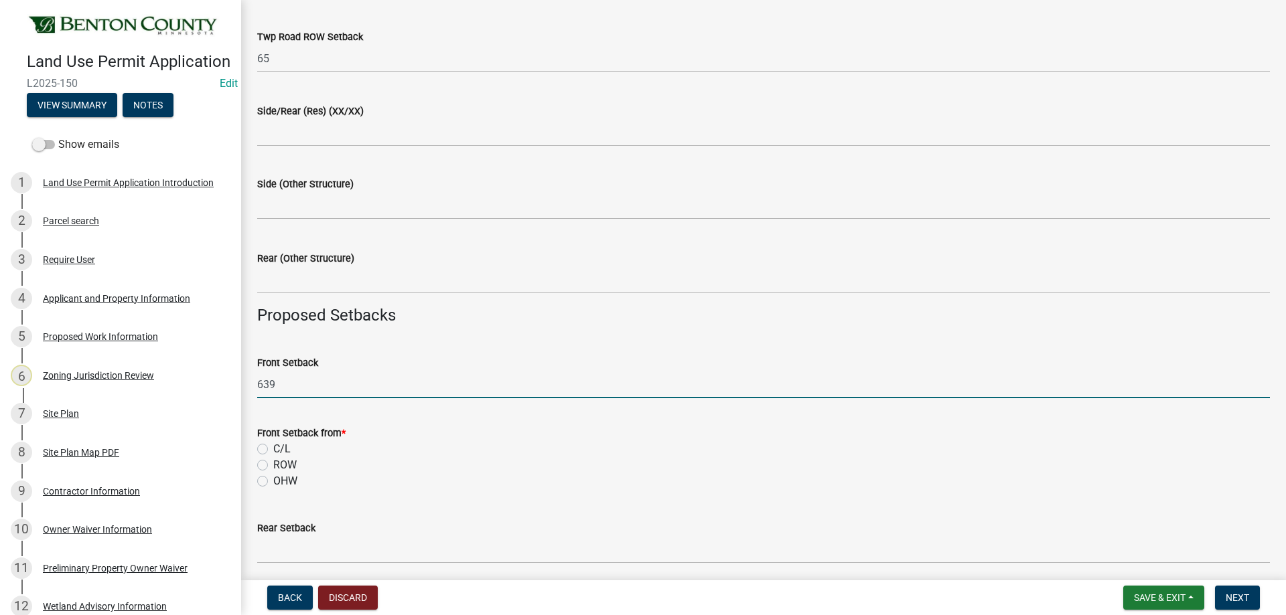
type input "639"
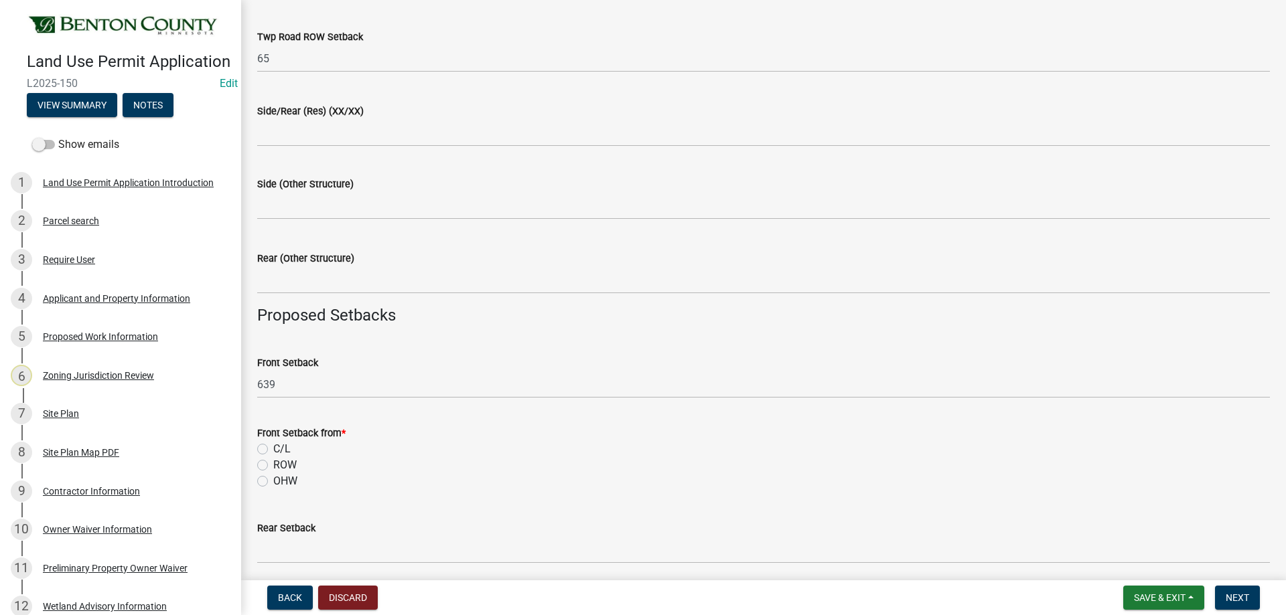
click at [263, 472] on div "ROW" at bounding box center [763, 465] width 1012 height 16
click at [273, 467] on label "ROW" at bounding box center [284, 465] width 23 height 16
click at [273, 466] on input "ROW" at bounding box center [277, 461] width 9 height 9
radio input "true"
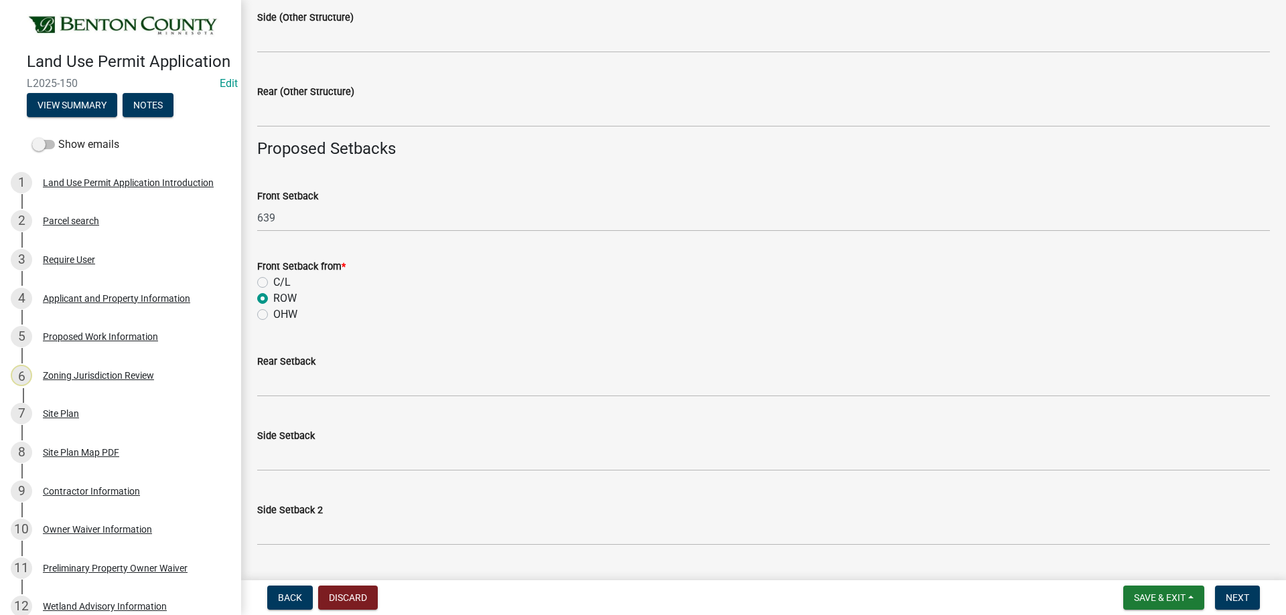
scroll to position [1071, 0]
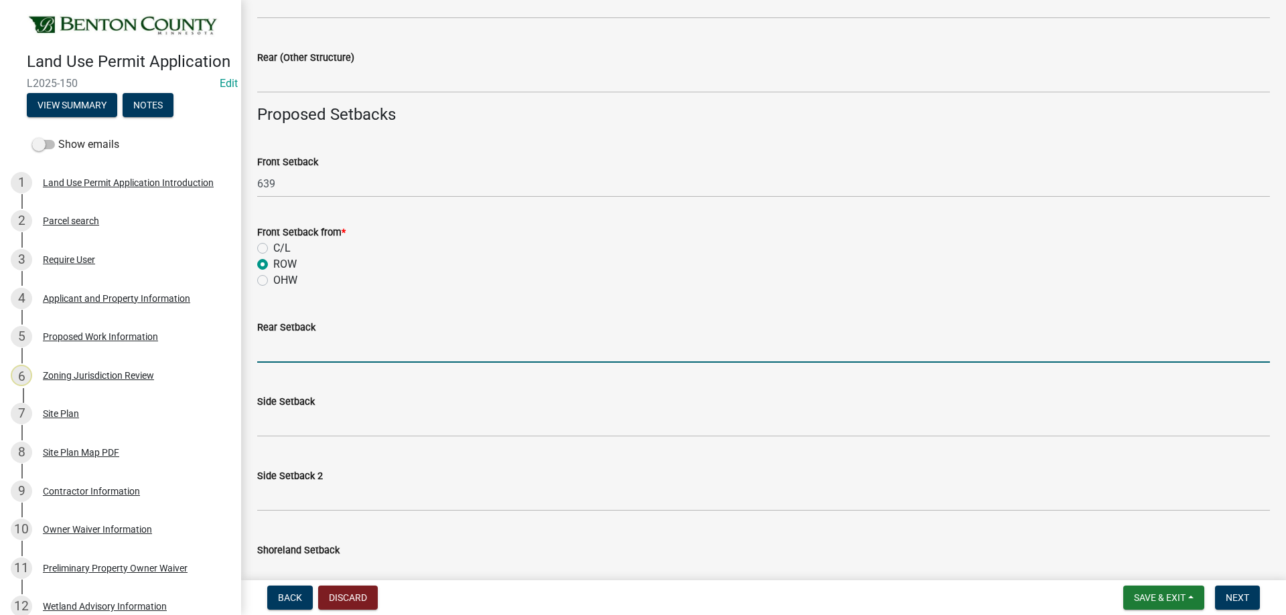
click at [279, 352] on input "text" at bounding box center [763, 348] width 1012 height 27
type input "199"
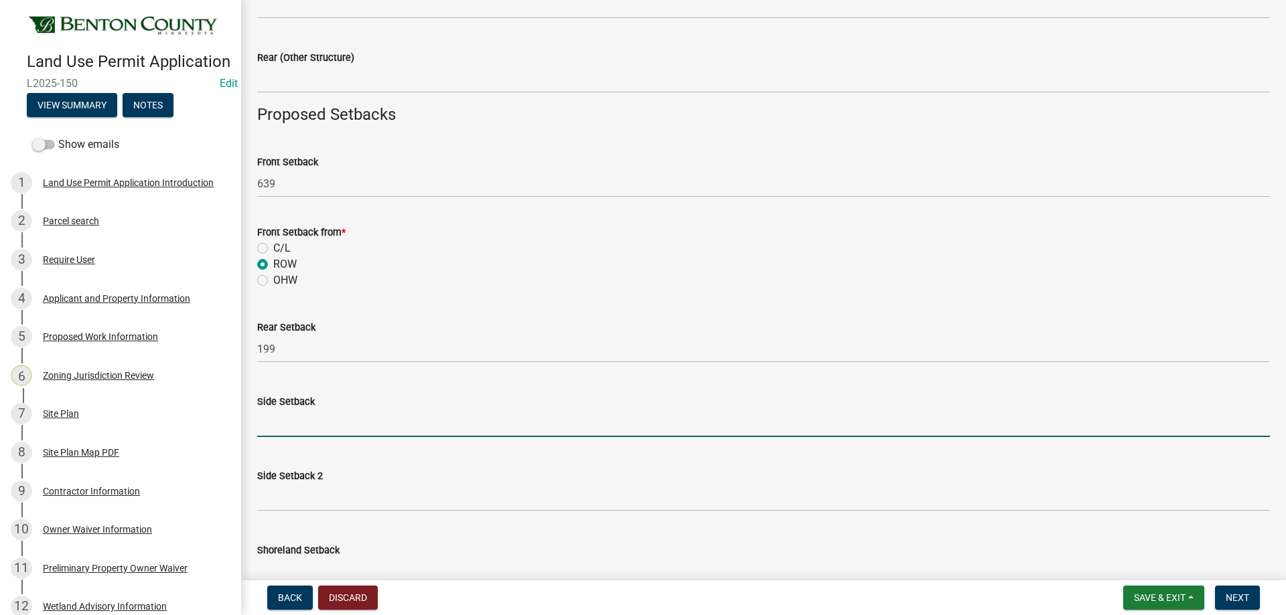
click at [294, 428] on input "text" at bounding box center [763, 423] width 1012 height 27
type input "121"
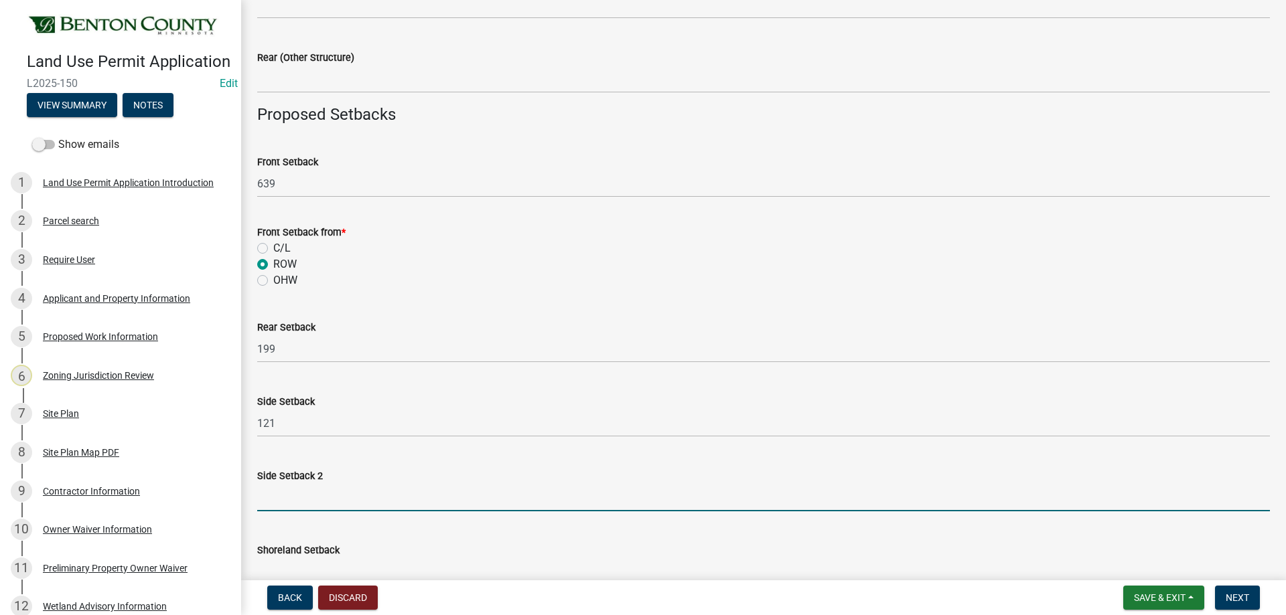
click at [294, 503] on input "text" at bounding box center [763, 497] width 1012 height 27
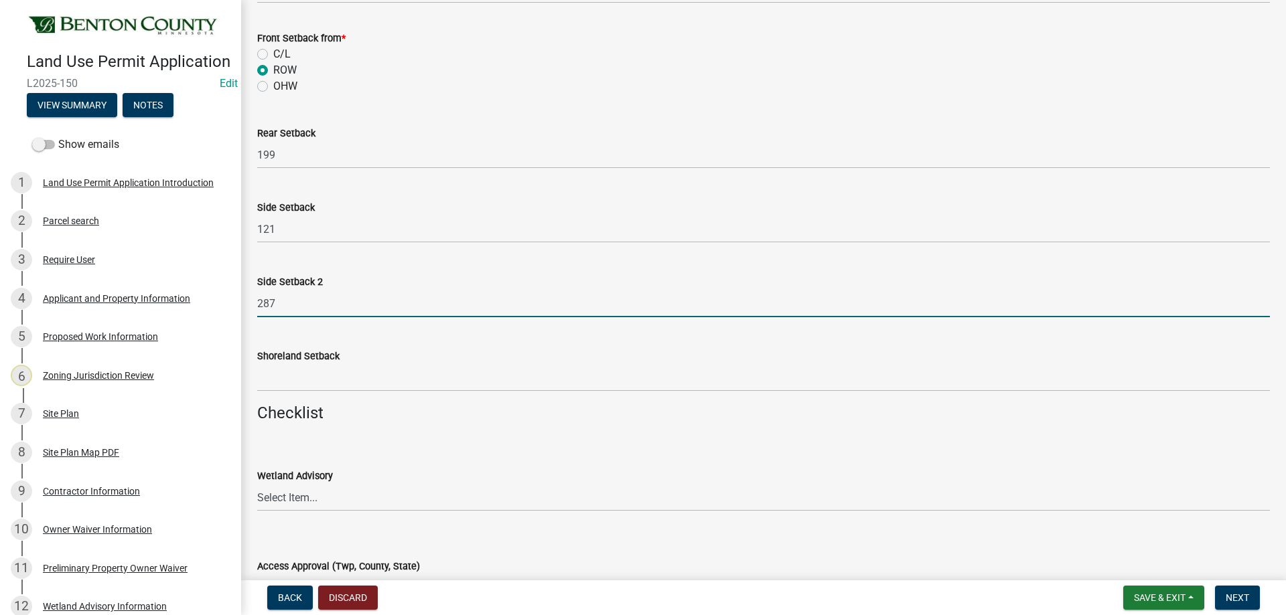
scroll to position [1272, 0]
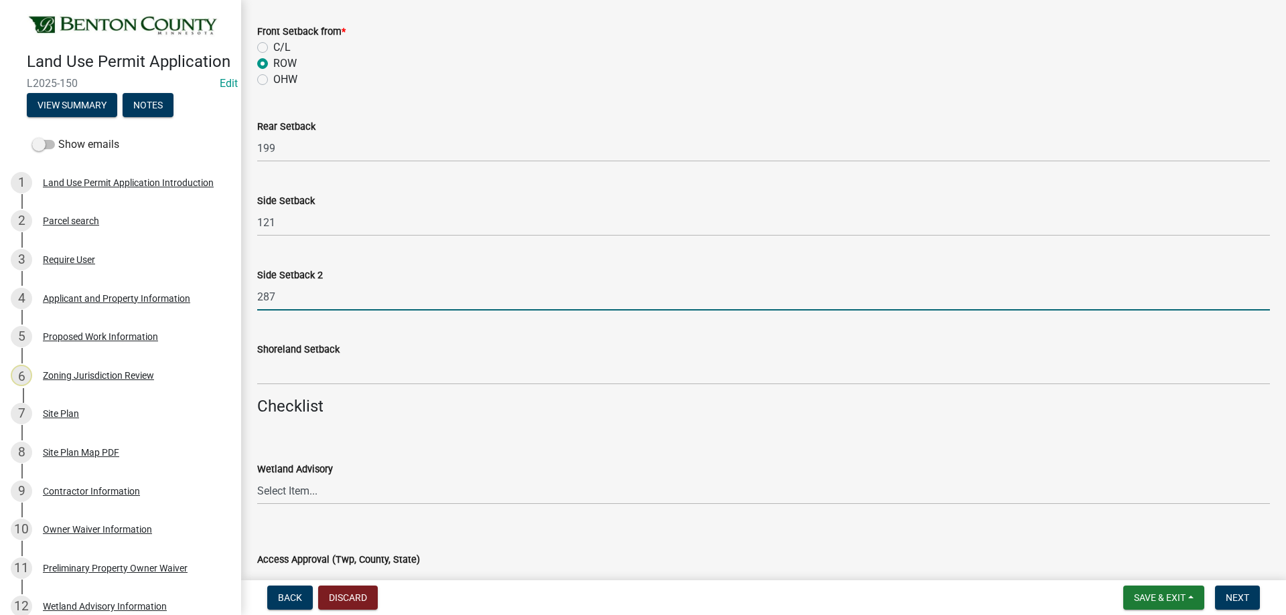
type input "287"
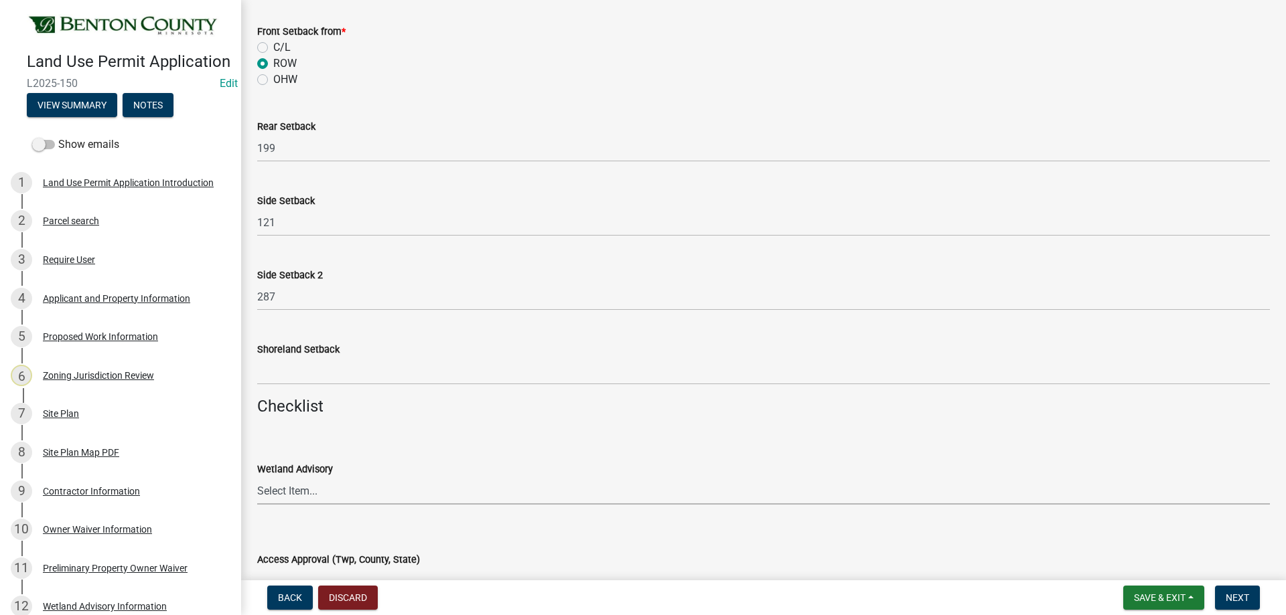
click at [289, 489] on select "Select Item... Yes No OK N/A" at bounding box center [763, 490] width 1012 height 27
click at [257, 477] on select "Select Item... Yes No OK N/A" at bounding box center [763, 490] width 1012 height 27
select select "29e042a6-806b-4b88-8ad4-222f55a74e1f"
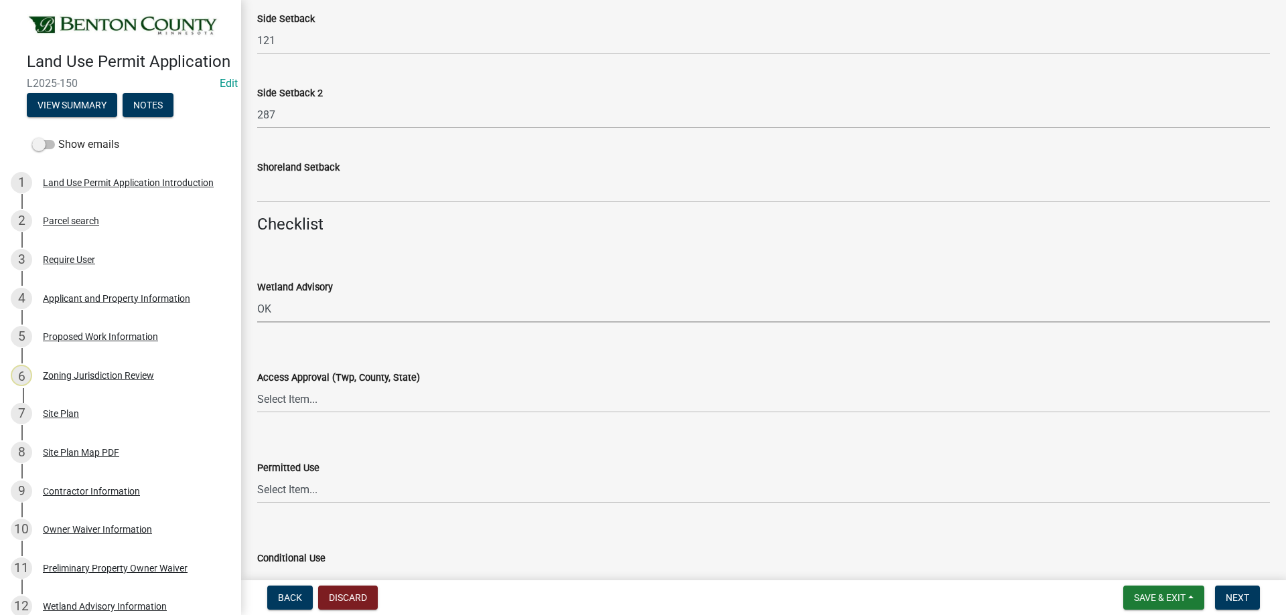
scroll to position [1473, 0]
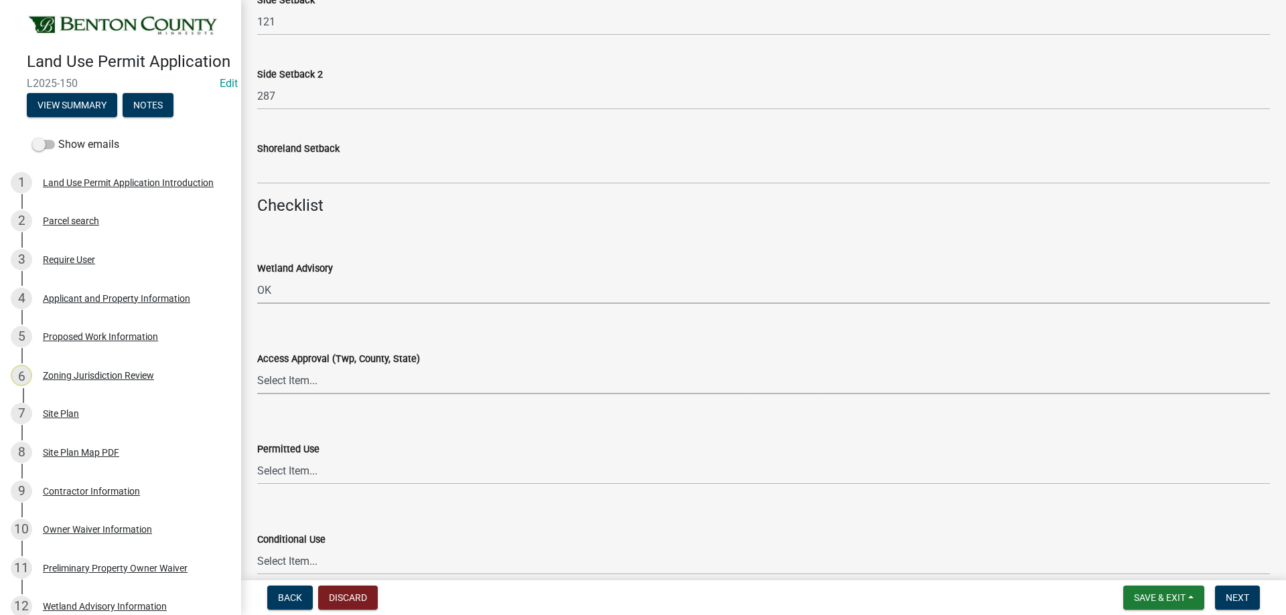
click at [291, 379] on select "Select Item... Yes No OK N/A" at bounding box center [763, 380] width 1012 height 27
click at [257, 367] on select "Select Item... Yes No OK N/A" at bounding box center [763, 380] width 1012 height 27
select select "72748fc4-3f0a-45e2-b467-dc37e2b15731"
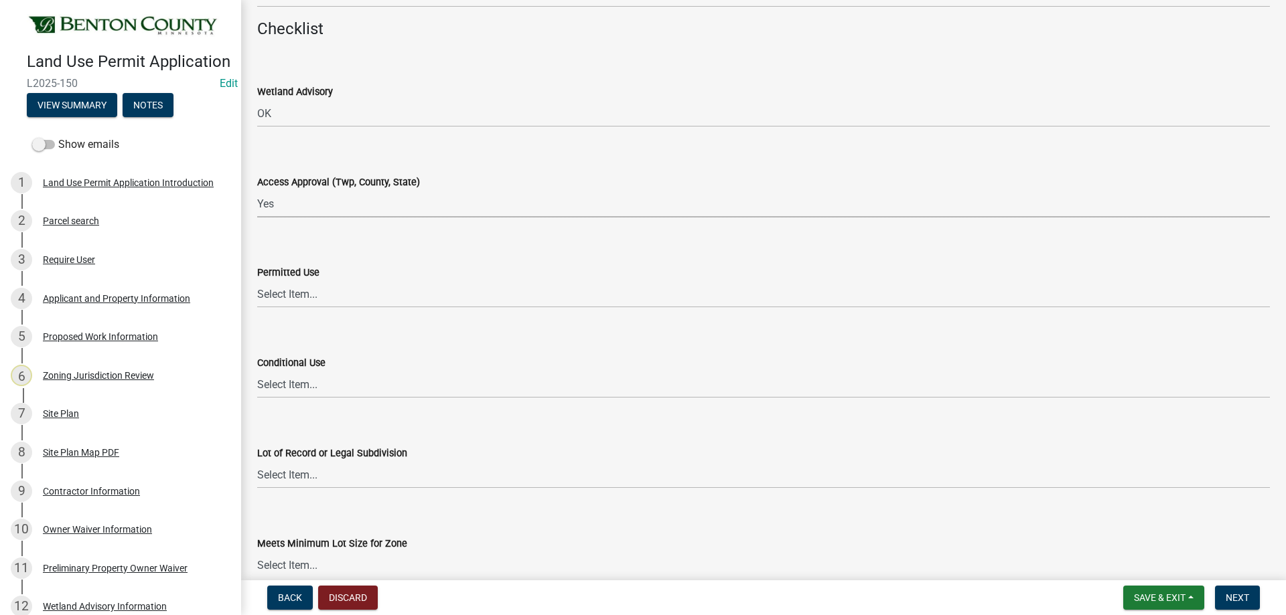
scroll to position [1674, 0]
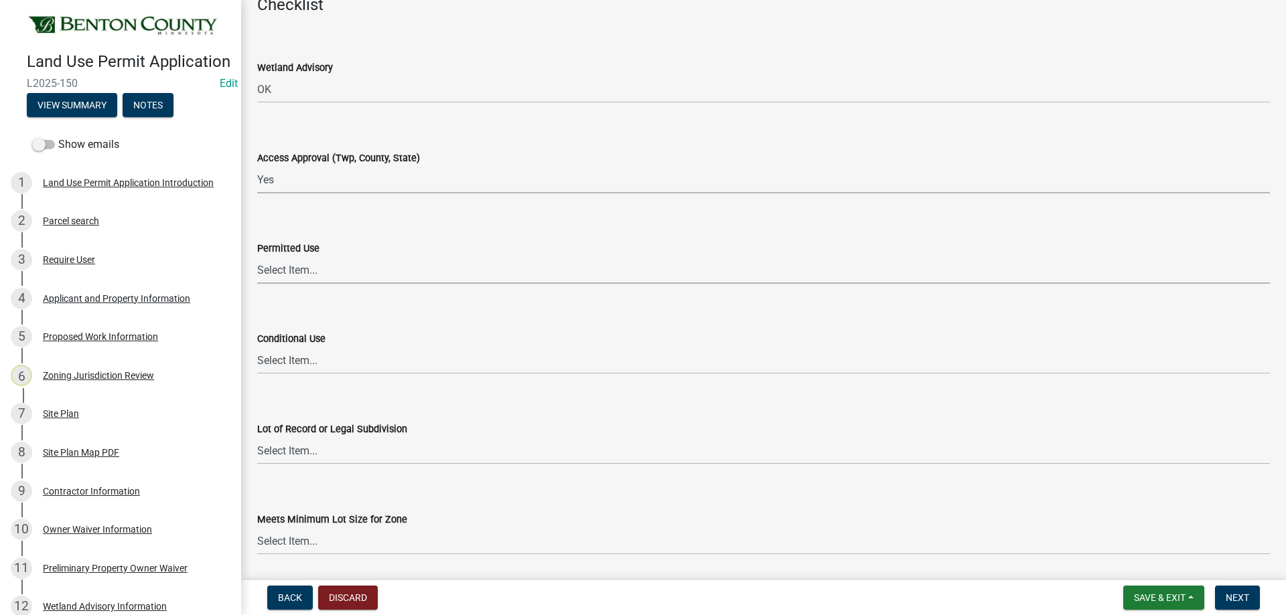
click at [307, 279] on select "Select Item... Yes No OK N/A" at bounding box center [763, 269] width 1012 height 27
click at [257, 256] on select "Select Item... Yes No OK N/A" at bounding box center [763, 269] width 1012 height 27
select select "72748fc4-3f0a-45e2-b467-dc37e2b15731"
drag, startPoint x: 294, startPoint y: 362, endPoint x: 295, endPoint y: 374, distance: 11.5
click at [294, 363] on select "Select Item... Yes No OK N/A" at bounding box center [763, 360] width 1012 height 27
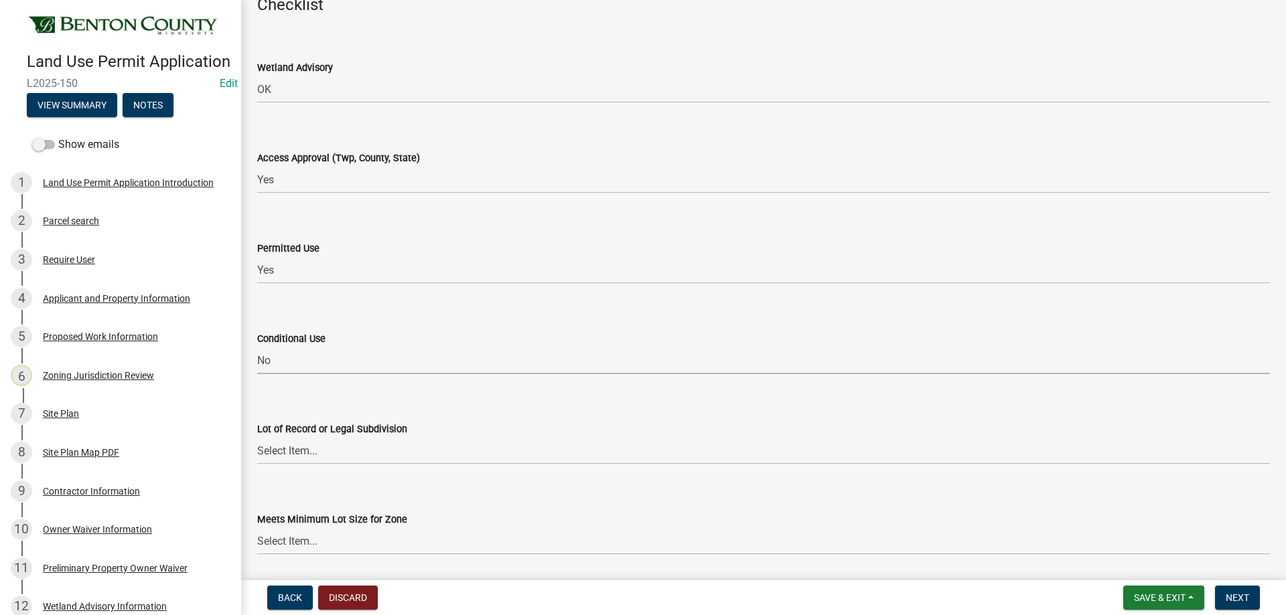
click at [257, 347] on select "Select Item... Yes No OK N/A" at bounding box center [763, 360] width 1012 height 27
select select "445341f5-2b7a-4e9a-a8a7-43788b572440"
click at [297, 459] on select "Select Item... Yes No OK N/A" at bounding box center [763, 450] width 1012 height 27
click at [257, 437] on select "Select Item... Yes No OK N/A" at bounding box center [763, 450] width 1012 height 27
select select "29e042a6-806b-4b88-8ad4-222f55a74e1f"
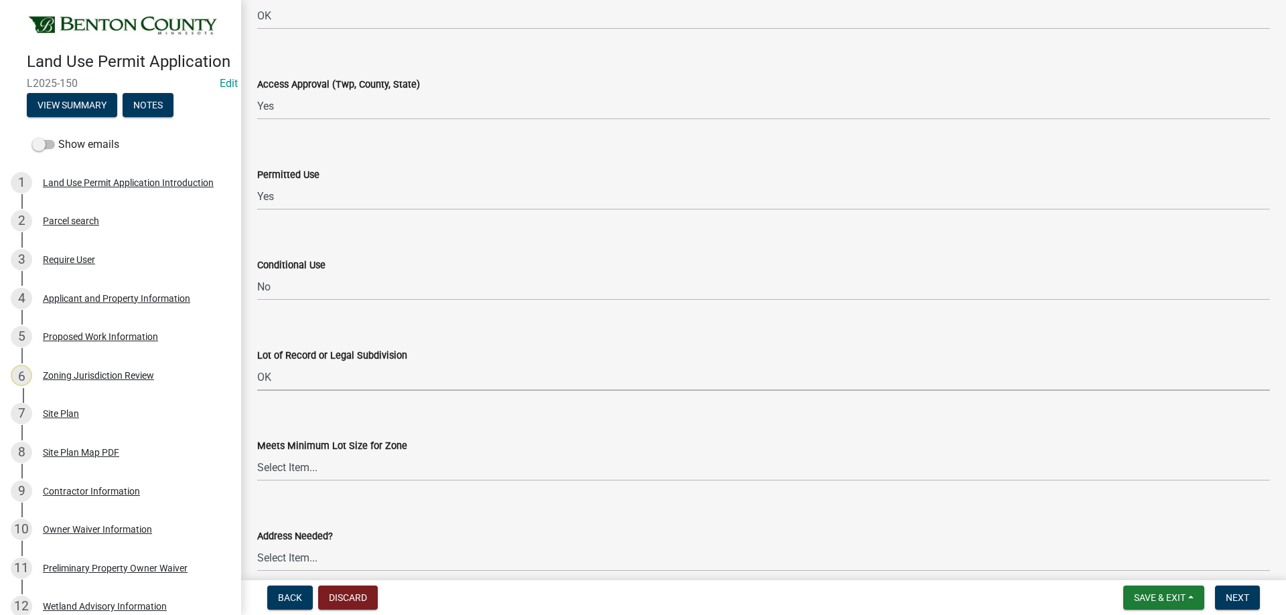
scroll to position [1875, 0]
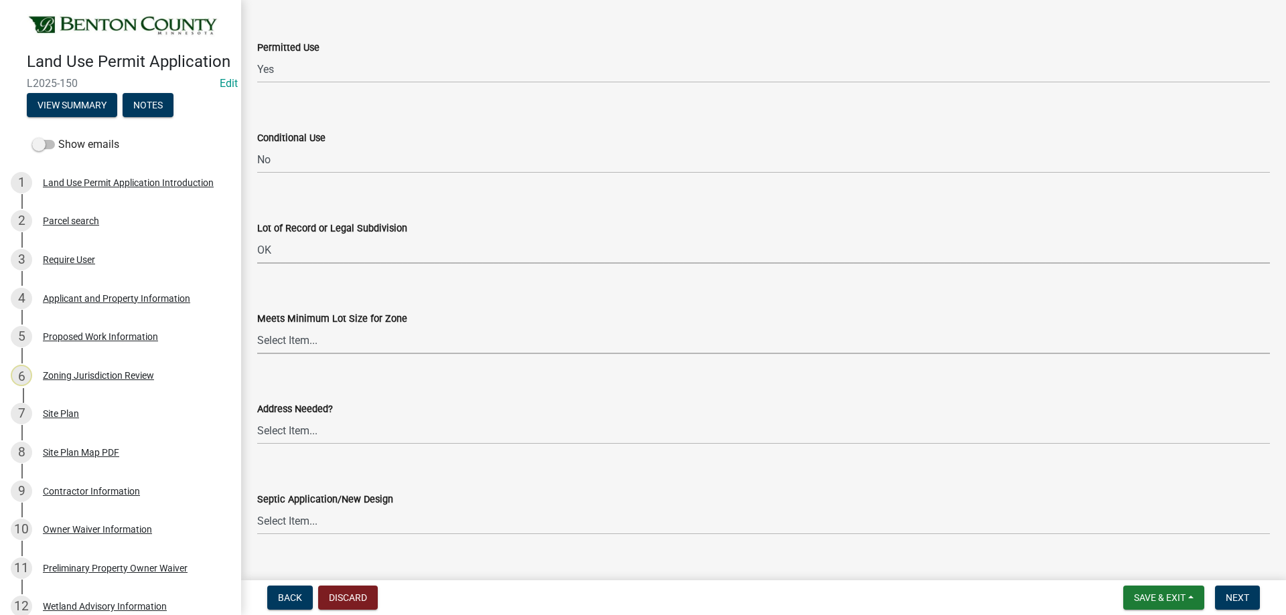
click at [296, 344] on select "Select Item... Yes No OK N/A" at bounding box center [763, 340] width 1012 height 27
click at [257, 327] on select "Select Item... Yes No OK N/A" at bounding box center [763, 340] width 1012 height 27
select select "29e042a6-806b-4b88-8ad4-222f55a74e1f"
click at [301, 439] on select "Select Item... Yes No OK N/A" at bounding box center [763, 430] width 1012 height 27
click at [257, 417] on select "Select Item... Yes No OK N/A" at bounding box center [763, 430] width 1012 height 27
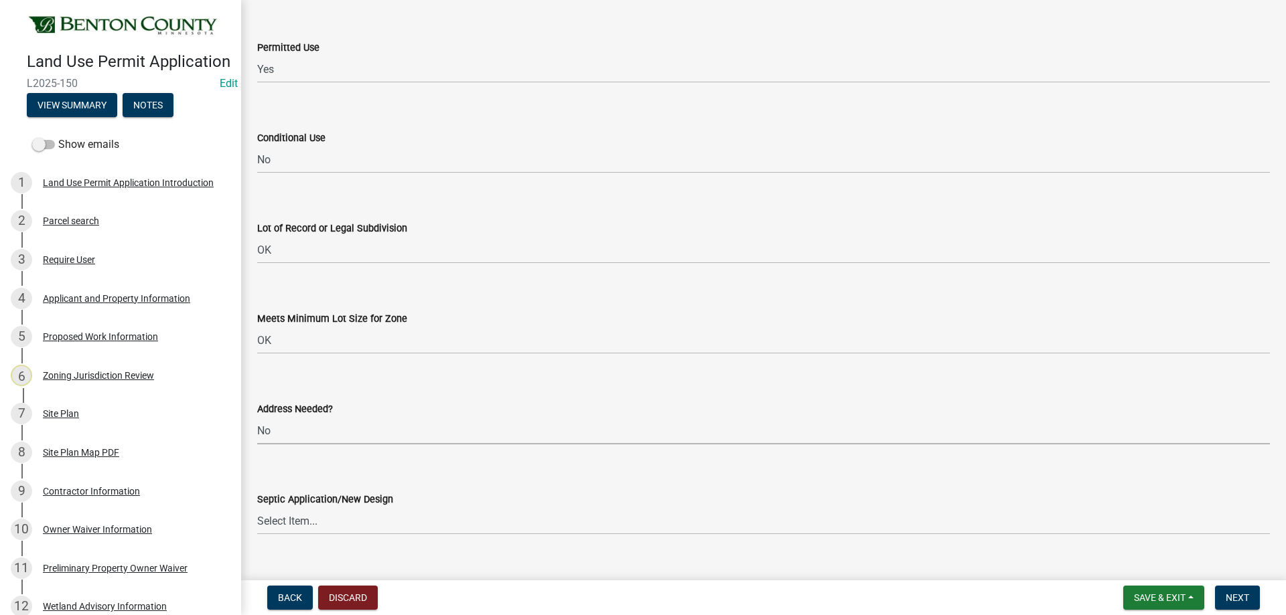
select select "445341f5-2b7a-4e9a-a8a7-43788b572440"
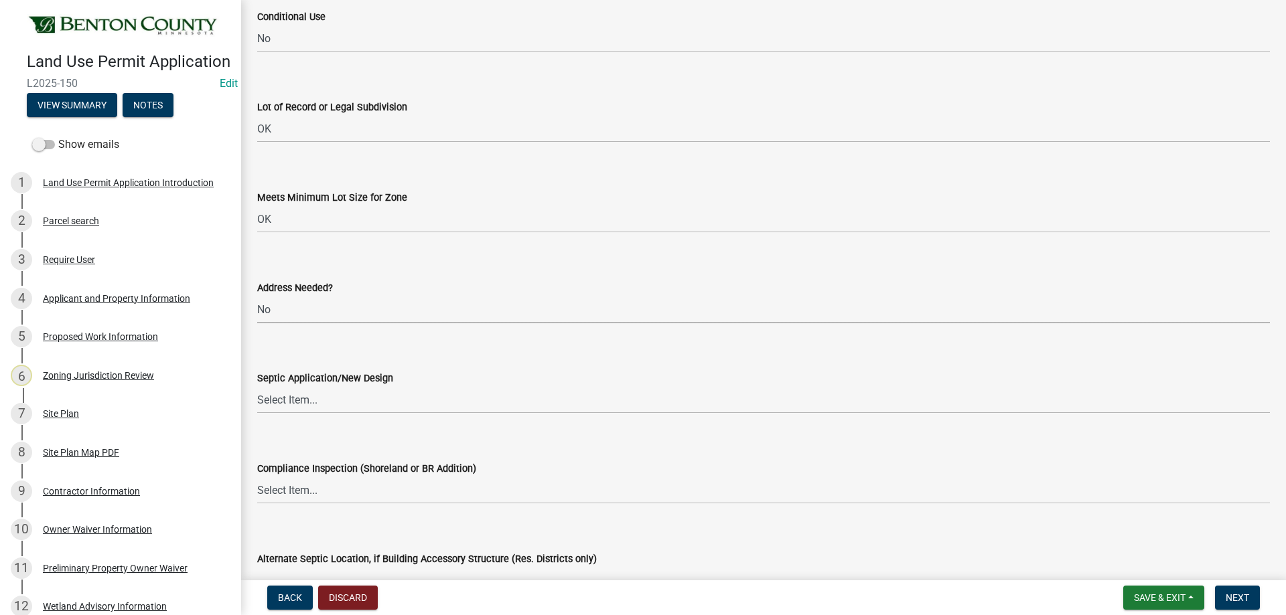
scroll to position [2009, 0]
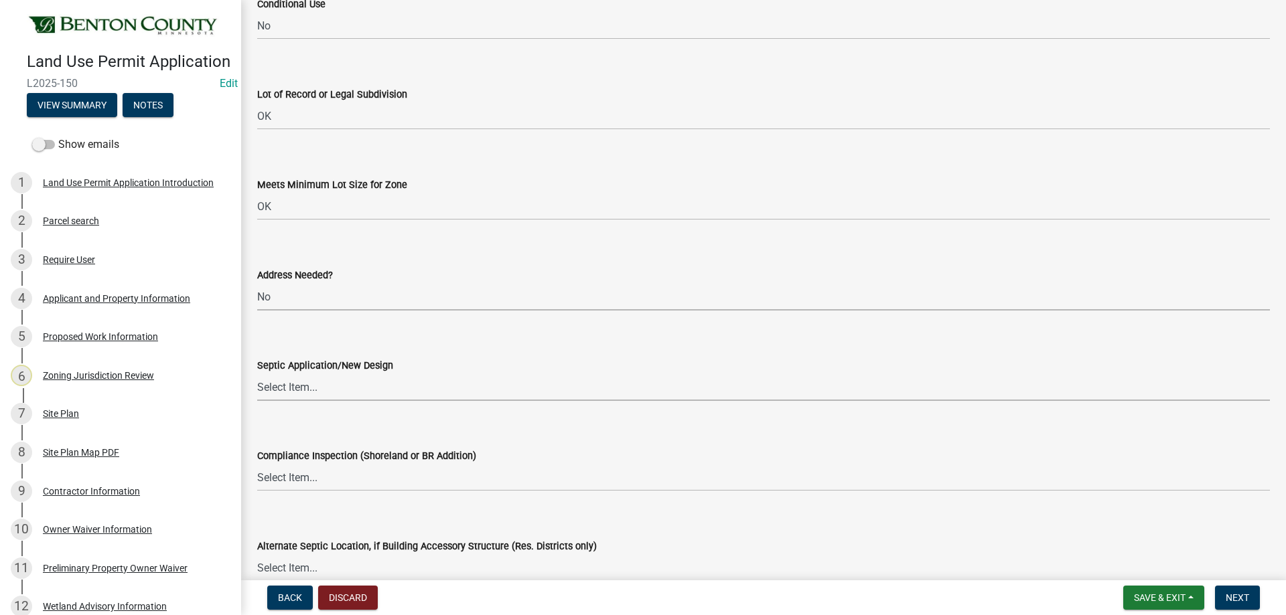
click at [285, 386] on select "Select Item... Yes No OK N/A" at bounding box center [763, 387] width 1012 height 27
click at [257, 374] on select "Select Item... Yes No OK N/A" at bounding box center [763, 387] width 1012 height 27
select select "29e042a6-806b-4b88-8ad4-222f55a74e1f"
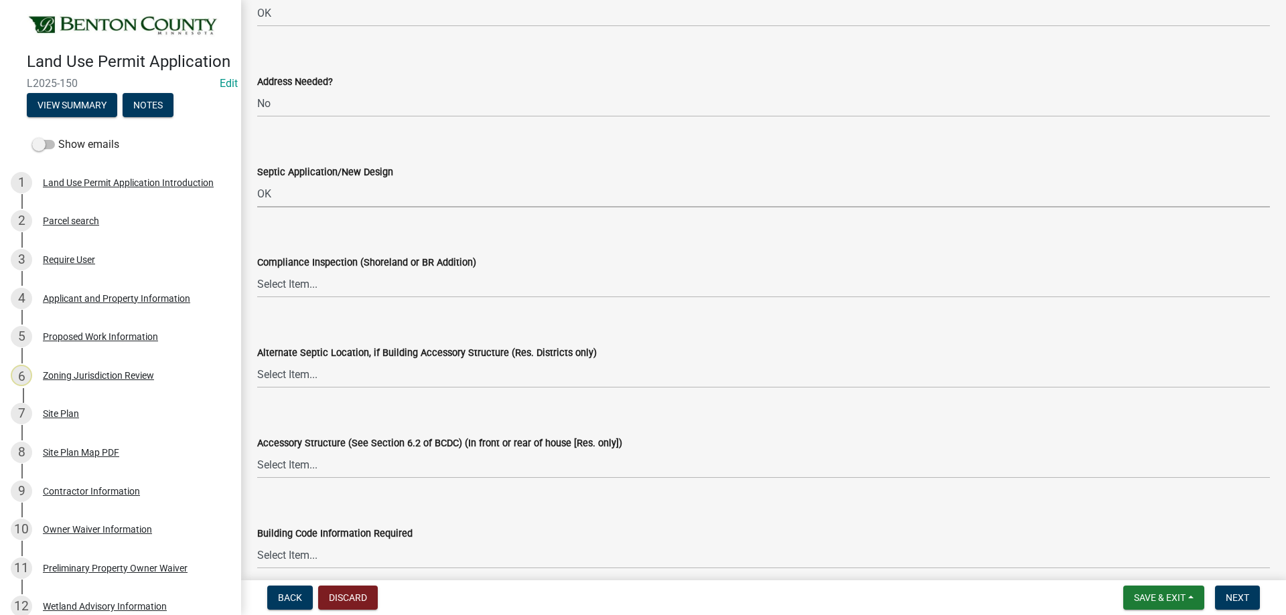
scroll to position [2210, 0]
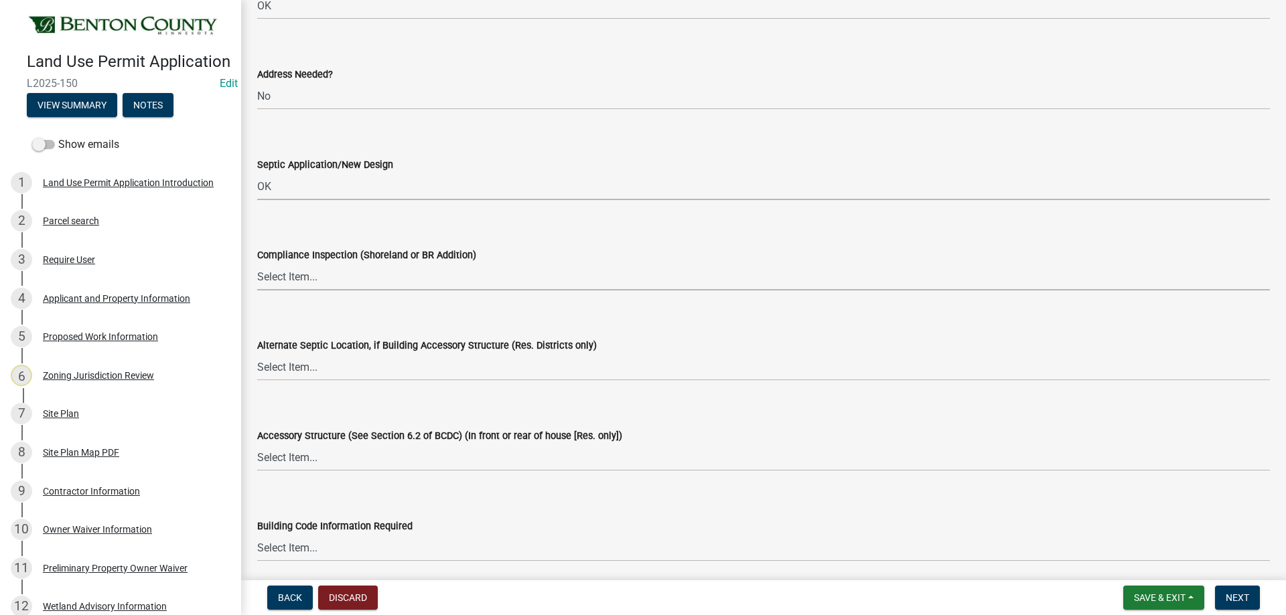
click at [319, 282] on select "Select Item... Yes No OK N/A" at bounding box center [763, 276] width 1012 height 27
click at [257, 263] on select "Select Item... Yes No OK N/A" at bounding box center [763, 276] width 1012 height 27
select select "72748fc4-3f0a-45e2-b467-dc37e2b15731"
click at [282, 374] on select "Select Item... Yes No OK N/A" at bounding box center [763, 367] width 1012 height 27
click at [257, 354] on select "Select Item... Yes No OK N/A" at bounding box center [763, 367] width 1012 height 27
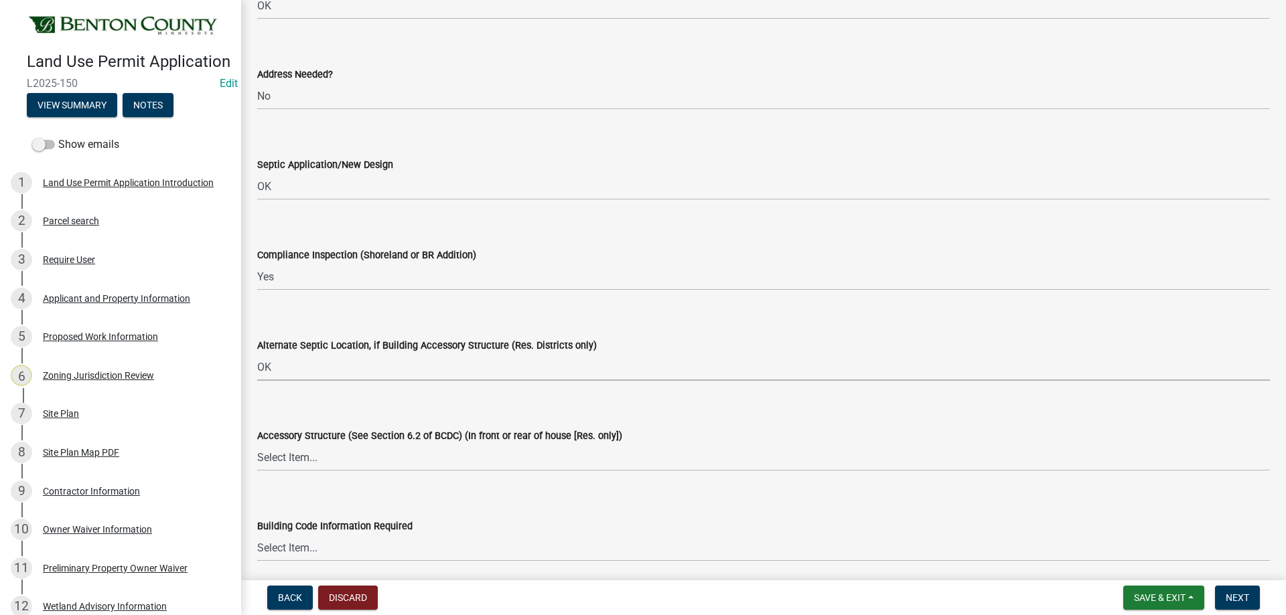
select select "29e042a6-806b-4b88-8ad4-222f55a74e1f"
click at [293, 464] on select "Select Item... Yes No OK N/A" at bounding box center [763, 457] width 1012 height 27
click at [257, 444] on select "Select Item... Yes No OK N/A" at bounding box center [763, 457] width 1012 height 27
select select "886b3fcf-7535-4eb7-bda7-c47490aa8987"
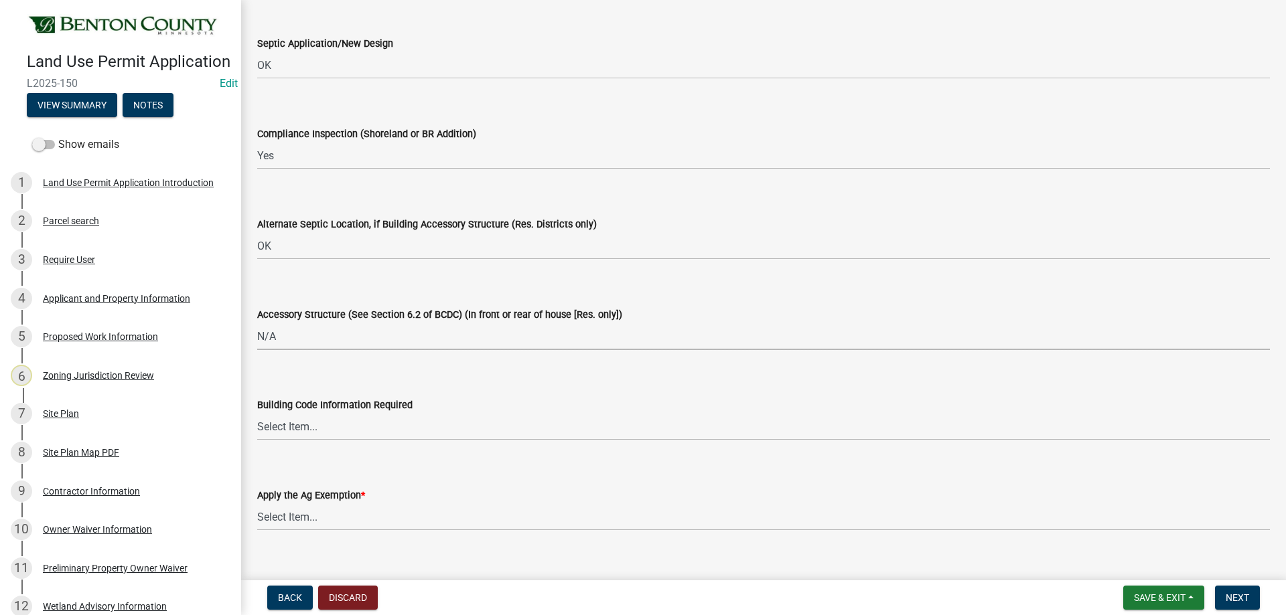
scroll to position [2344, 0]
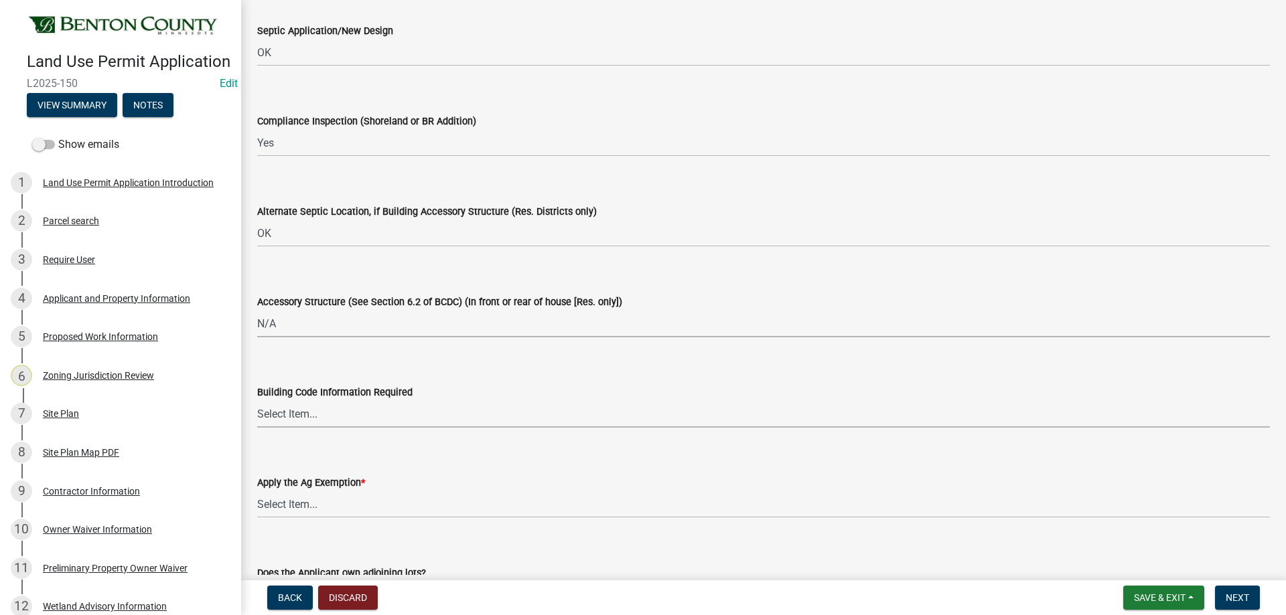
click at [315, 413] on select "Select Item... Yes No OK N/A" at bounding box center [763, 413] width 1012 height 27
click at [257, 400] on select "Select Item... Yes No OK N/A" at bounding box center [763, 413] width 1012 height 27
select select "72748fc4-3f0a-45e2-b467-dc37e2b15731"
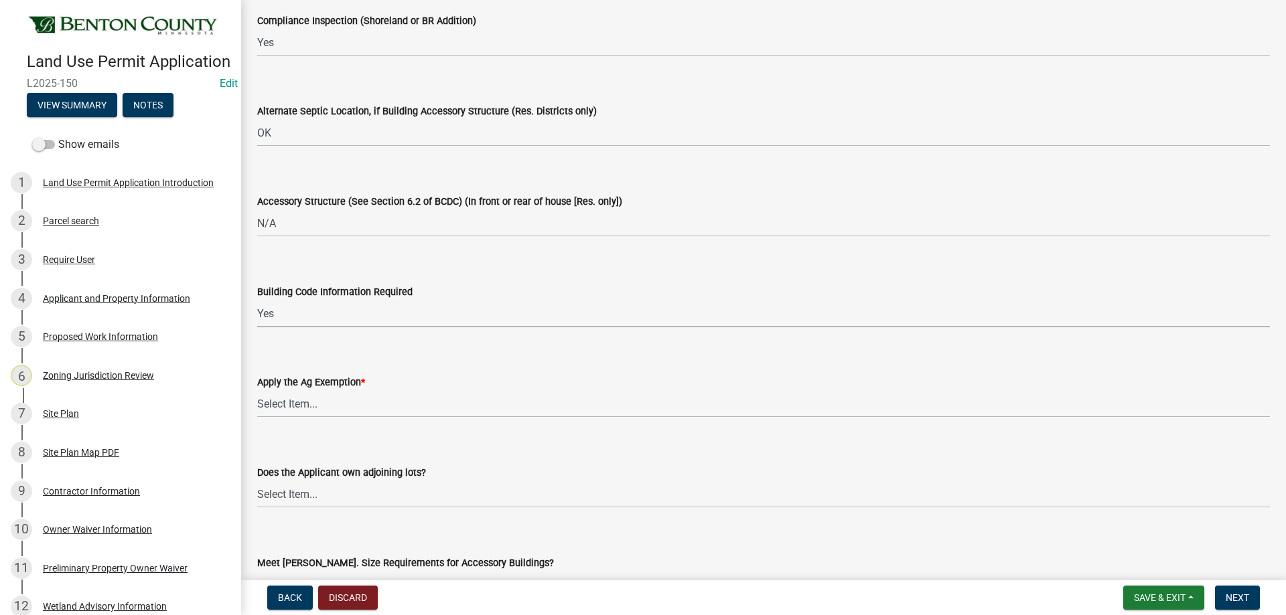
scroll to position [2478, 0]
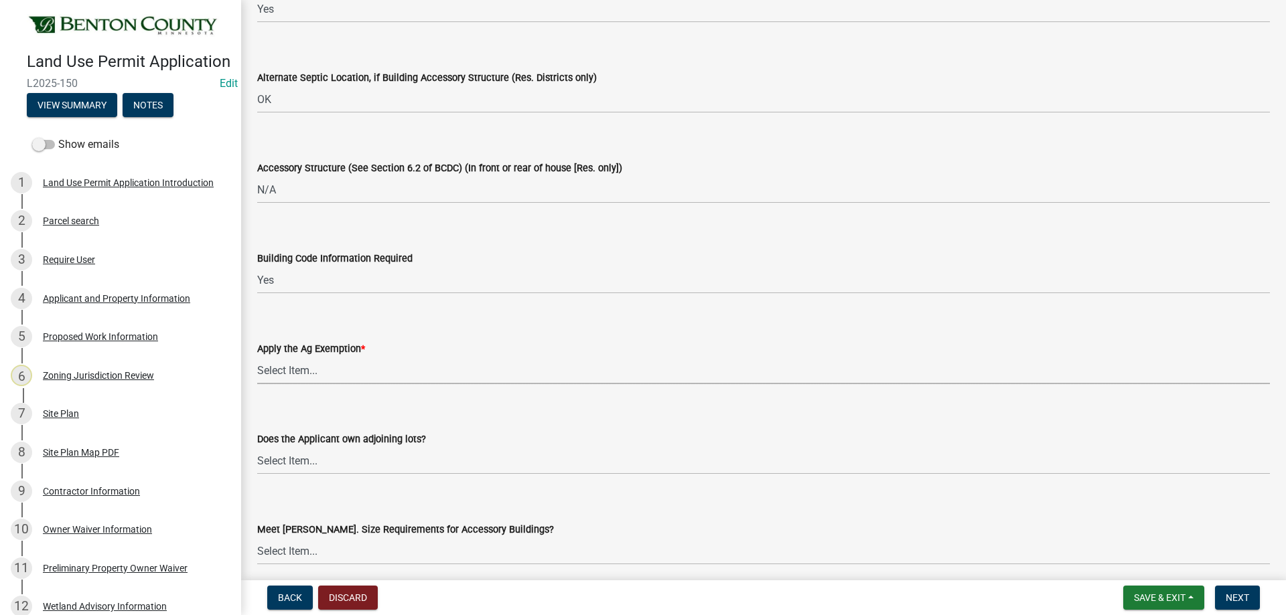
click at [297, 368] on select "Select Item... Yes No" at bounding box center [763, 370] width 1012 height 27
click at [257, 357] on select "Select Item... Yes No" at bounding box center [763, 370] width 1012 height 27
select select "523f7e88-fc73-440c-a56f-38c702f7ffe1"
click at [308, 469] on select "Select Item... Yes No OK N/A" at bounding box center [763, 460] width 1012 height 27
click at [257, 447] on select "Select Item... Yes No OK N/A" at bounding box center [763, 460] width 1012 height 27
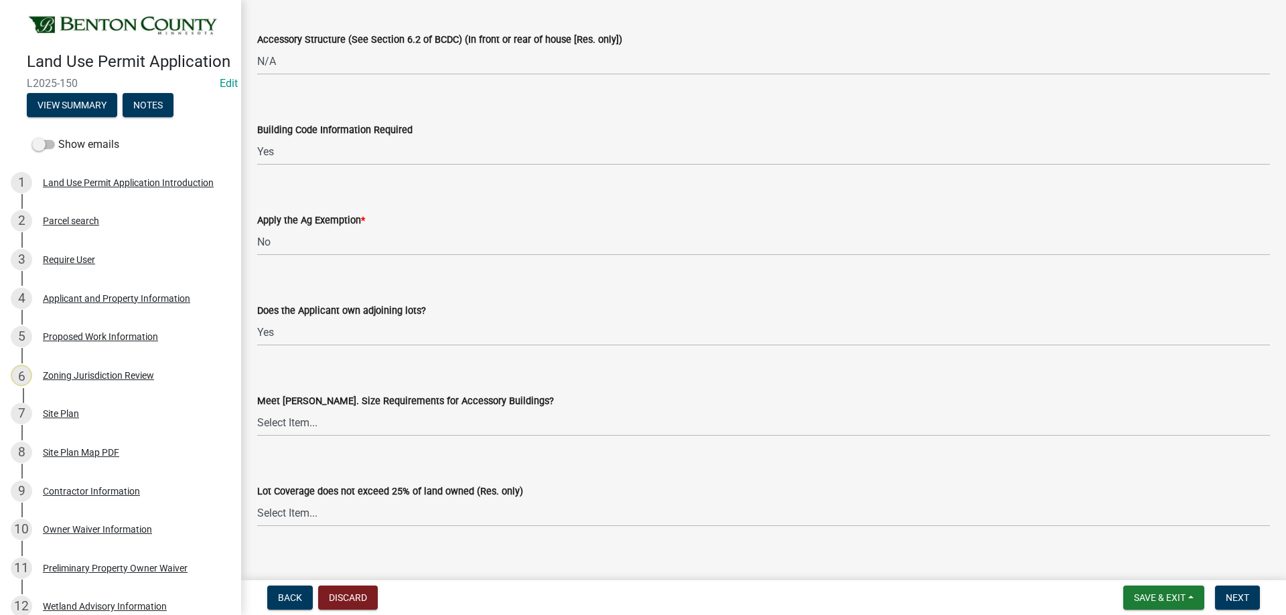
scroll to position [2611, 0]
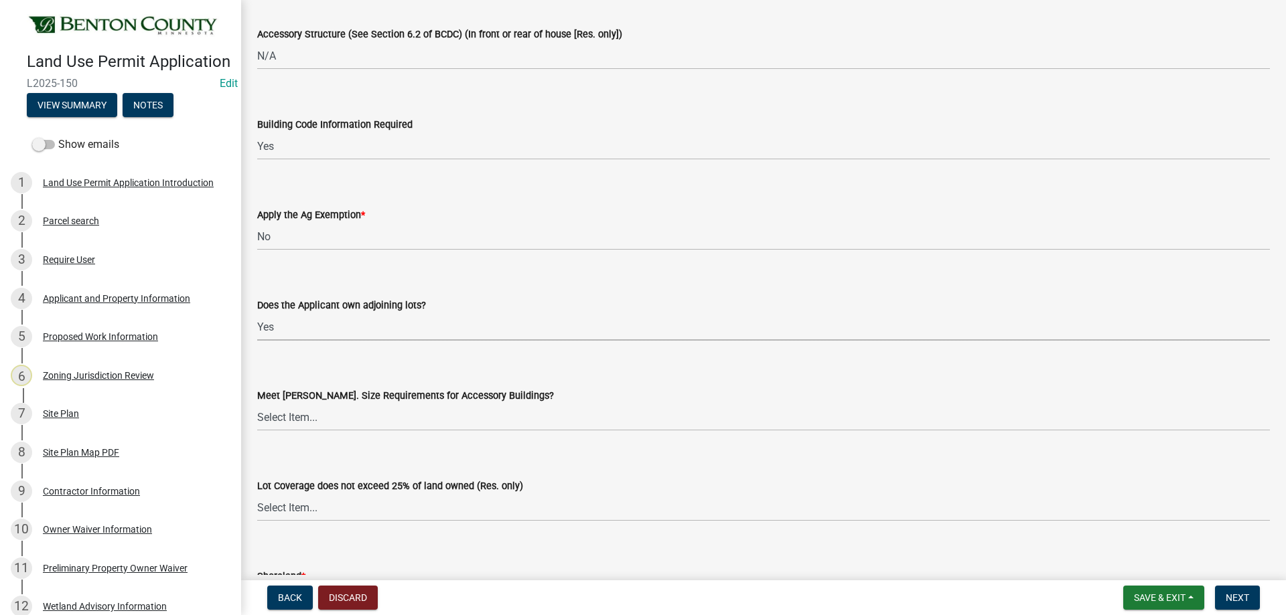
click at [311, 329] on select "Select Item... Yes No OK N/A" at bounding box center [763, 326] width 1012 height 27
click at [257, 313] on select "Select Item... Yes No OK N/A" at bounding box center [763, 326] width 1012 height 27
select select "445341f5-2b7a-4e9a-a8a7-43788b572440"
click at [316, 419] on select "Select Item... Yes No OK N/A" at bounding box center [763, 417] width 1012 height 27
click at [257, 404] on select "Select Item... Yes No OK N/A" at bounding box center [763, 417] width 1012 height 27
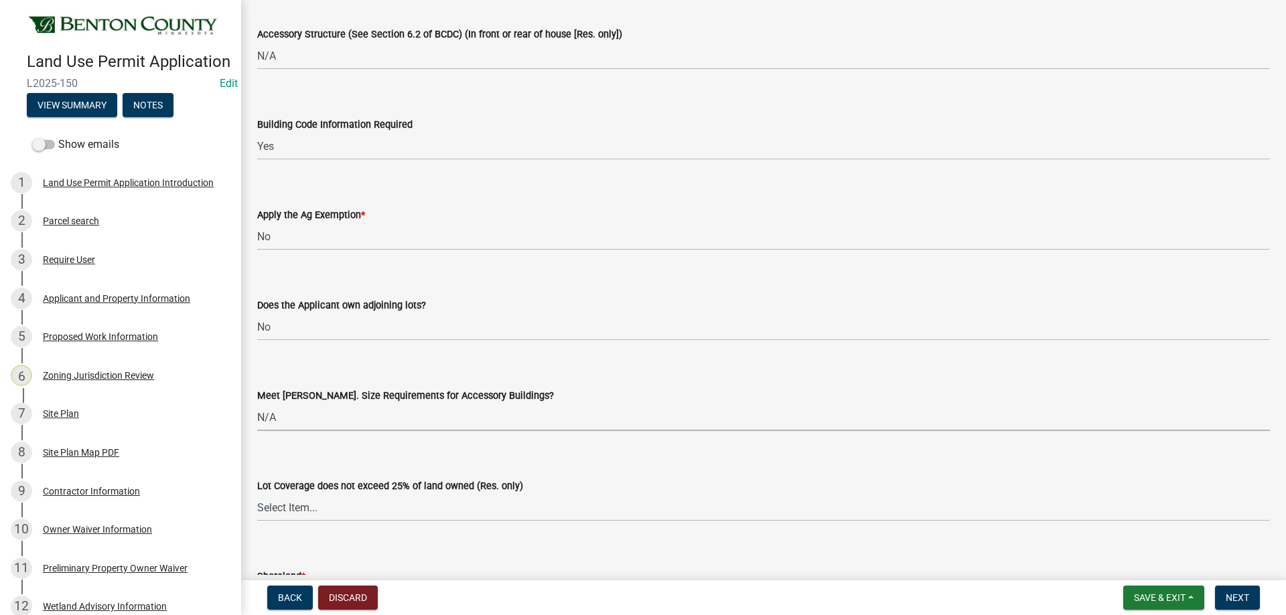
select select "886b3fcf-7535-4eb7-bda7-c47490aa8987"
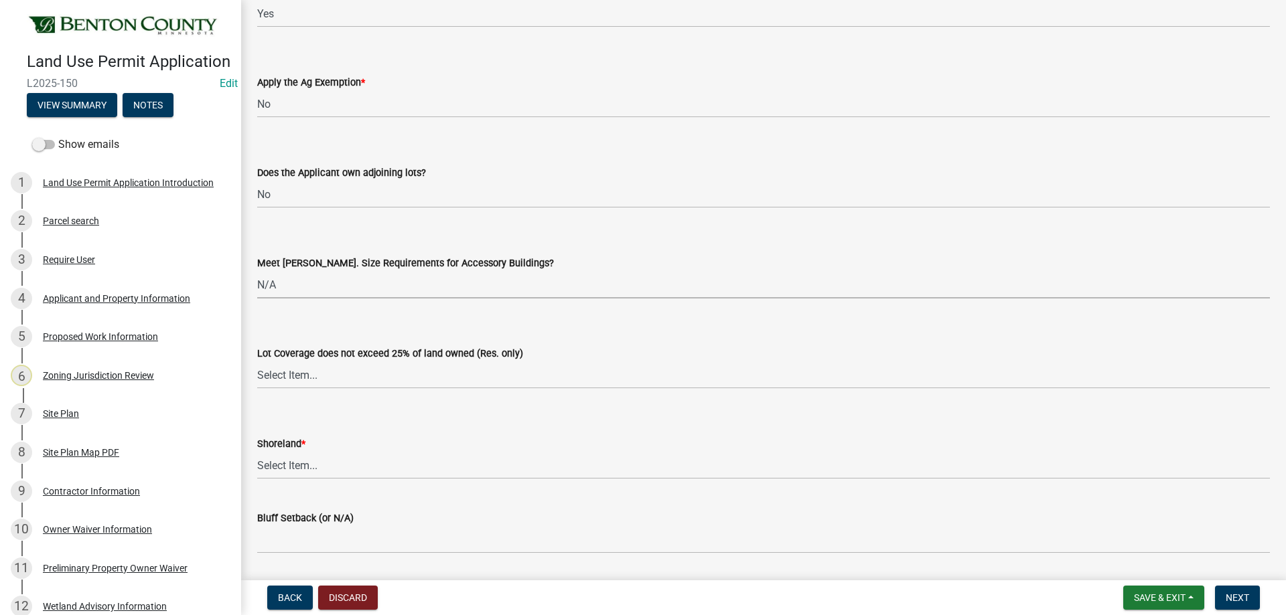
scroll to position [2745, 0]
click at [349, 380] on select "Select Item... Yes No OK N/A" at bounding box center [763, 373] width 1012 height 27
click at [257, 360] on select "Select Item... Yes No OK N/A" at bounding box center [763, 373] width 1012 height 27
select select "29e042a6-806b-4b88-8ad4-222f55a74e1f"
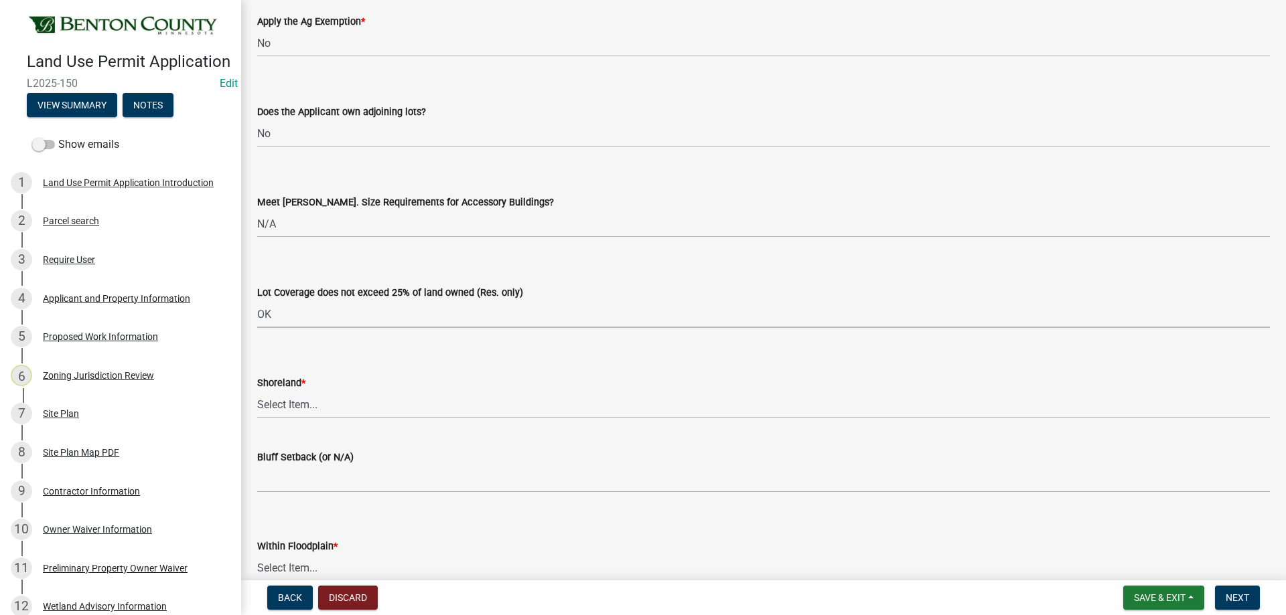
scroll to position [2879, 0]
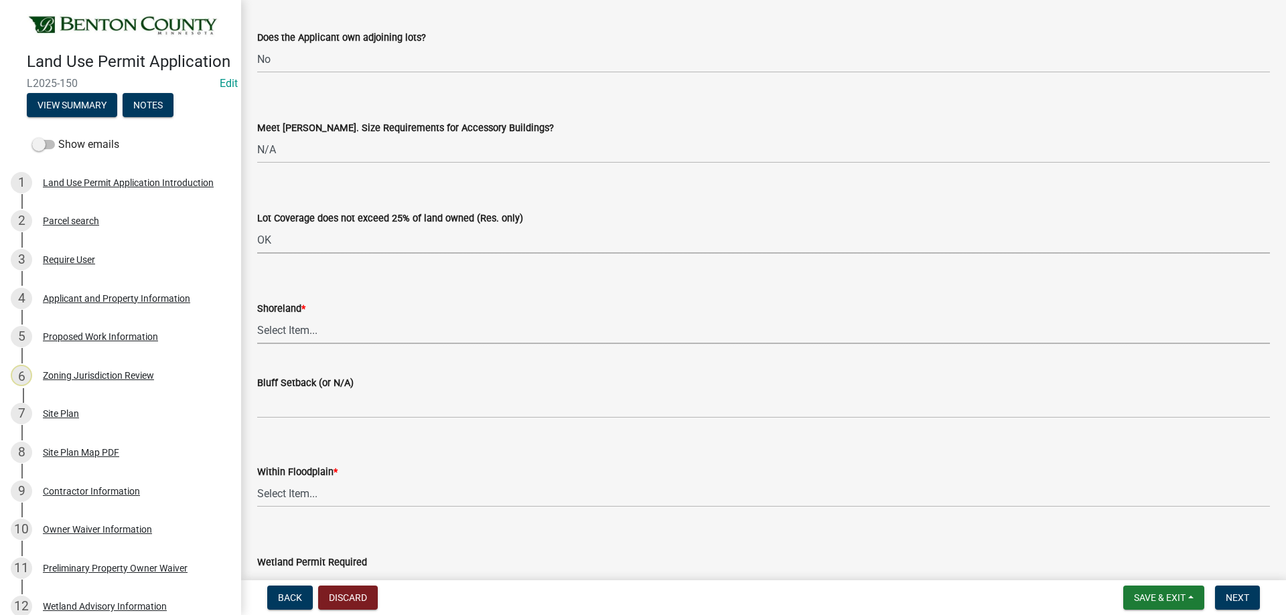
drag, startPoint x: 284, startPoint y: 322, endPoint x: 283, endPoint y: 337, distance: 15.4
click at [283, 322] on select "Select Item... Yes No OK N/A" at bounding box center [763, 330] width 1012 height 27
click at [257, 317] on select "Select Item... Yes No OK N/A" at bounding box center [763, 330] width 1012 height 27
select select "886b3fcf-7535-4eb7-bda7-c47490aa8987"
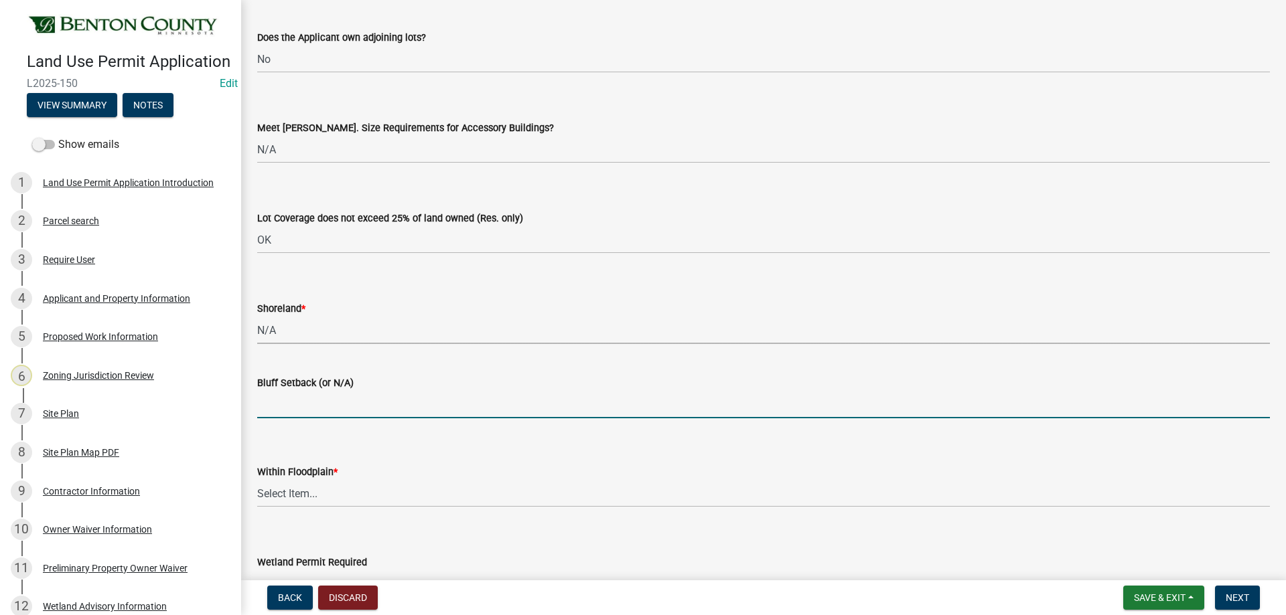
click at [279, 398] on input "Bluff Setback (or N/A)" at bounding box center [763, 404] width 1012 height 27
type input "N/A"
click at [277, 498] on select "Select Item... Yes No OK N/A" at bounding box center [763, 493] width 1012 height 27
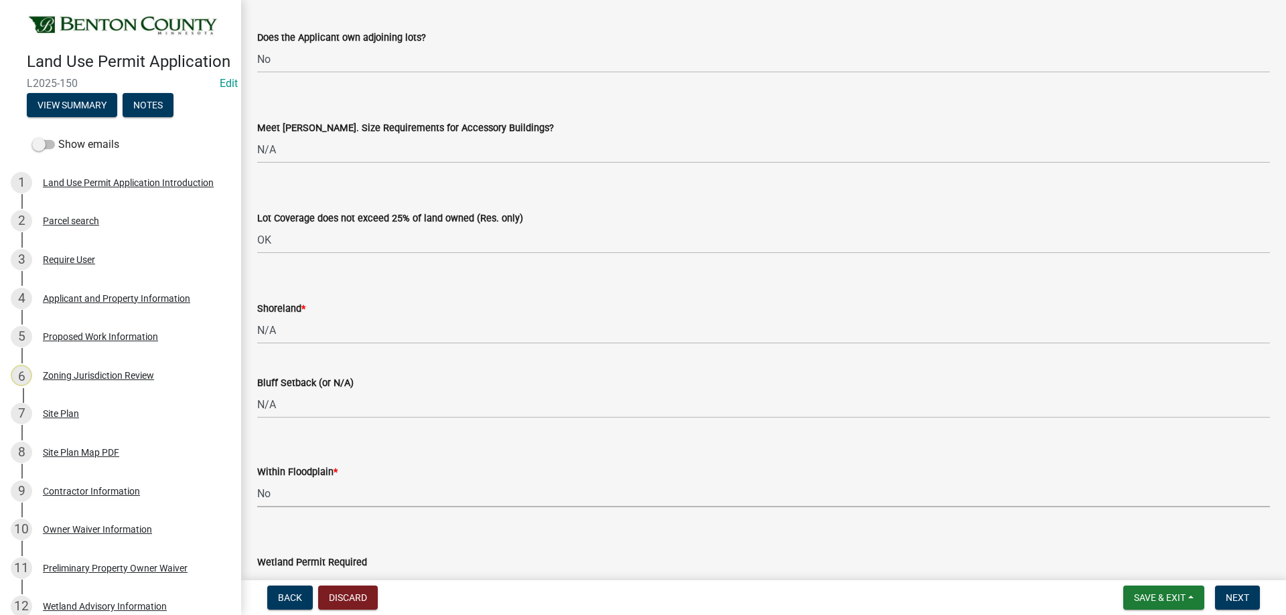
click at [257, 480] on select "Select Item... Yes No OK N/A" at bounding box center [763, 493] width 1012 height 27
select select "445341f5-2b7a-4e9a-a8a7-43788b572440"
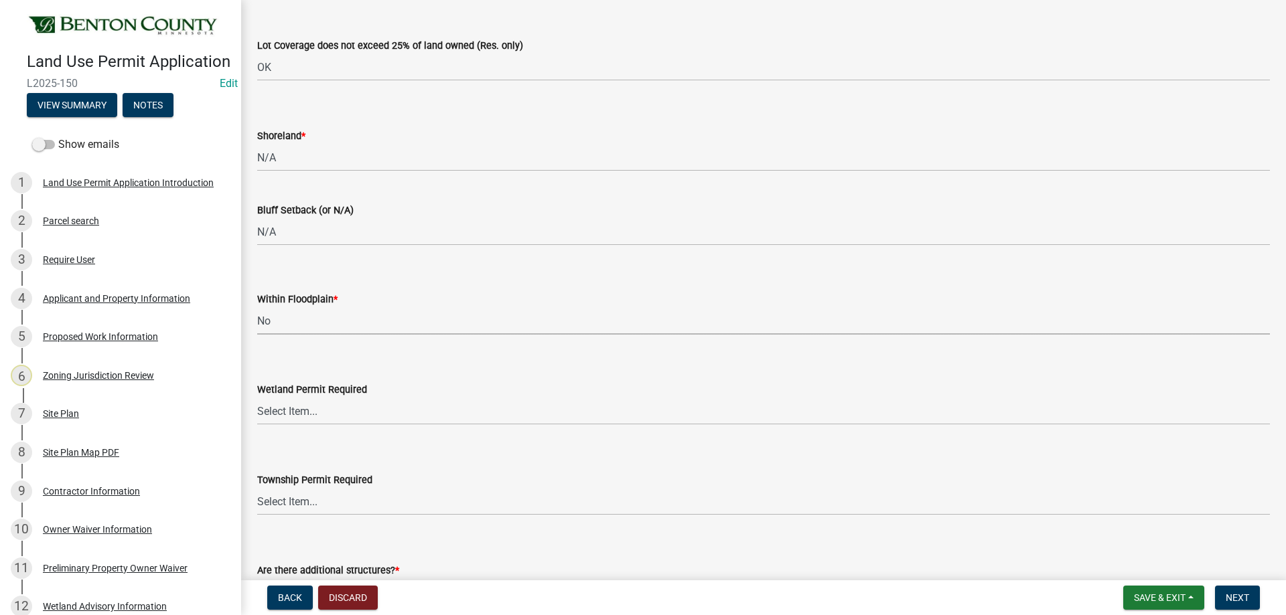
scroll to position [3080, 0]
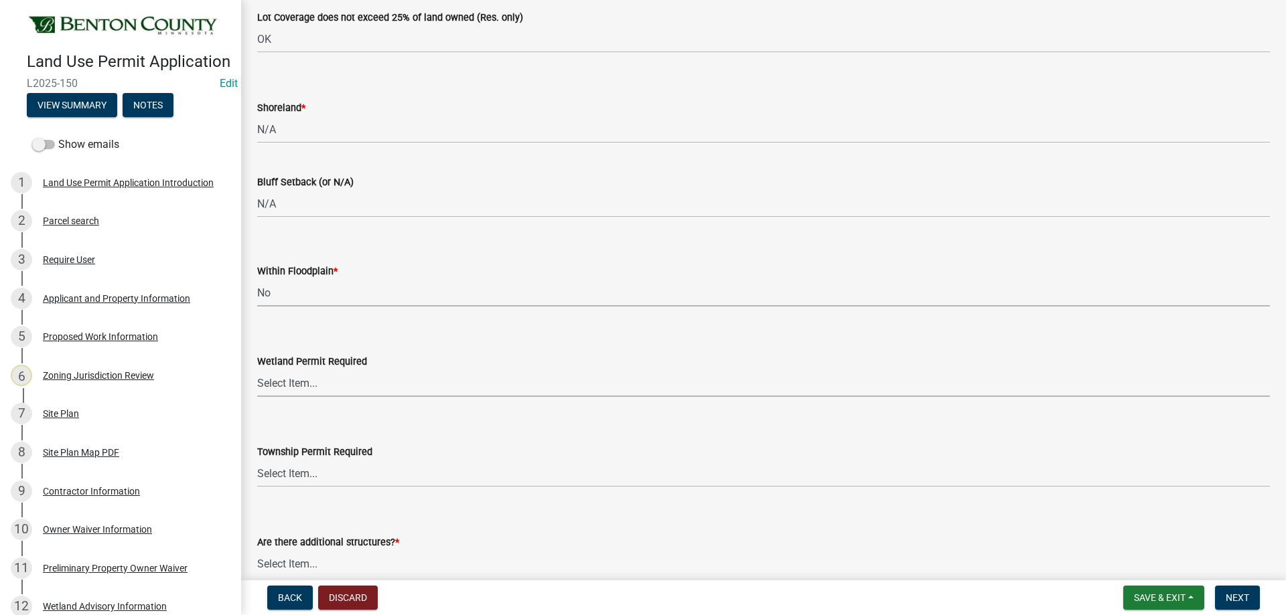
click at [268, 379] on select "Select Item... Yes No" at bounding box center [763, 383] width 1012 height 27
click at [257, 370] on select "Select Item... Yes No" at bounding box center [763, 383] width 1012 height 27
select select "58818da3-c200-45fa-b10d-5f5c42909306"
click at [276, 472] on select "Select Item... Yes No" at bounding box center [763, 473] width 1012 height 27
click at [257, 460] on select "Select Item... Yes No" at bounding box center [763, 473] width 1012 height 27
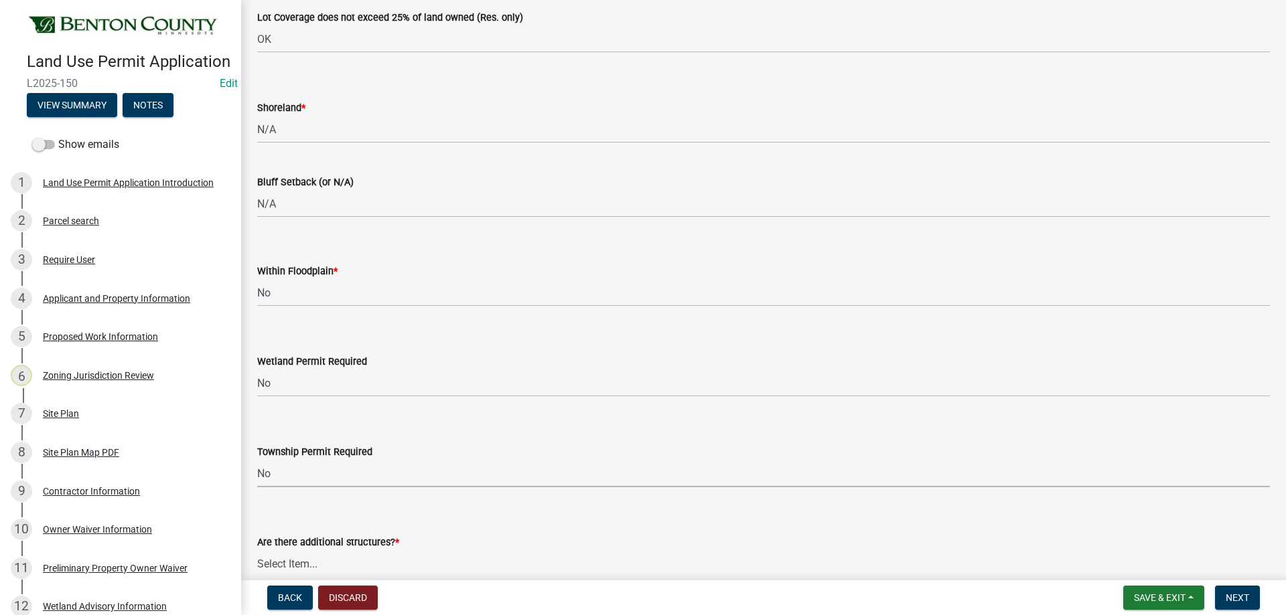
select select "b3d485fe-2f4a-4244-ab71-e3ff68bf5b58"
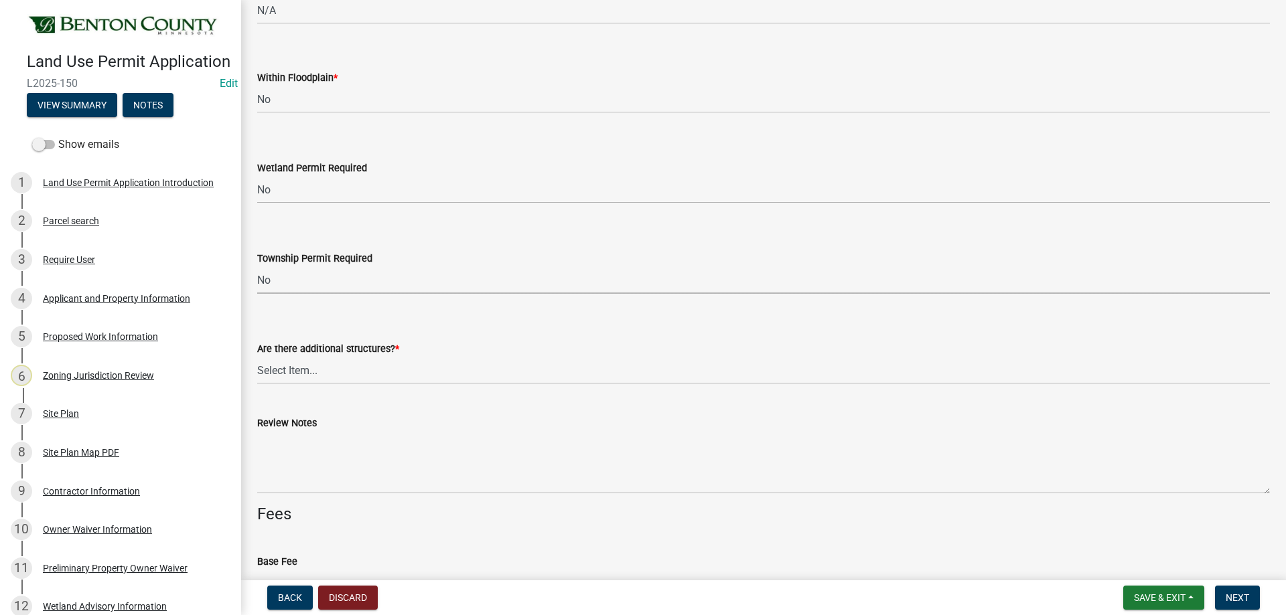
scroll to position [3281, 0]
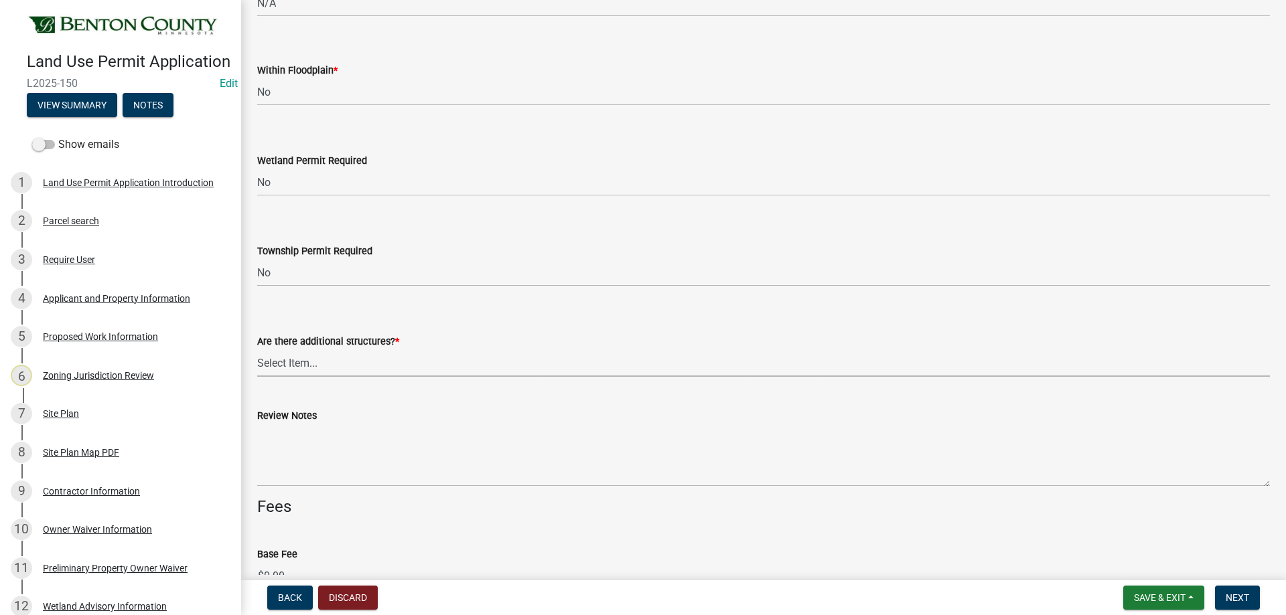
click at [275, 352] on select "Select Item... Yes No" at bounding box center [763, 363] width 1012 height 27
click at [257, 350] on select "Select Item... Yes No" at bounding box center [763, 363] width 1012 height 27
select select "3b637cc4-ed0a-4d27-997c-adf22bb05159"
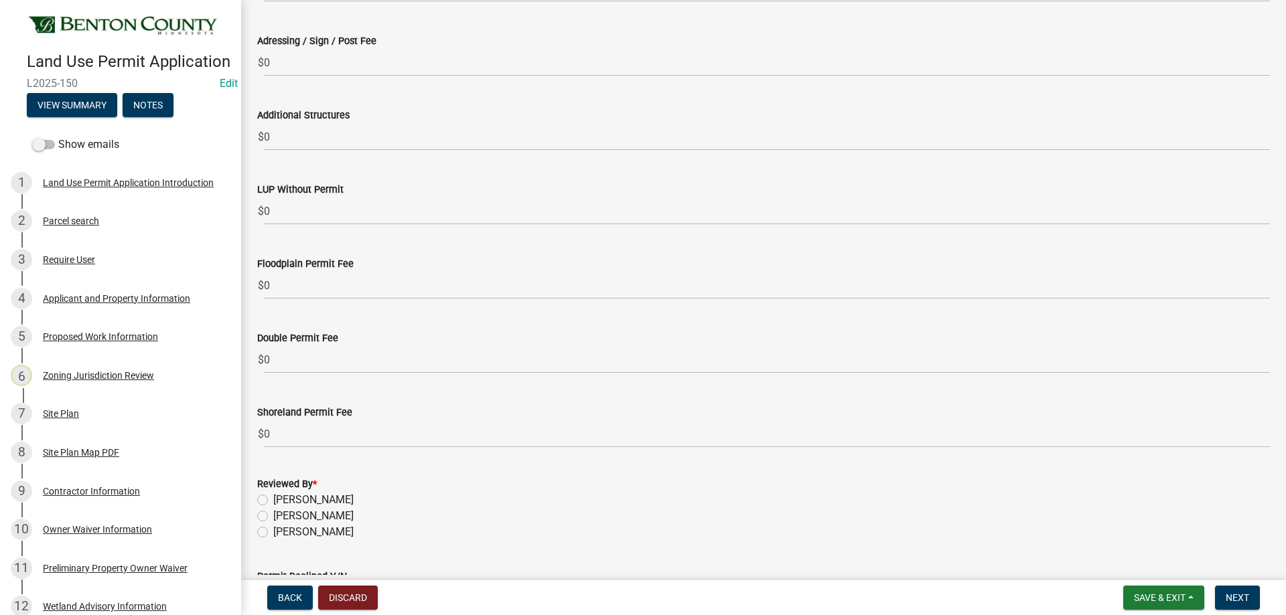
scroll to position [4018, 0]
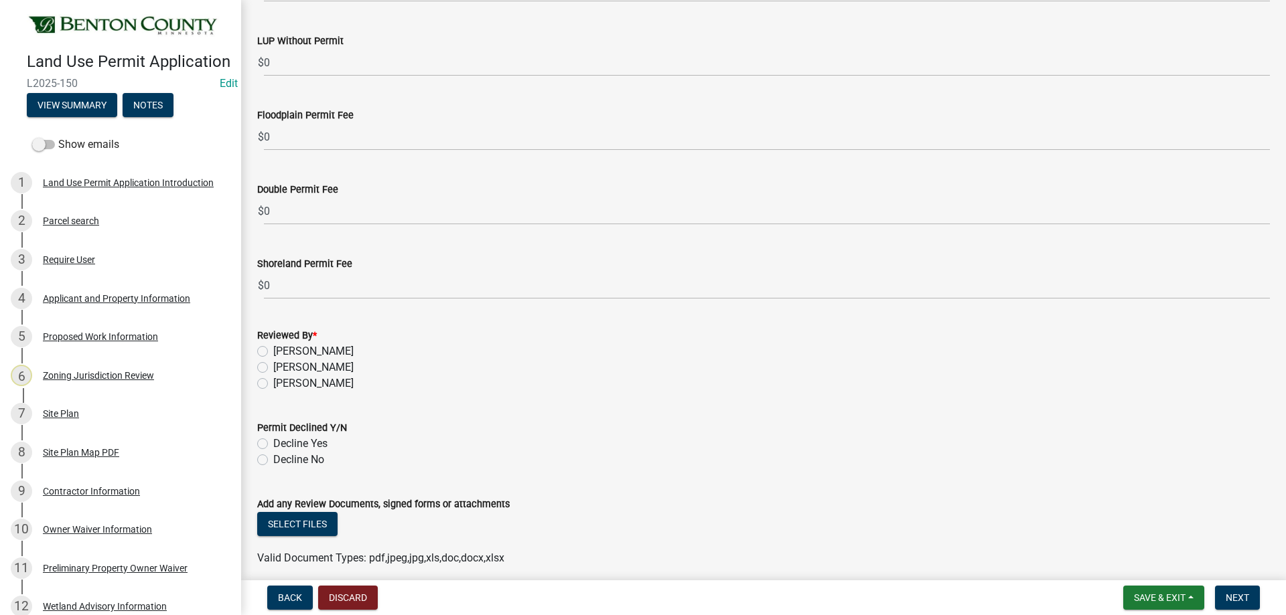
click at [273, 384] on label "[PERSON_NAME]" at bounding box center [313, 384] width 80 height 16
click at [273, 384] on input "[PERSON_NAME]" at bounding box center [277, 380] width 9 height 9
radio input "true"
click at [273, 459] on label "Decline No" at bounding box center [298, 460] width 51 height 16
click at [273, 459] on input "Decline No" at bounding box center [277, 456] width 9 height 9
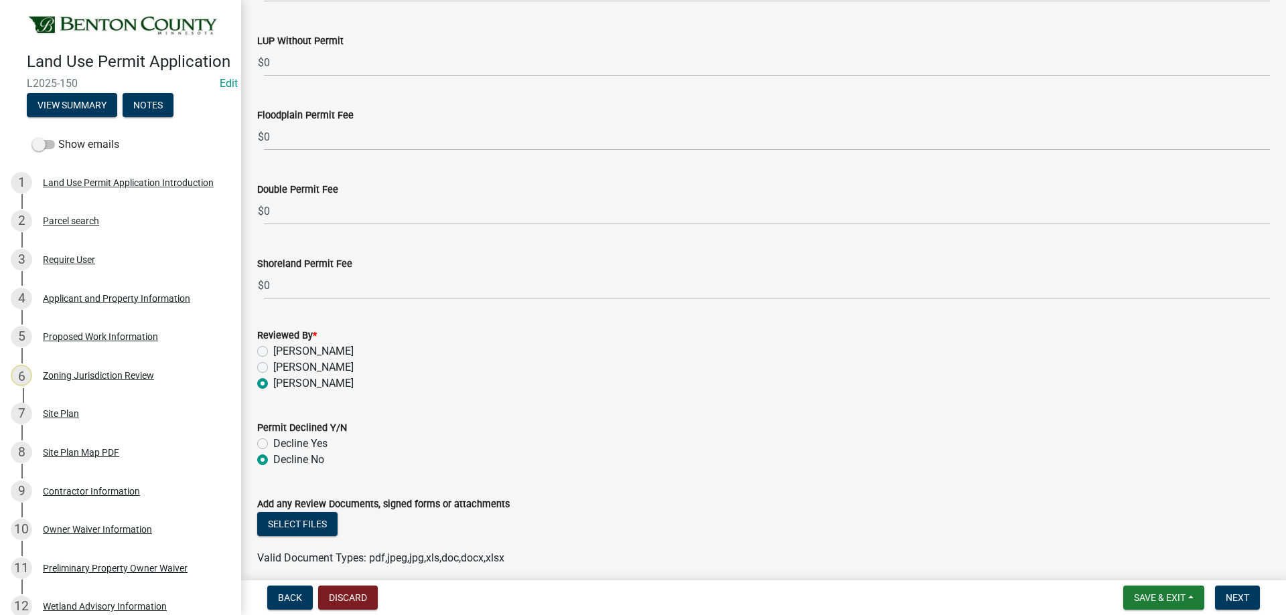
radio input "true"
click at [311, 527] on button "Select files" at bounding box center [297, 524] width 80 height 24
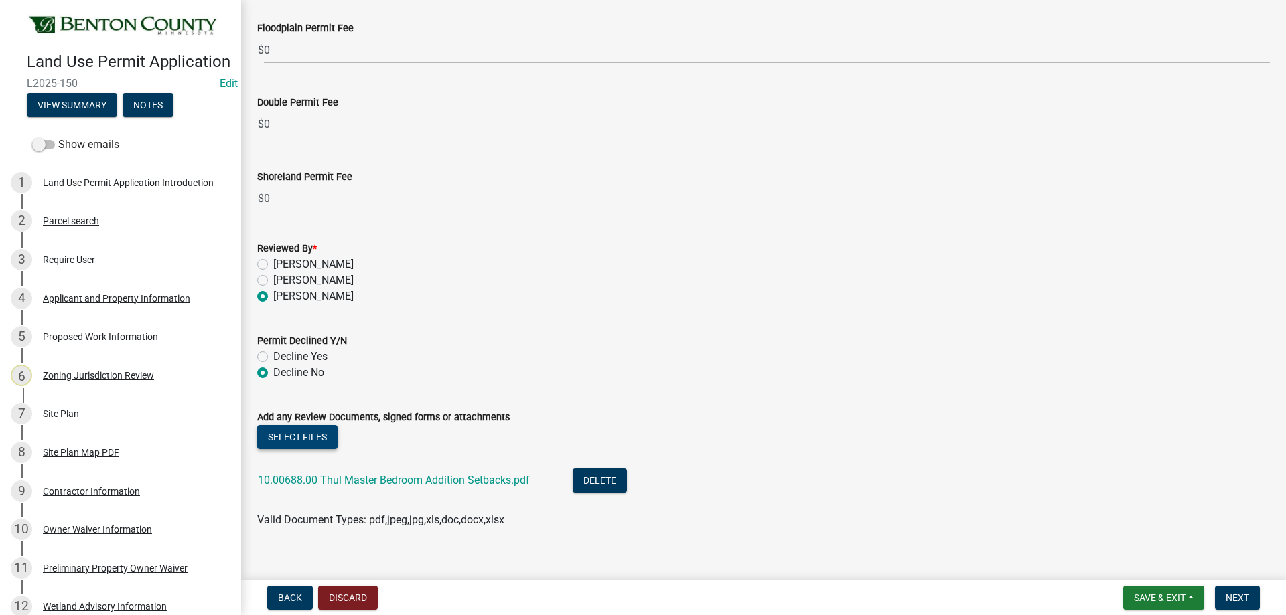
scroll to position [4122, 0]
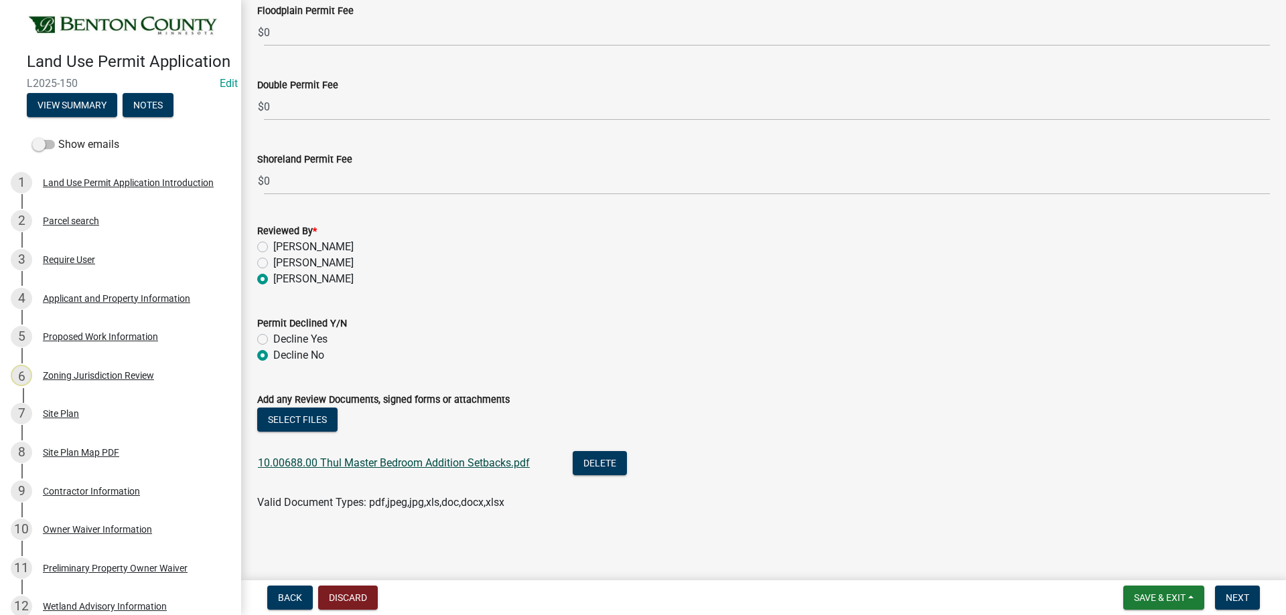
click at [447, 463] on link "10.00688.00 Thul Master Bedroom Addition Setbacks.pdf" at bounding box center [394, 463] width 272 height 13
click at [1237, 590] on button "Next" at bounding box center [1237, 598] width 45 height 24
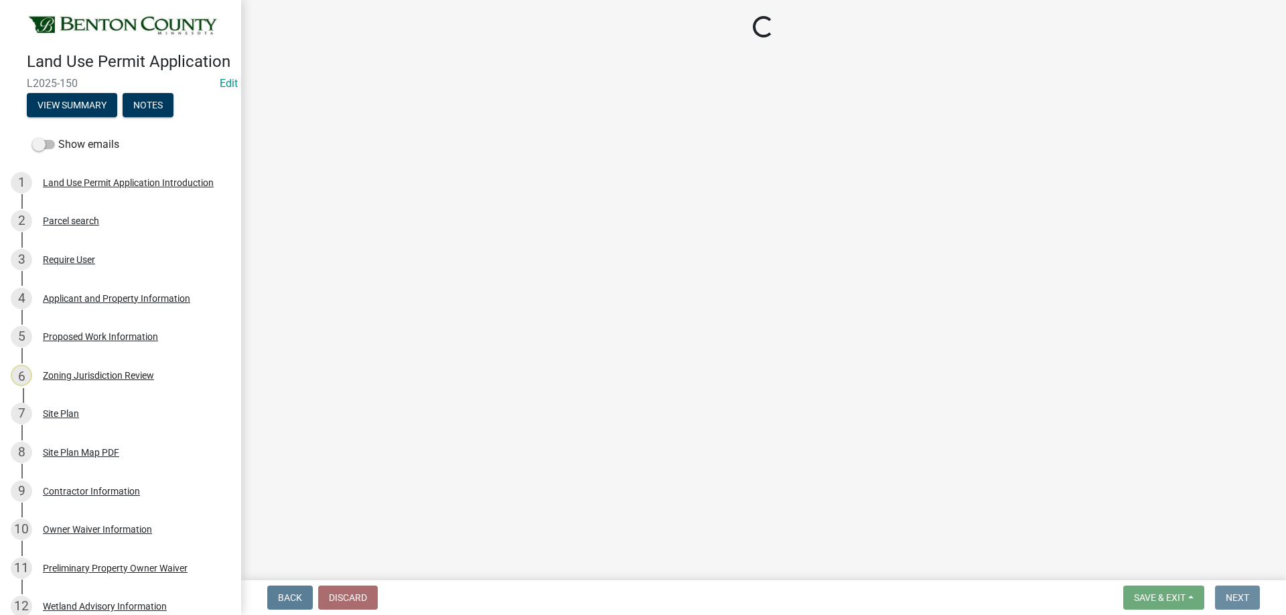
scroll to position [0, 0]
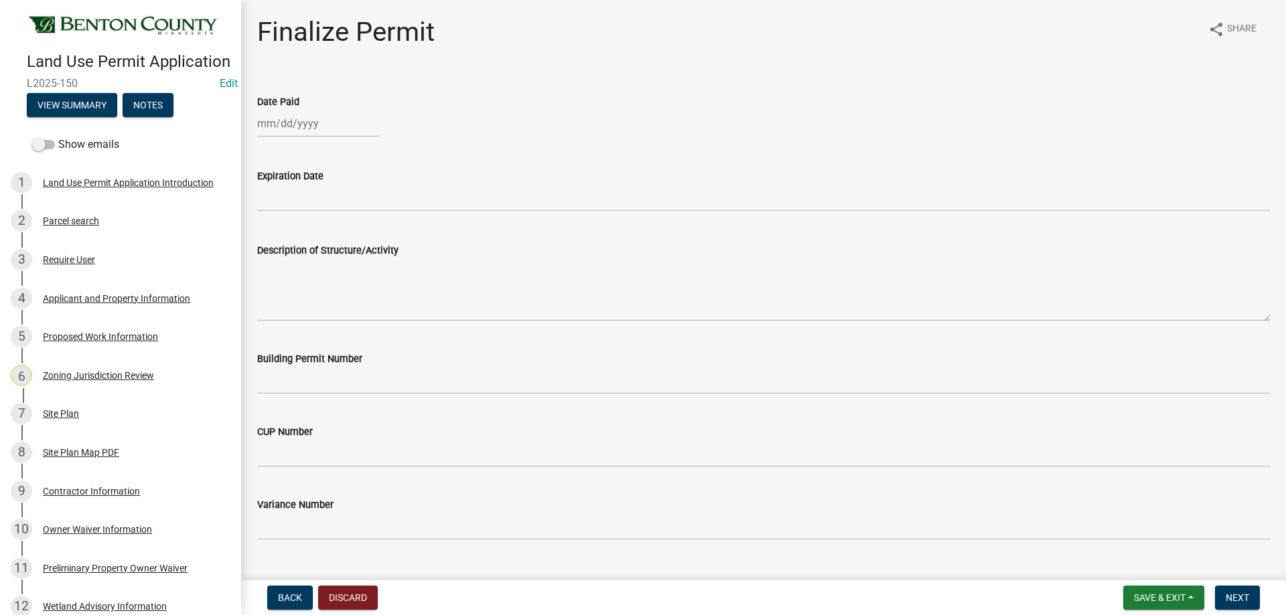
select select "10"
select select "2025"
click at [319, 121] on div "[PERSON_NAME] Feb Mar Apr [PERSON_NAME][DATE] Oct Nov [DATE] 1526 1527 1528 152…" at bounding box center [318, 123] width 123 height 27
click at [312, 240] on div "15" at bounding box center [313, 237] width 21 height 21
type input "[DATE]"
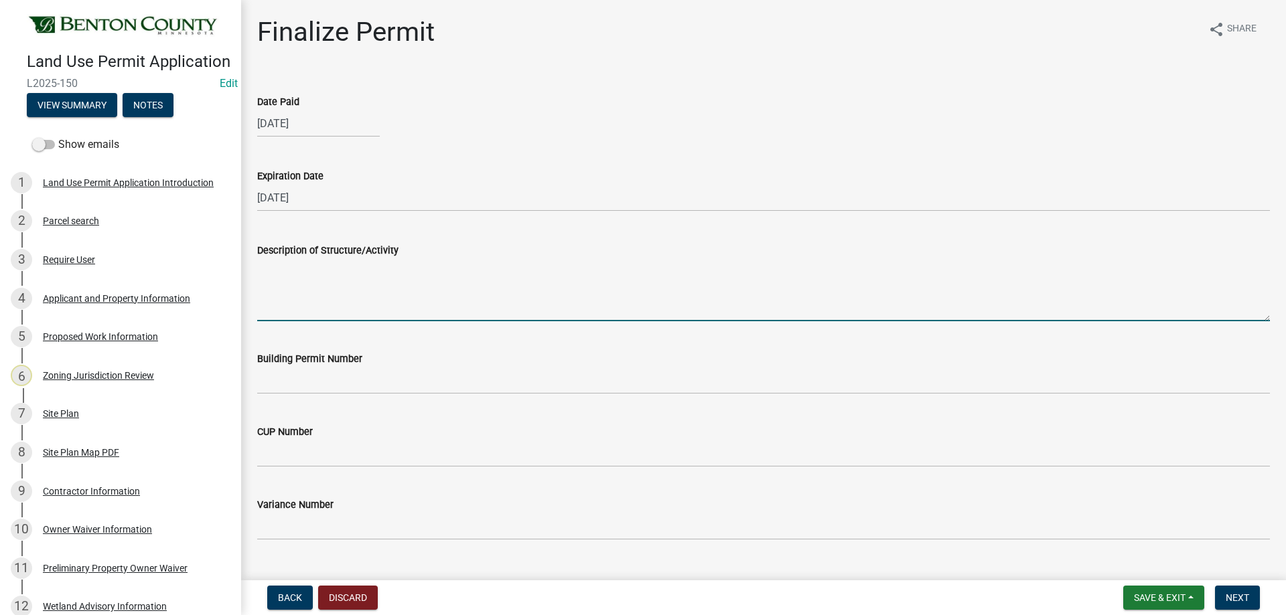
paste textarea "Construction of an 18’x30’ Master Bedroom Addition. MUST MEET MINIMUM REQUIRED …"
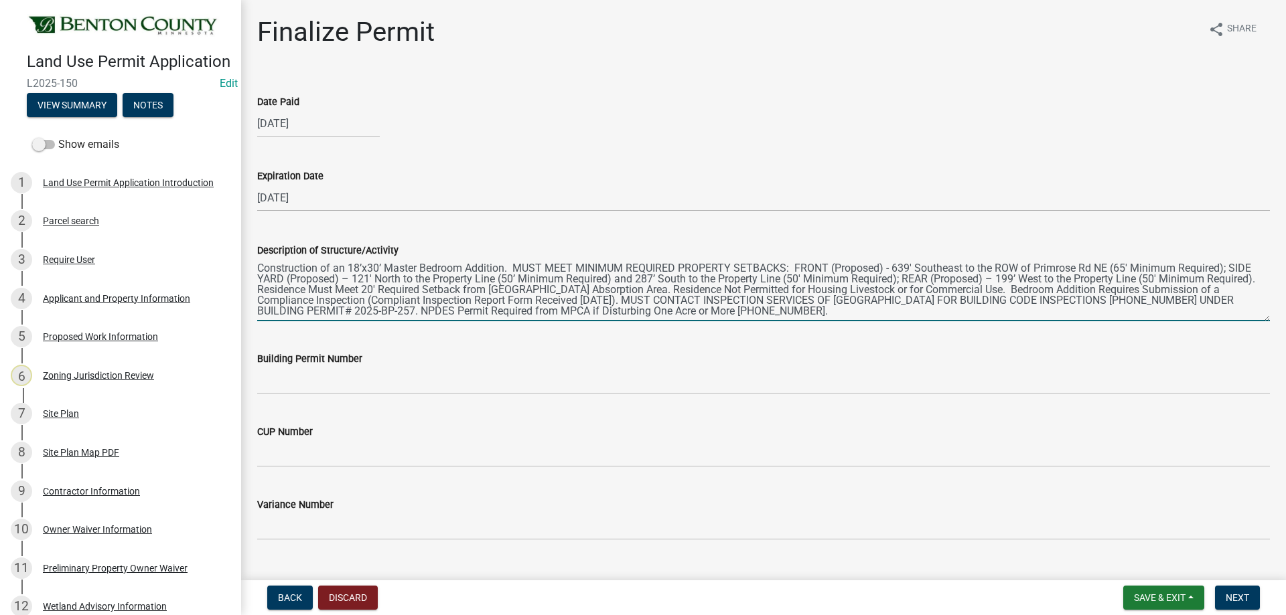
type textarea "Construction of an 18’x30’ Master Bedroom Addition. MUST MEET MINIMUM REQUIRED …"
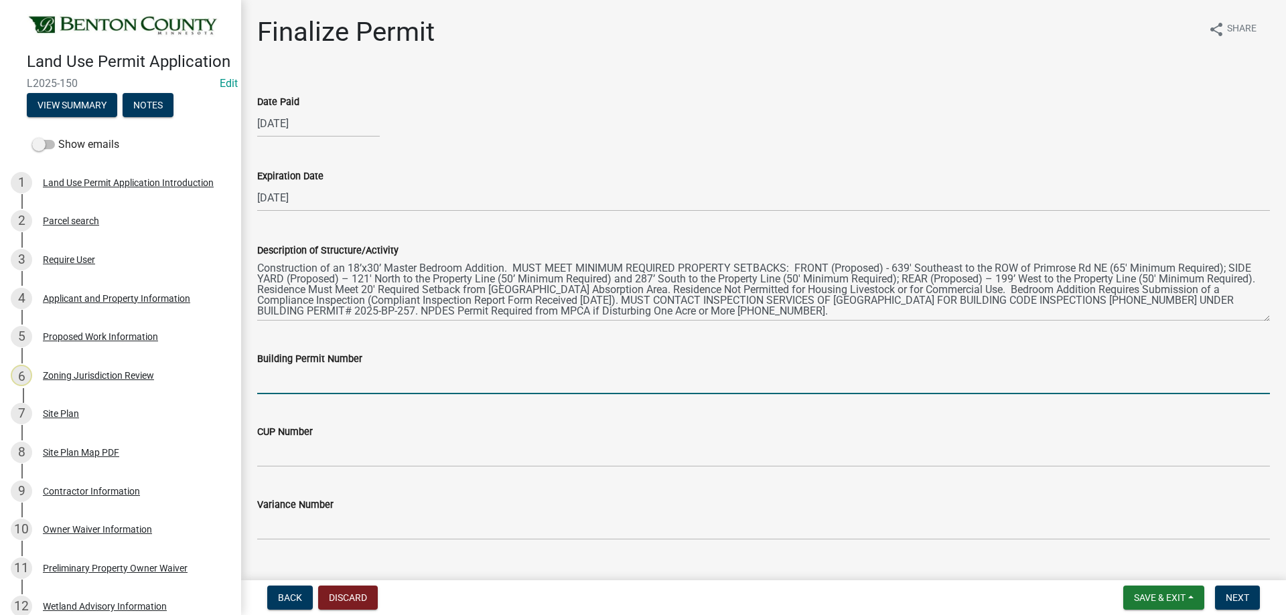
click at [350, 373] on input "Building Permit Number" at bounding box center [763, 380] width 1012 height 27
click at [297, 379] on input "2025-Bp-257" at bounding box center [763, 380] width 1012 height 27
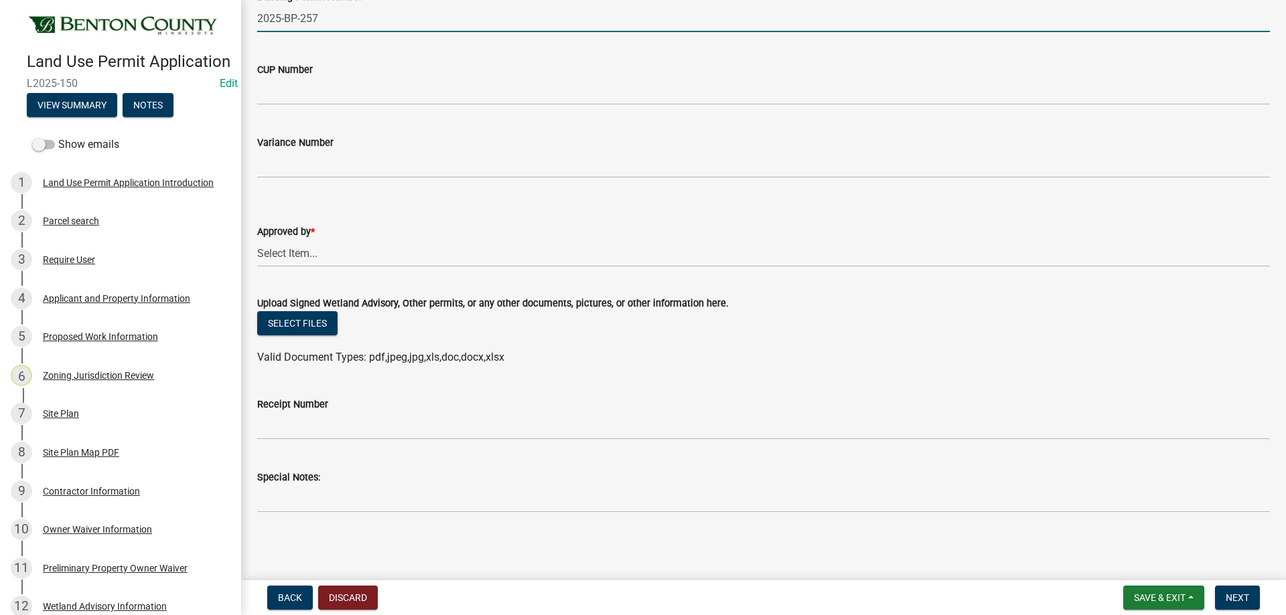
scroll to position [363, 0]
type input "2025-BP-257"
click at [297, 257] on select "Select Item... [PERSON_NAME] [PERSON_NAME] [PERSON_NAME]" at bounding box center [763, 252] width 1012 height 27
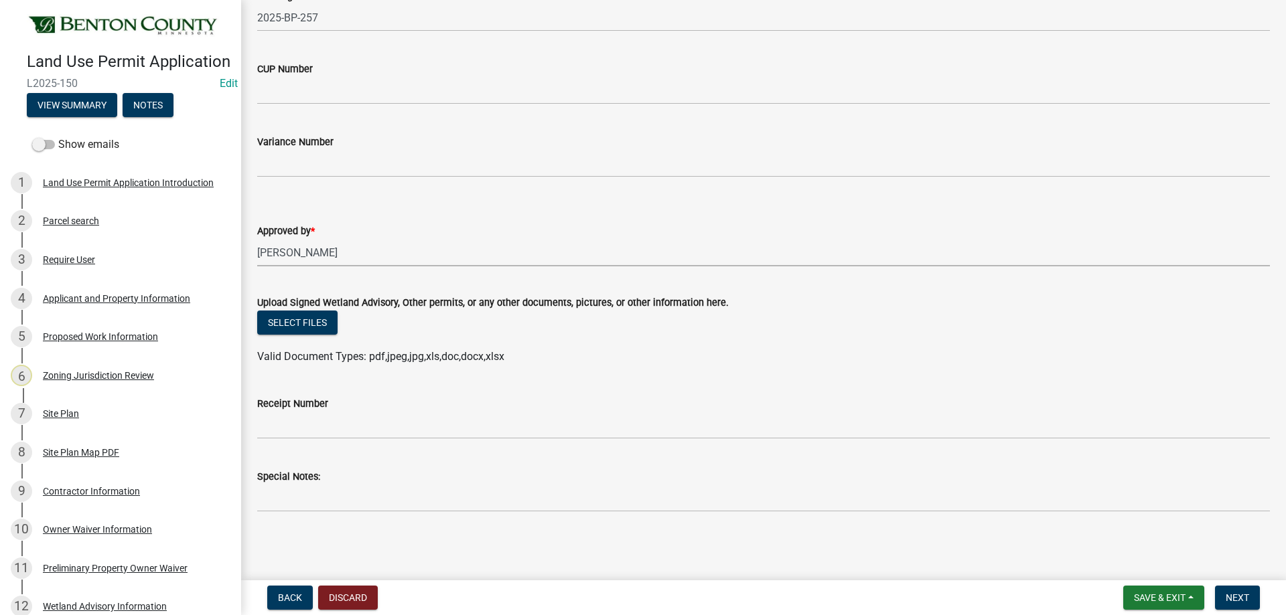
click at [257, 239] on select "Select Item... [PERSON_NAME] [PERSON_NAME] [PERSON_NAME]" at bounding box center [763, 252] width 1012 height 27
select select "2873f93f-8df0-4e6b-8434-4300eee57b0f"
drag, startPoint x: 1240, startPoint y: 595, endPoint x: 1227, endPoint y: 587, distance: 15.6
click at [1238, 595] on span "Next" at bounding box center [1236, 598] width 23 height 11
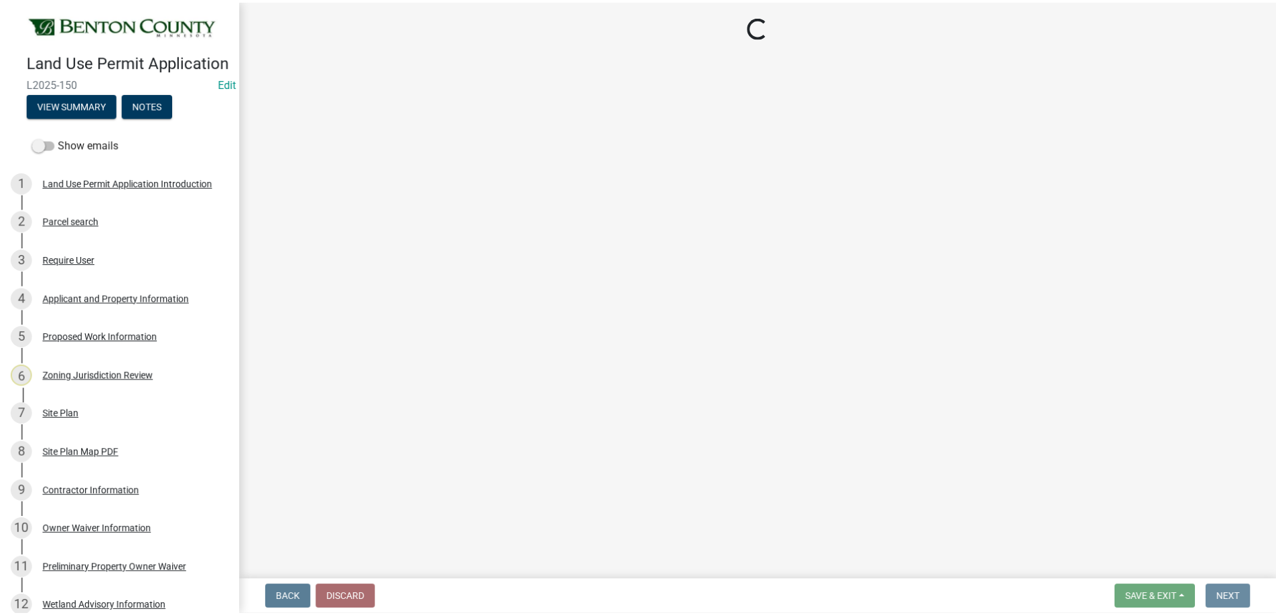
scroll to position [0, 0]
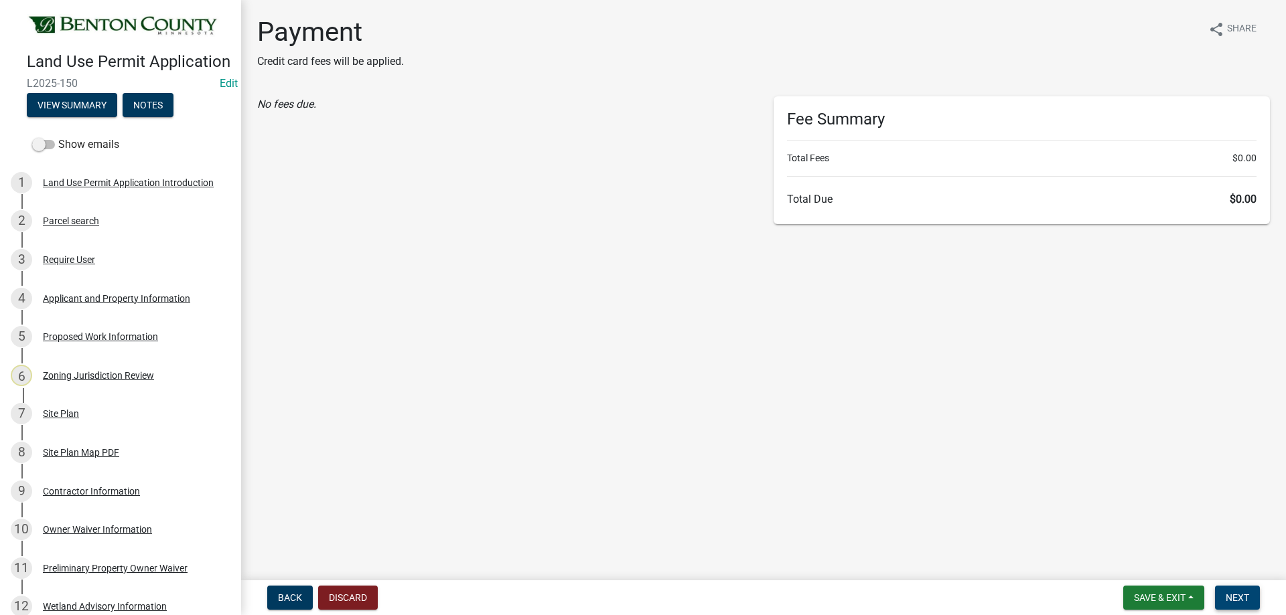
click at [1229, 595] on span "Next" at bounding box center [1236, 598] width 23 height 11
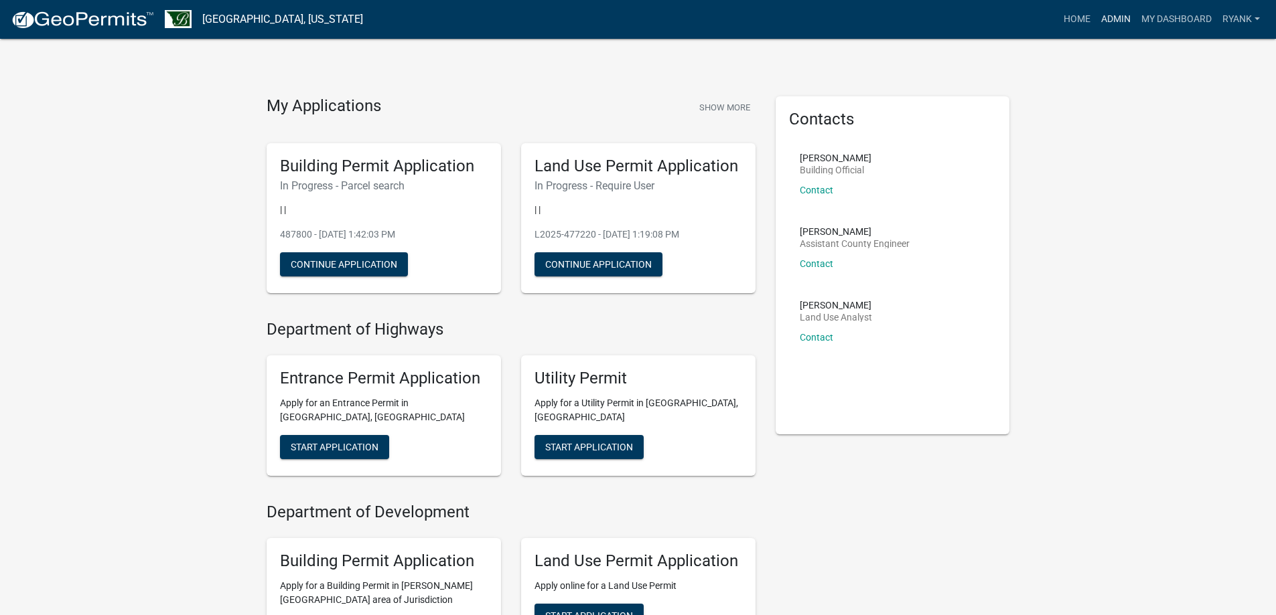
click at [1124, 19] on link "Admin" at bounding box center [1115, 19] width 40 height 25
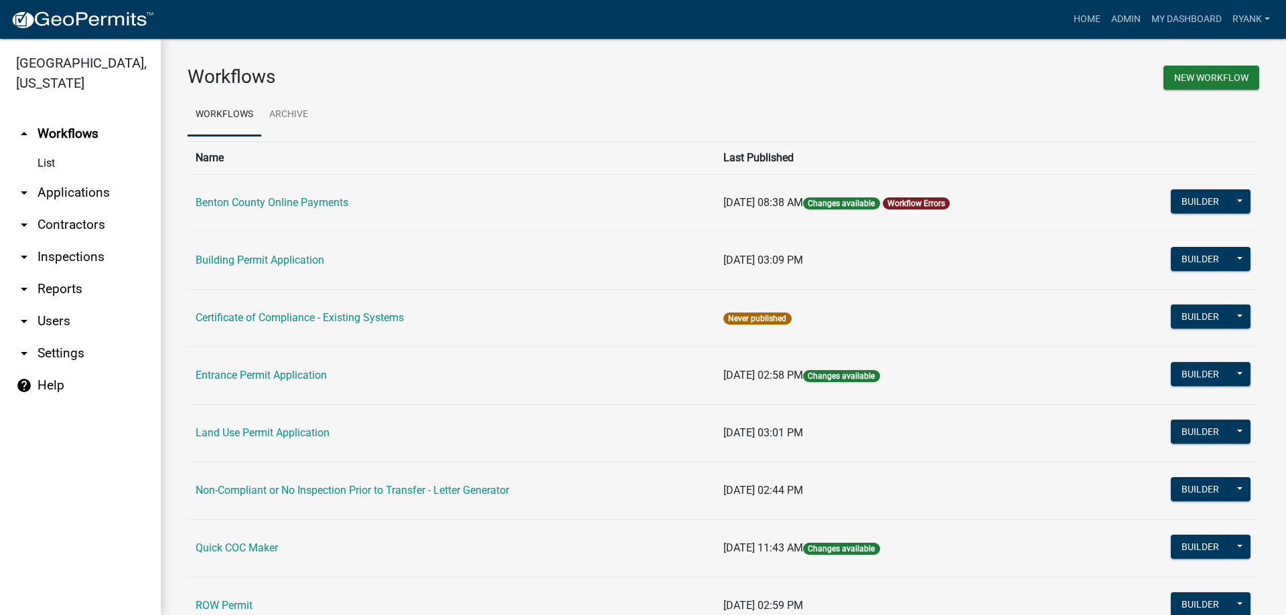
click at [80, 192] on link "arrow_drop_down Applications" at bounding box center [80, 193] width 161 height 32
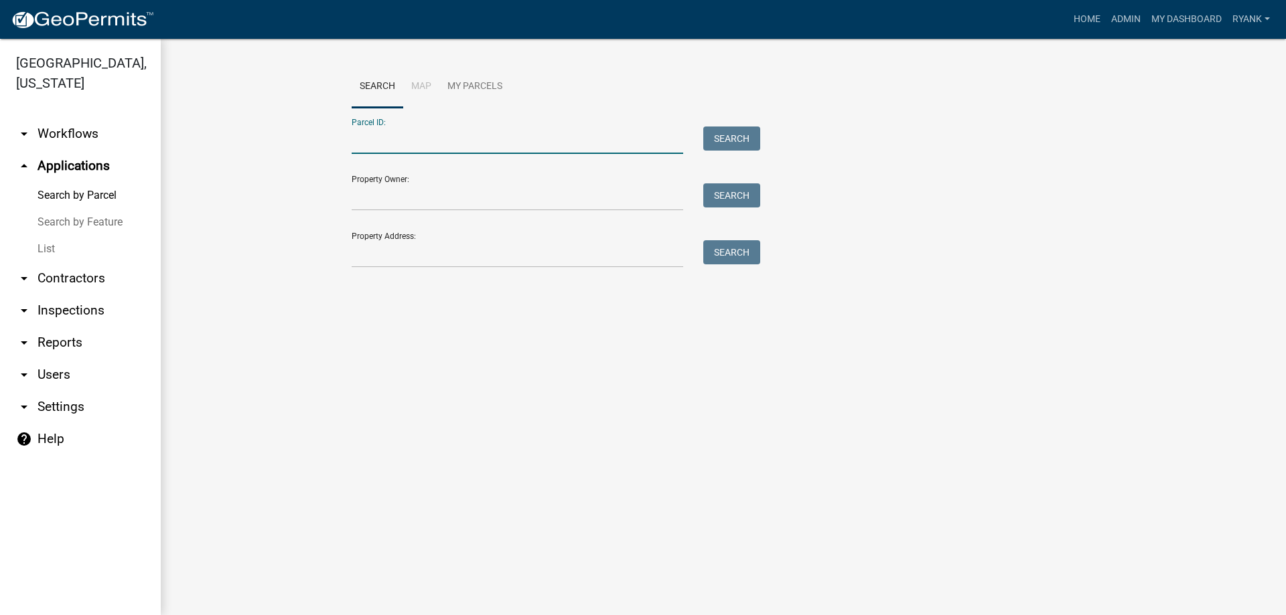
click at [415, 136] on input "Parcel ID:" at bounding box center [517, 140] width 331 height 27
type input "100068800"
click at [743, 131] on button "Search" at bounding box center [731, 139] width 57 height 24
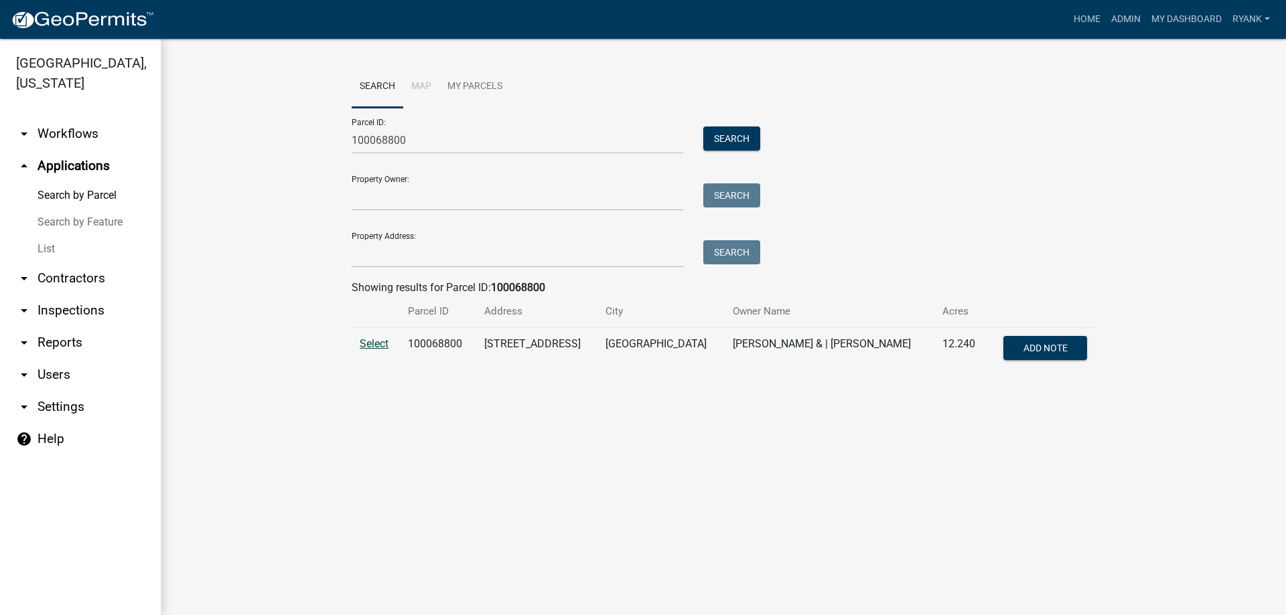
click at [374, 345] on span "Select" at bounding box center [374, 343] width 29 height 13
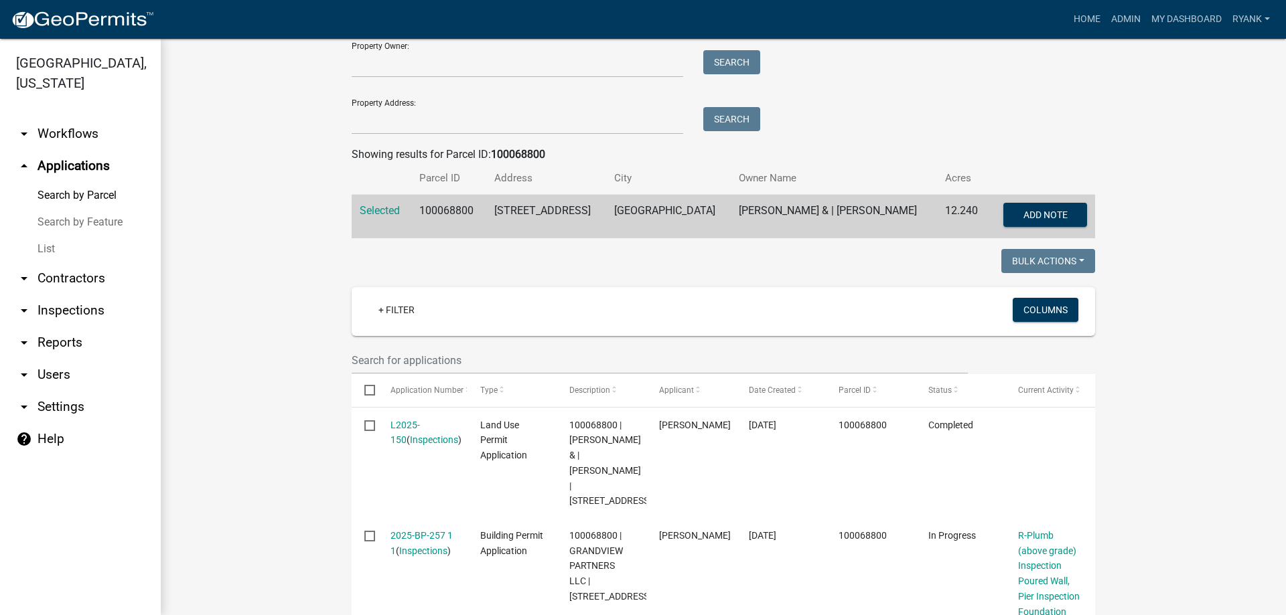
scroll to position [134, 0]
